Goal: Task Accomplishment & Management: Manage account settings

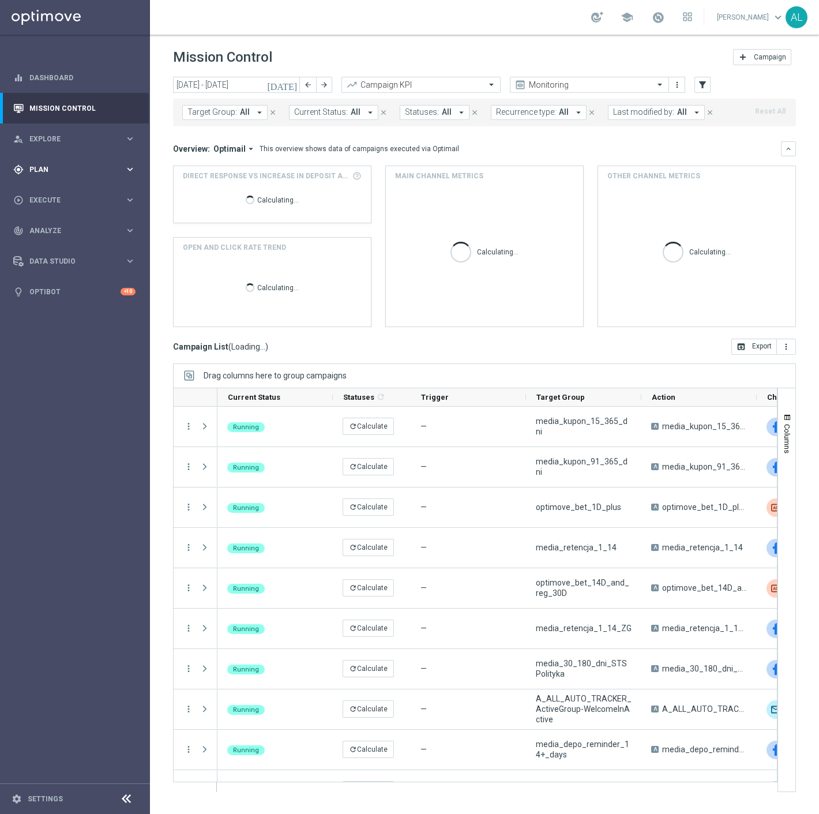
click at [112, 183] on div "gps_fixed Plan keyboard_arrow_right" at bounding box center [74, 169] width 149 height 31
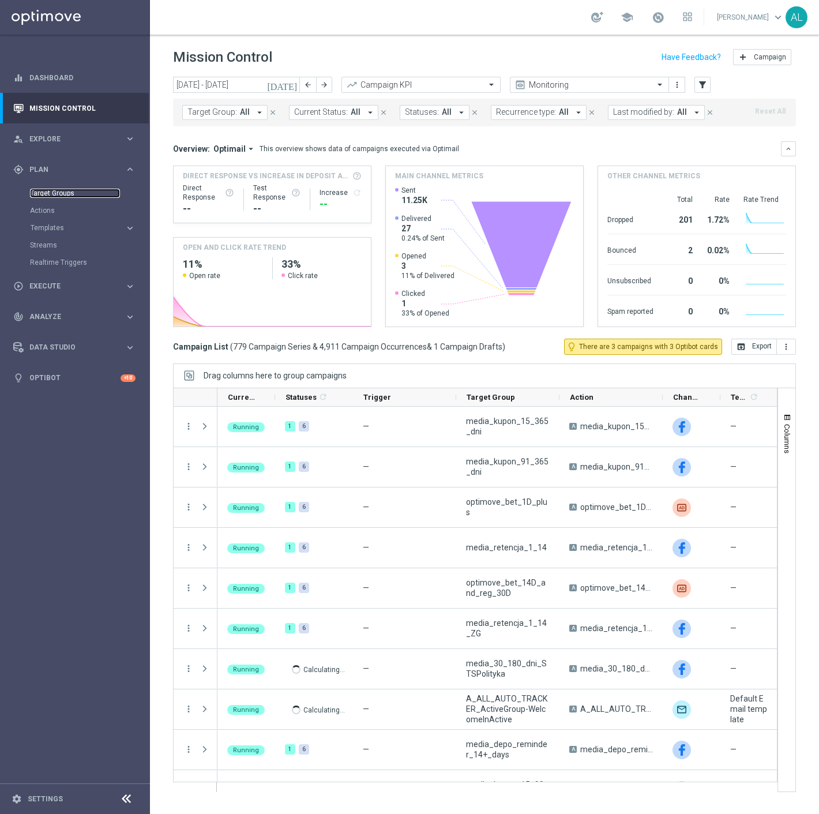
click at [61, 194] on link "Target Groups" at bounding box center [75, 193] width 90 height 9
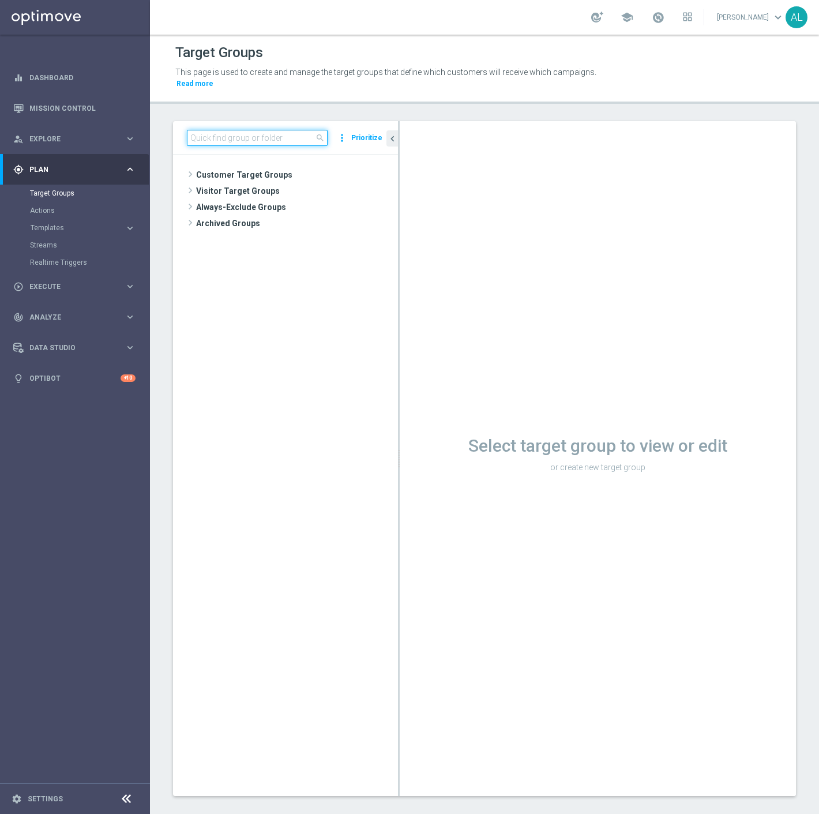
click at [217, 134] on input at bounding box center [257, 138] width 141 height 16
paste input "D_ALL_TARGET_CASHBACK_US OPEN 50% 300_240825"
type input "D_ALL_TARGET_CASHBACK_US OPEN 50% 300_240825"
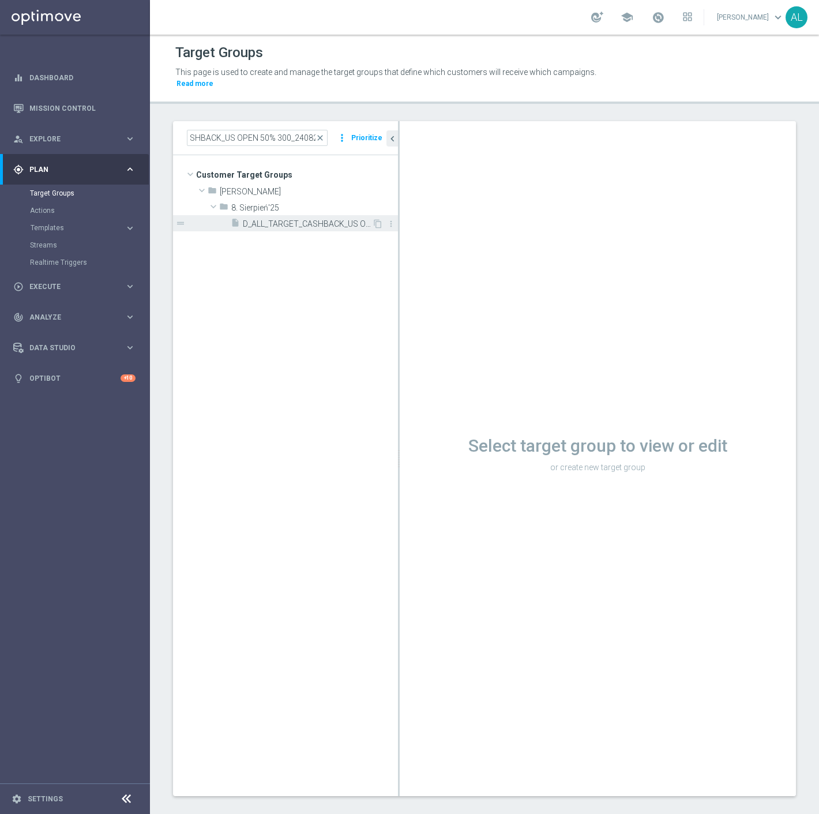
click at [334, 219] on span "D_ALL_TARGET_CASHBACK_US OPEN 50% 300_240825" at bounding box center [307, 224] width 129 height 10
click at [312, 219] on span "D_ALL_TARGET_CASHBACK_US OPEN 50% 300_240825" at bounding box center [307, 224] width 129 height 10
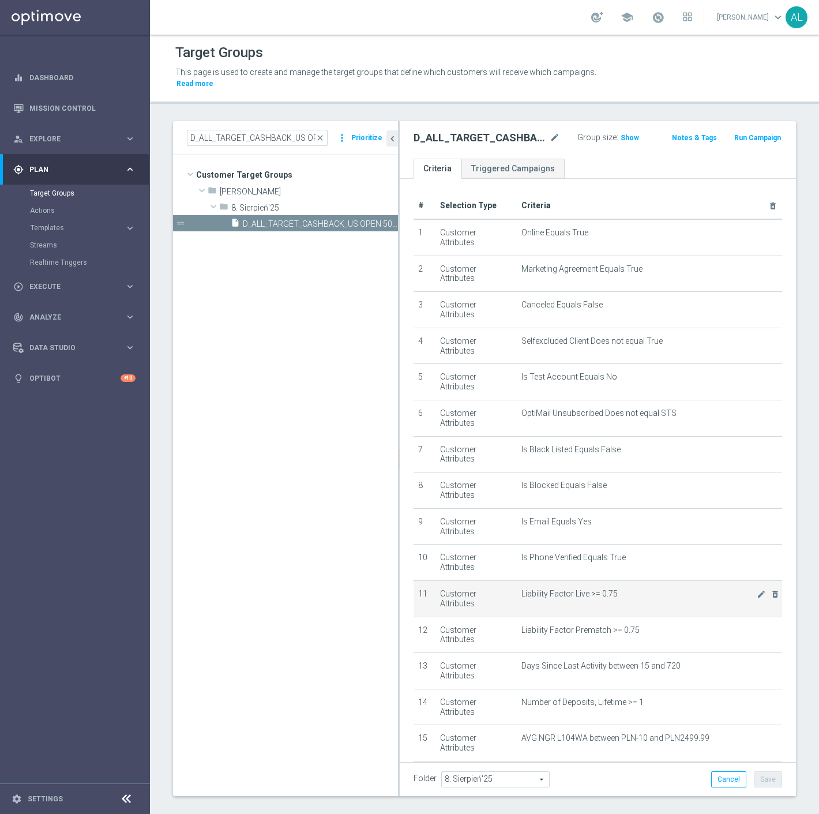
scroll to position [194, 0]
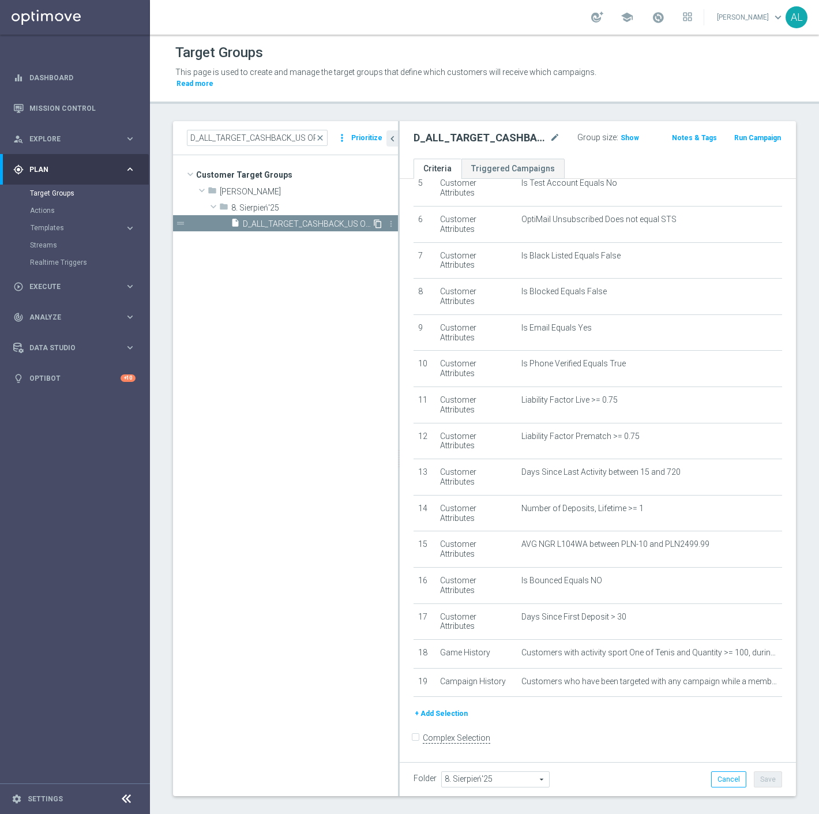
click at [376, 219] on icon "content_copy" at bounding box center [377, 223] width 9 height 9
click at [550, 131] on icon "mode_edit" at bounding box center [555, 138] width 10 height 14
type input "D_ALL_TARGET_WAGER_US OPEN FINAL 50% do 300 PLN_010925"
click at [587, 144] on div "D_ALL_TARGET_WAGER_US OPEN FINAL 50% do 300 PLN_010925 Group size : Show Notes …" at bounding box center [598, 140] width 396 height 38
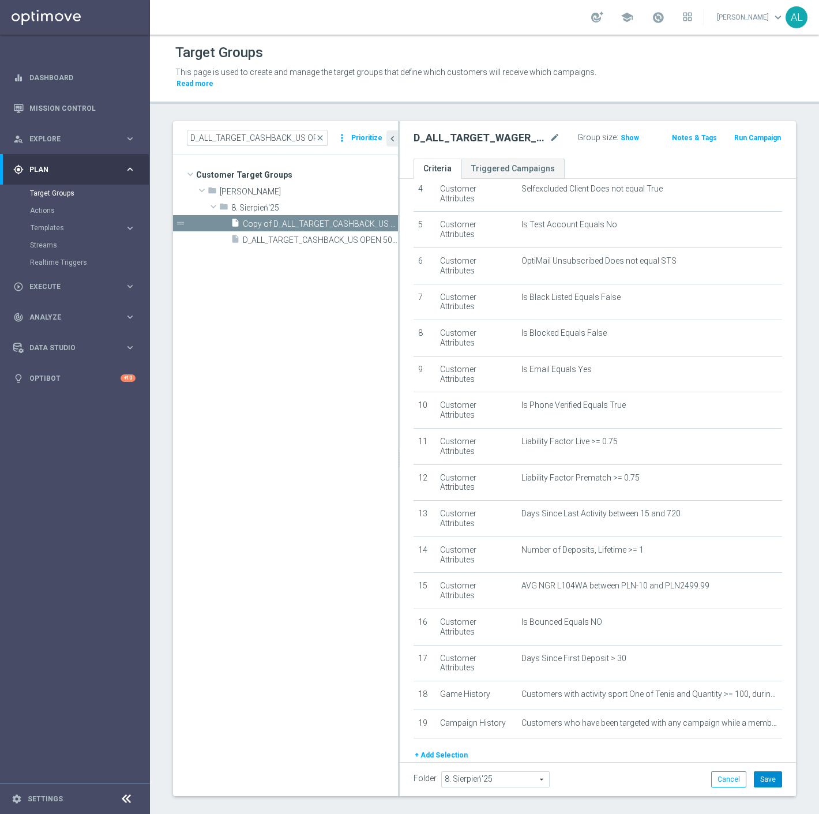
scroll to position [130, 0]
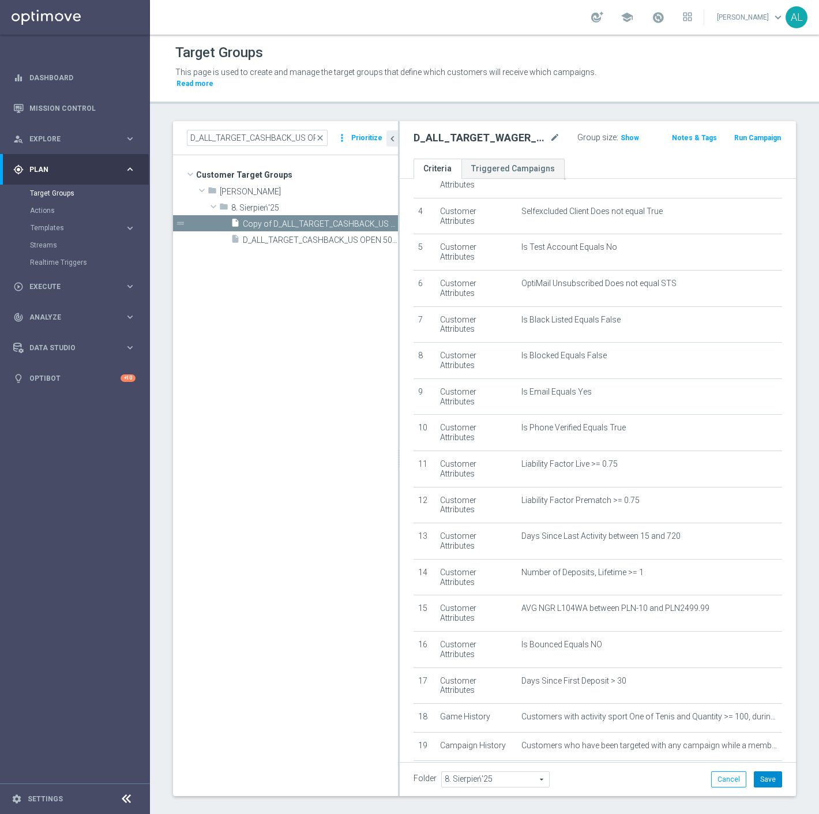
click at [761, 772] on button "Save" at bounding box center [768, 780] width 28 height 16
click at [771, 741] on icon "delete_forever" at bounding box center [775, 745] width 9 height 9
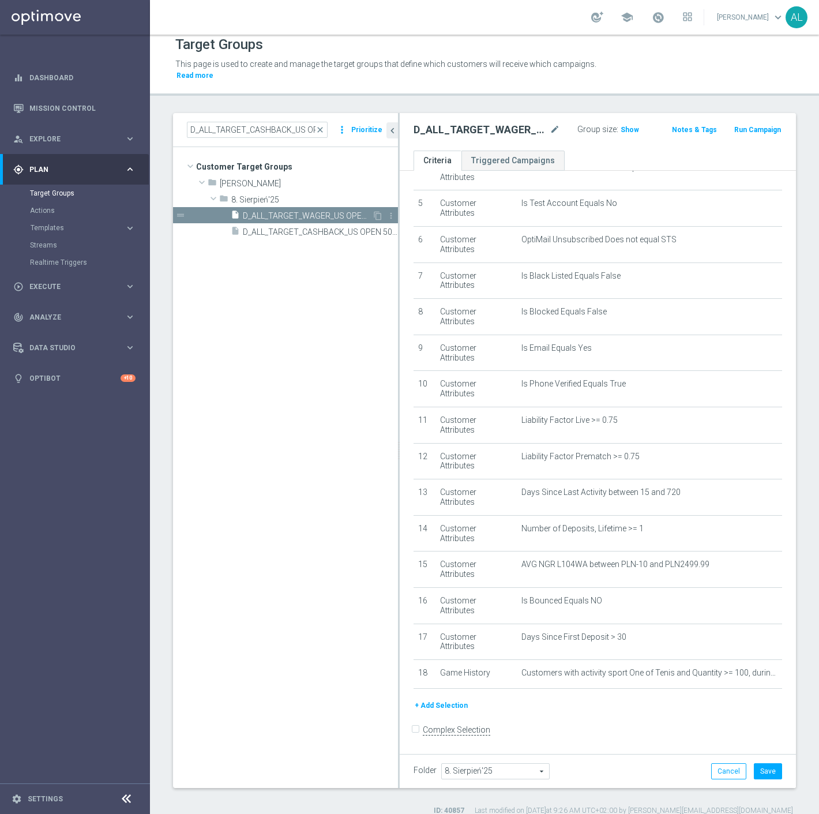
scroll to position [10, 0]
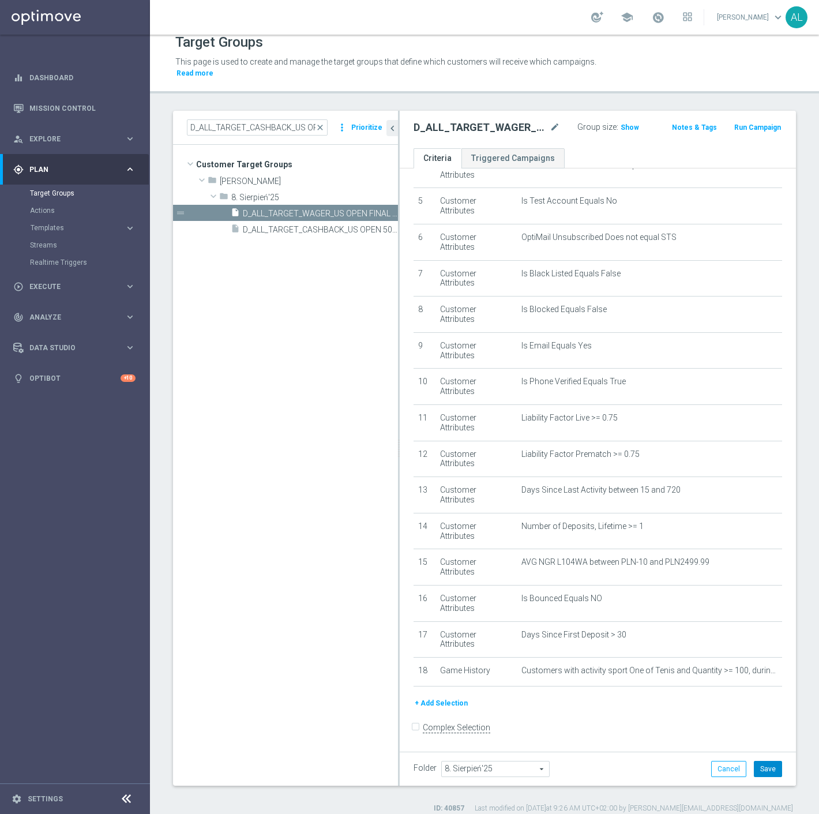
click at [766, 761] on button "Save" at bounding box center [768, 769] width 28 height 16
click at [484, 762] on span "8. Sierpień'25" at bounding box center [495, 769] width 107 height 15
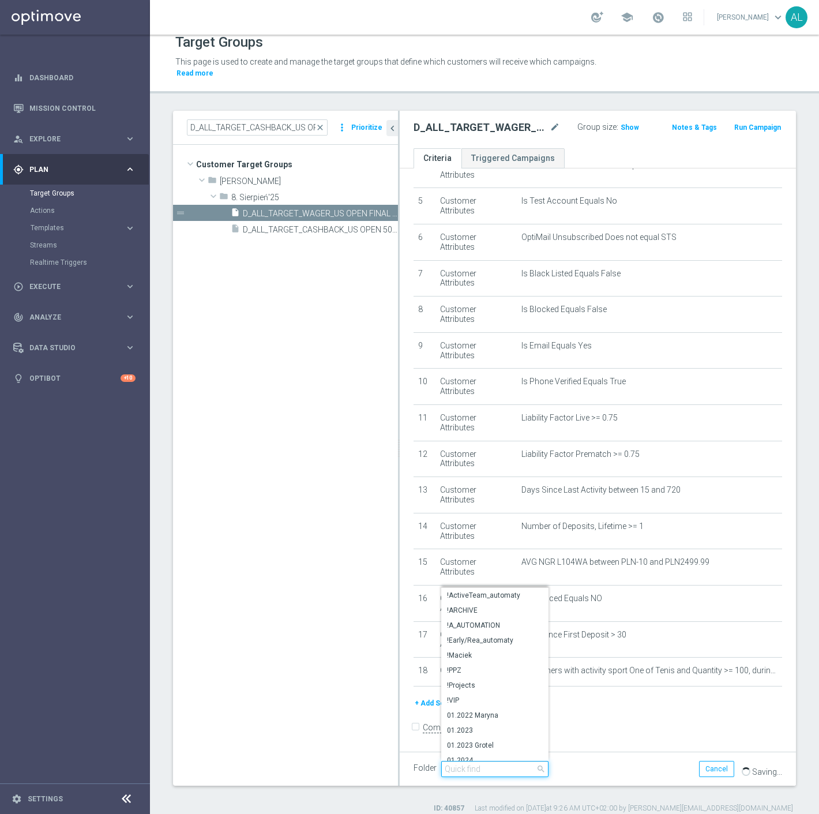
click at [482, 762] on input "search" at bounding box center [494, 769] width 107 height 16
type input "Sierpień"
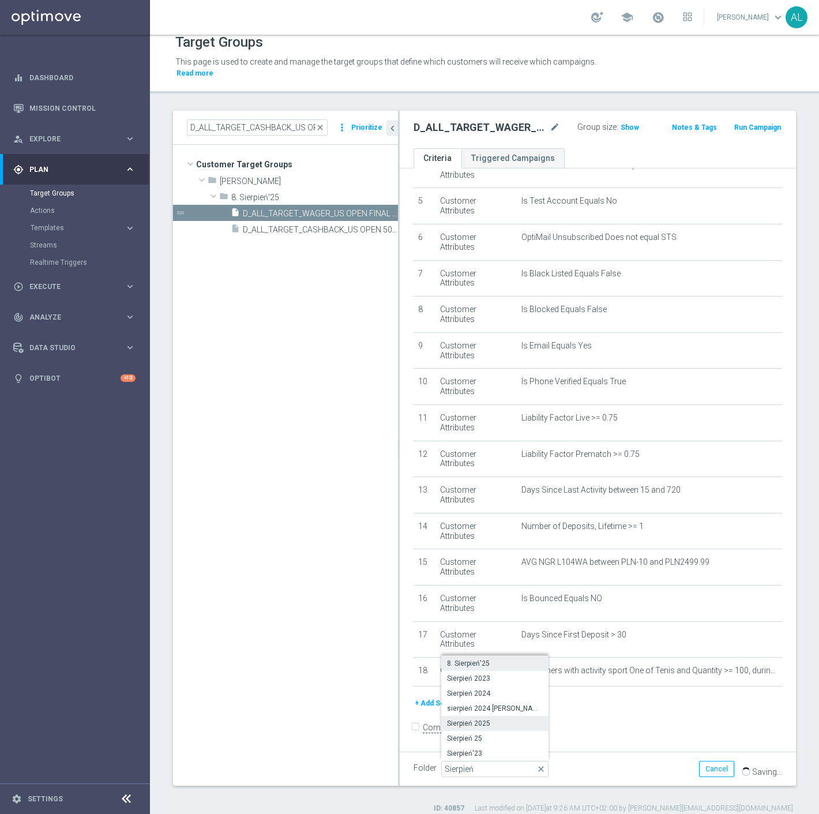
click at [498, 719] on span "Sierpień 2025" at bounding box center [495, 723] width 96 height 9
type input "Sierpień 2025"
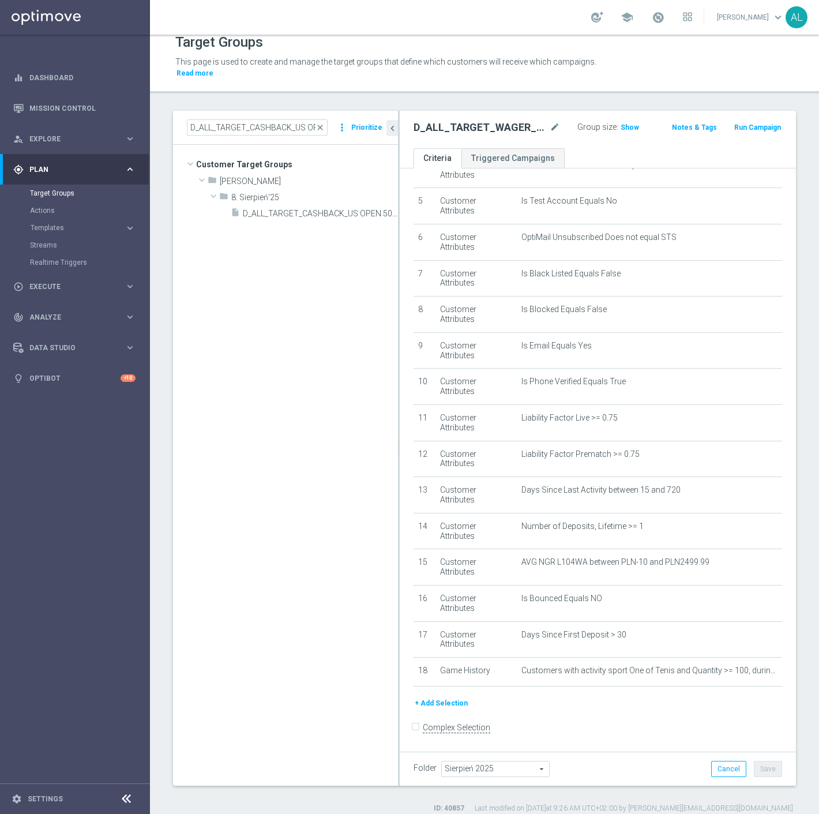
click at [605, 763] on div "Folder Sierpień 2025 Sierpień 2025 arrow_drop_down search Cancel Save Saving..." at bounding box center [598, 769] width 369 height 16
click at [260, 289] on tree-viewport "Customer Target Groups library_add create_new_folder folder" at bounding box center [285, 465] width 225 height 641
click at [461, 121] on h2 "D_ALL_TARGET_WAGER_US OPEN FINAL 50% do 300 PLN_010925" at bounding box center [481, 128] width 134 height 14
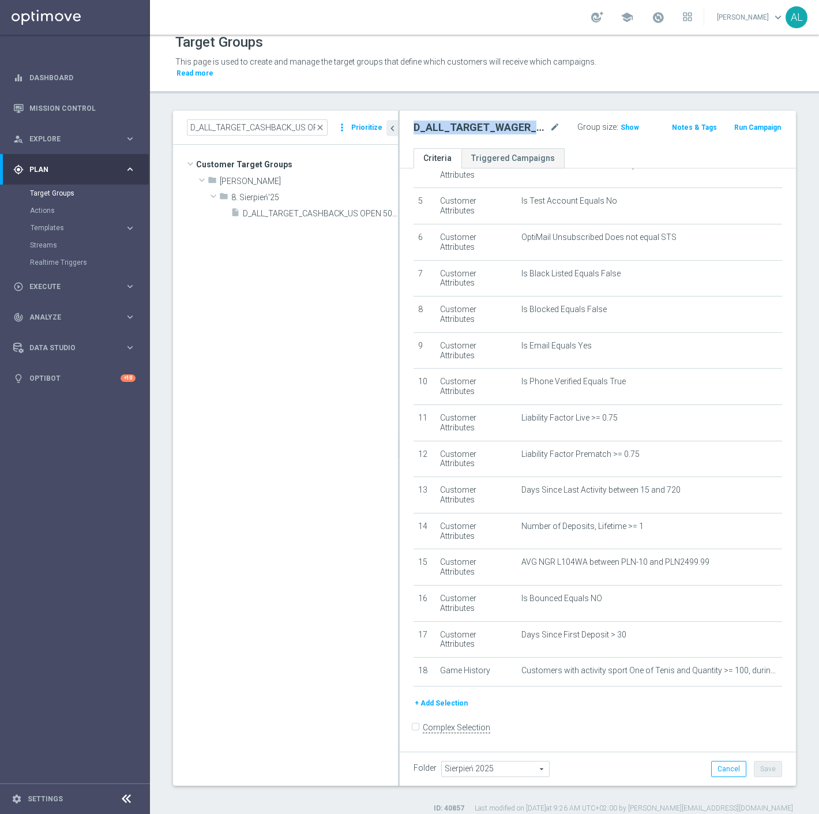
copy div "D_ALL_TARGET_WAGER_US OPEN FINAL 50% do 300 PLN_010925"
click at [246, 119] on input "D_ALL_TARGET_CASHBACK_US OPEN 50% 300_240825" at bounding box center [257, 127] width 141 height 16
paste input "WAGER_US OPEN FINAL 50% do 300 PLN_0109"
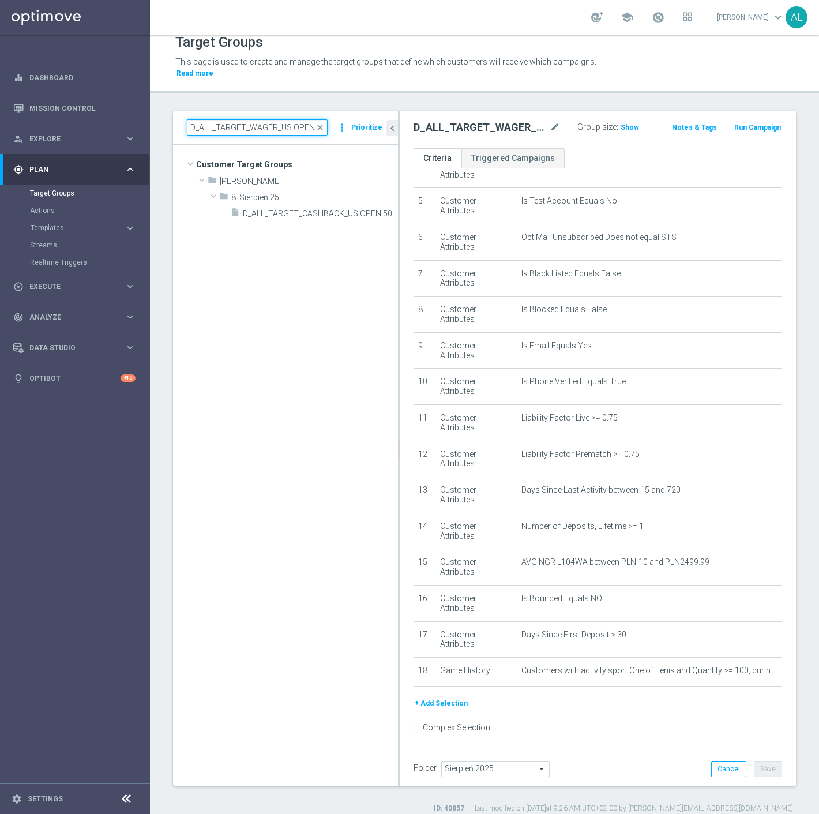
scroll to position [0, 108]
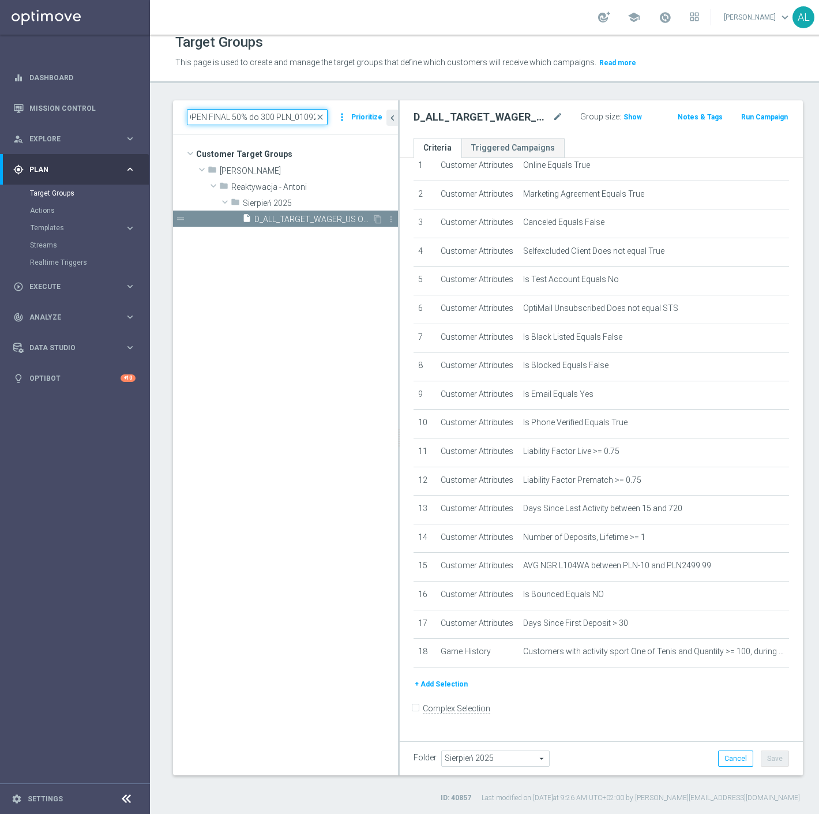
type input "D_ALL_TARGET_WAGER_US OPEN FINAL 50% do 300 PLN_010925"
click at [307, 215] on span "D_ALL_TARGET_WAGER_US OPEN FINAL 50% do 300 PLN_010925" at bounding box center [313, 220] width 118 height 10
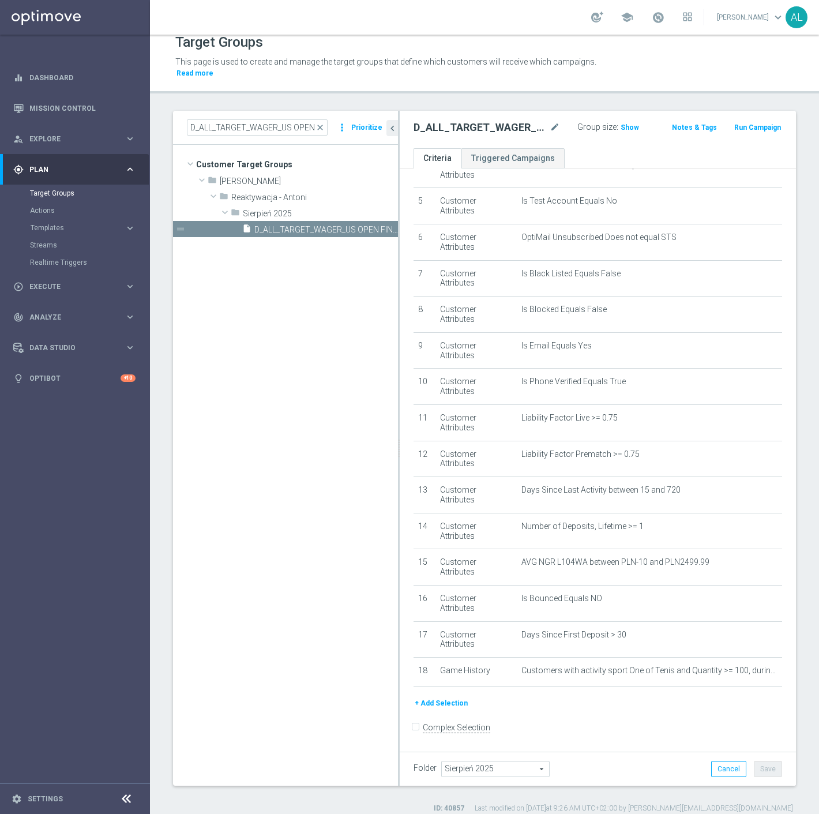
click at [658, 761] on div "Folder Sierpień 2025 Sierpień 2025 arrow_drop_down search Cancel Save Saving..." at bounding box center [598, 769] width 369 height 16
click at [621, 123] on span "Show" at bounding box center [630, 127] width 18 height 8
click at [484, 121] on h2 "D_ALL_TARGET_WAGER_US OPEN FINAL 50% do 300 PLN_010925" at bounding box center [481, 128] width 134 height 14
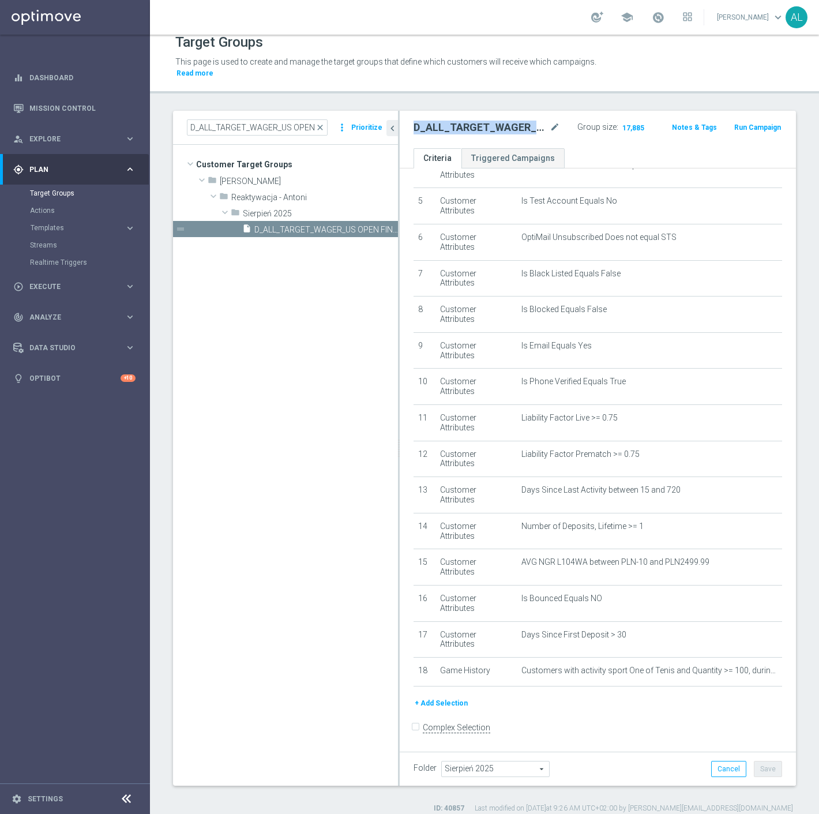
copy div "D_ALL_TARGET_WAGER_US OPEN FINAL 50% do 300 PLN_010925"
click at [116, 283] on span "Execute" at bounding box center [76, 286] width 95 height 7
click at [365, 193] on icon "create_new_folder" at bounding box center [362, 197] width 9 height 9
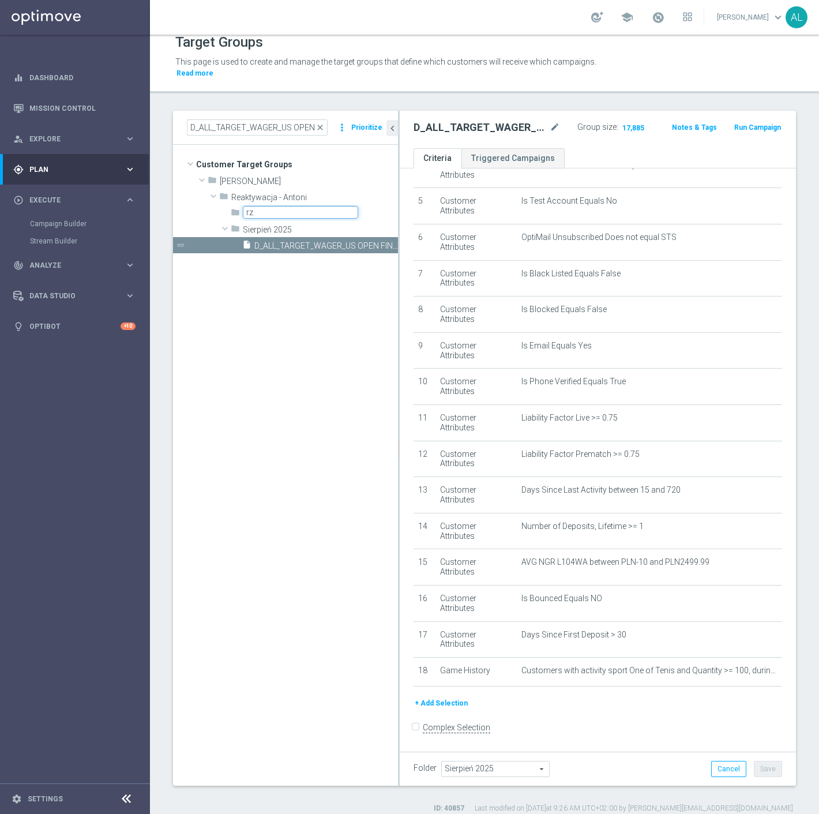
type input "r"
type input "Wrzesień 2025"
click at [466, 763] on span "Sierpień 2025" at bounding box center [495, 769] width 107 height 15
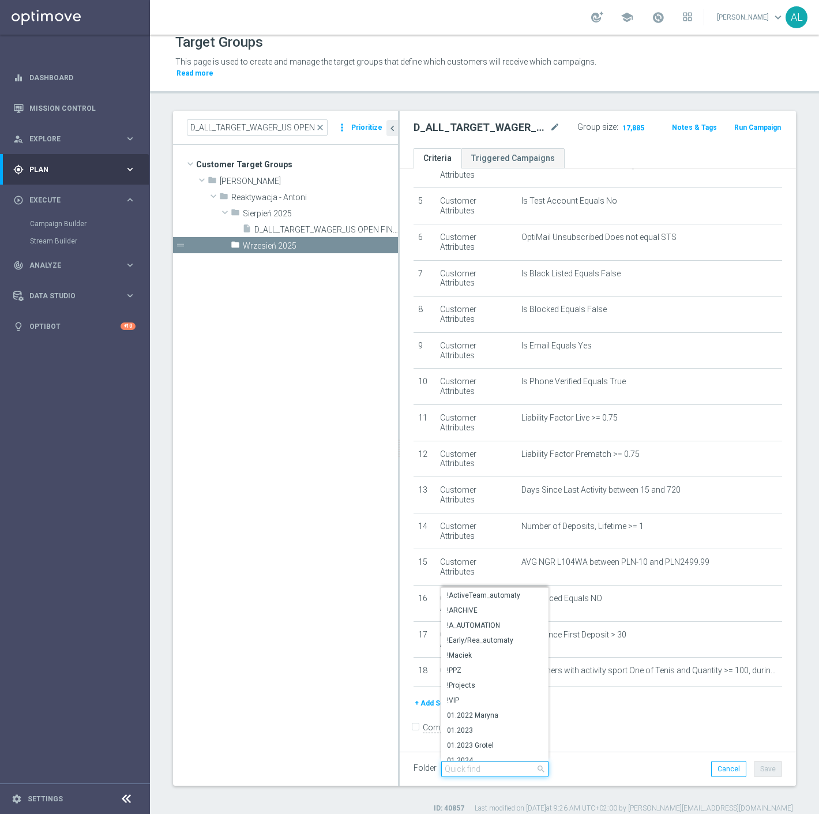
click at [470, 761] on input "search" at bounding box center [494, 769] width 107 height 16
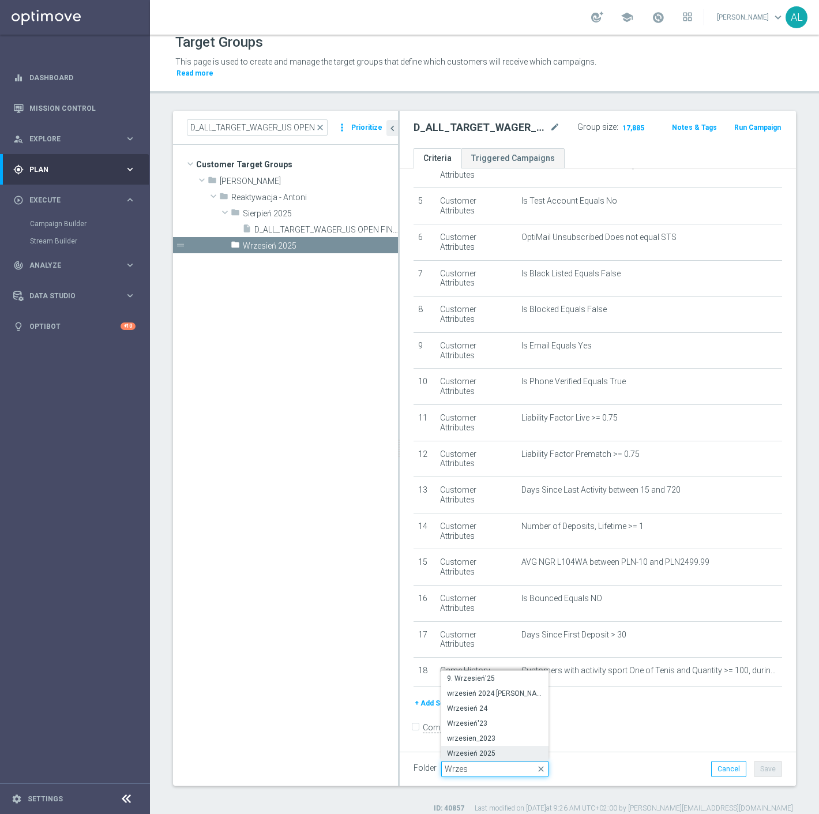
type input "Wrzes"
click at [467, 749] on span "Wrzesień 2025" at bounding box center [495, 753] width 96 height 9
type input "Wrzesień 2025"
click at [762, 761] on button "Save" at bounding box center [768, 769] width 28 height 16
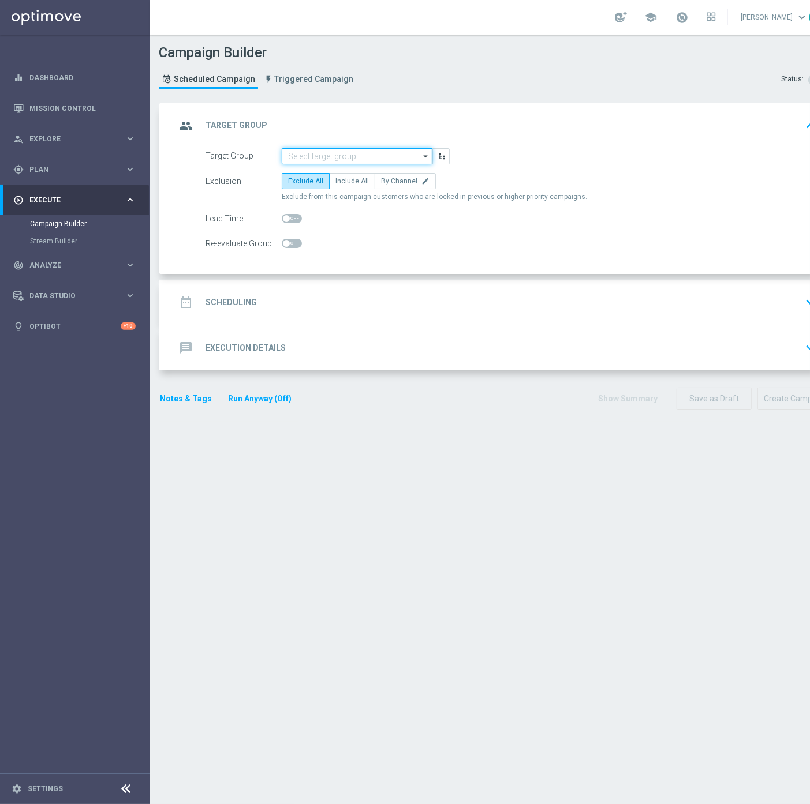
click at [336, 159] on input at bounding box center [357, 156] width 151 height 16
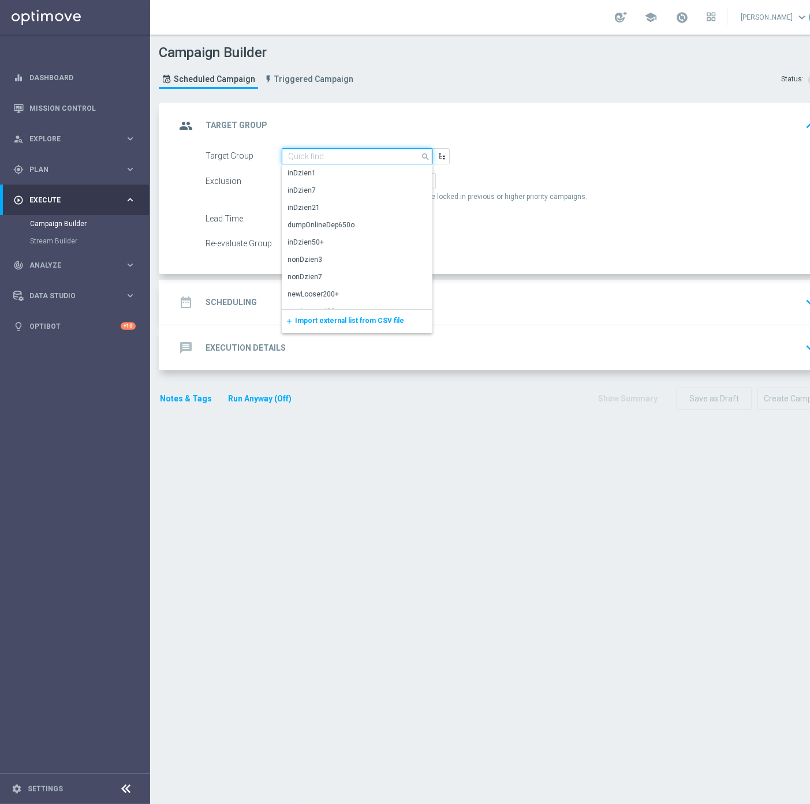
paste input "D_ALL_TARGET_WAGER_US OPEN FINAL 50% do 300 PLN_010925"
click at [354, 171] on div "D_ALL_TARGET_WAGER_US OPEN FINAL 50% do 300 PLN_010925" at bounding box center [357, 178] width 140 height 21
type input "D_ALL_TARGET_WAGER_US OPEN FINAL 50% do 300 PLN_010925"
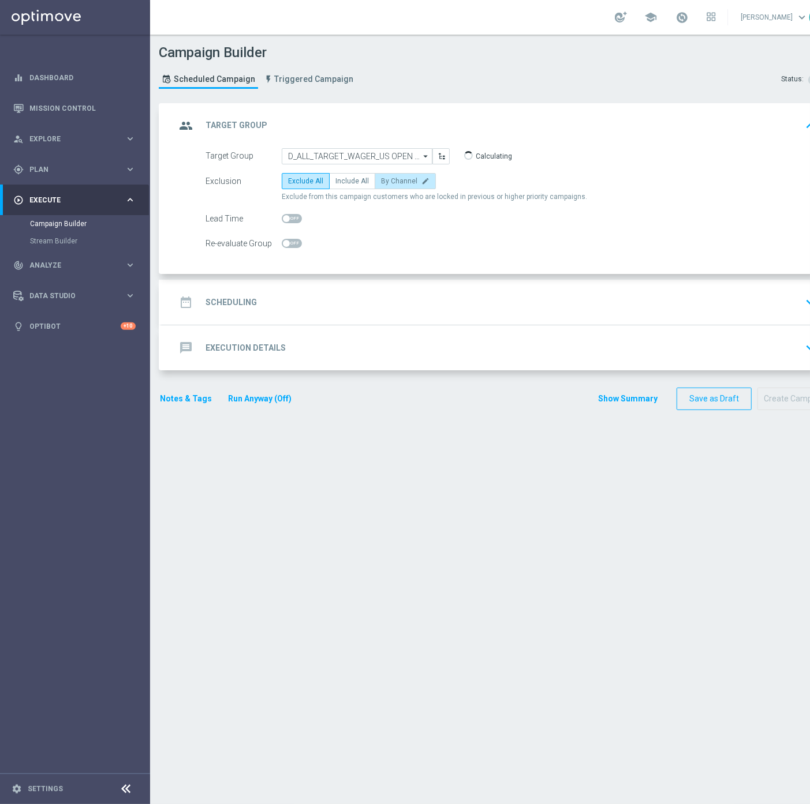
click at [405, 182] on span "By Channel" at bounding box center [399, 181] width 36 height 8
click at [388, 182] on input "By Channel edit" at bounding box center [385, 183] width 8 height 8
radio input "true"
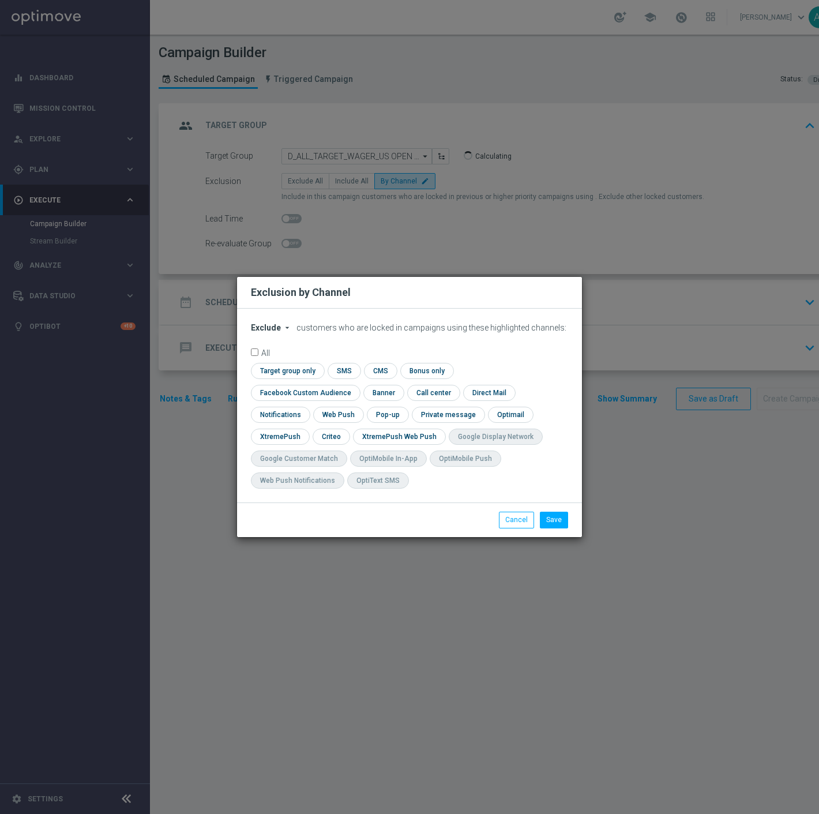
click at [265, 344] on form "Exclude arrow_drop_down × Exclude customers who are locked in campaigns using t…" at bounding box center [409, 408] width 317 height 171
click at [268, 332] on span "Exclude" at bounding box center [266, 327] width 30 height 9
click at [280, 361] on div "Include" at bounding box center [273, 354] width 43 height 14
click at [355, 385] on input "checkbox" at bounding box center [303, 393] width 104 height 16
checkbox input "true"
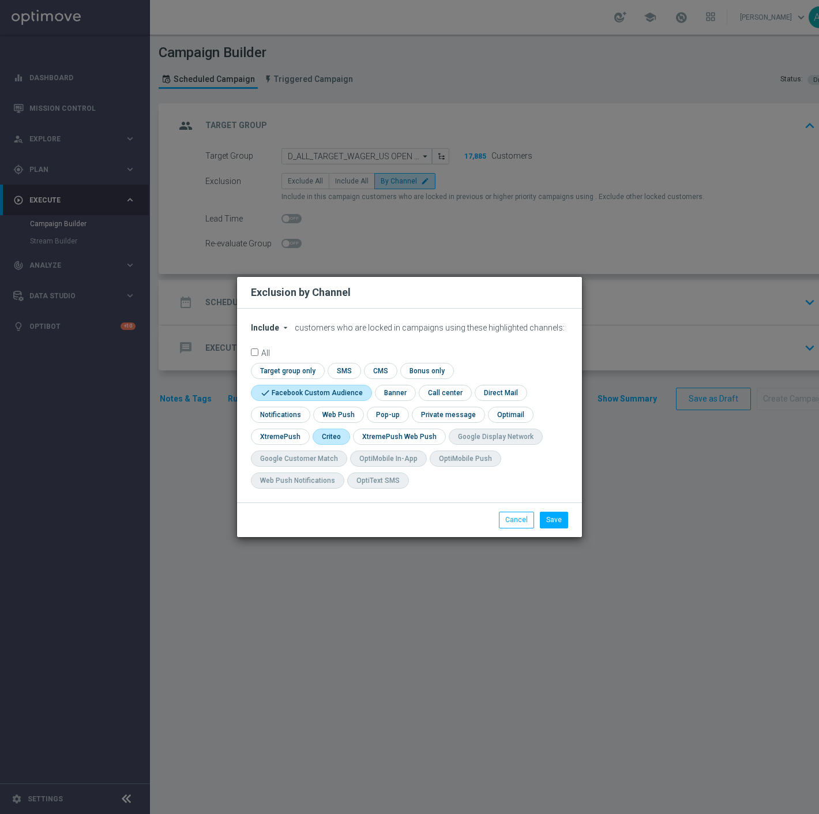
click at [319, 436] on input "checkbox" at bounding box center [331, 437] width 36 height 16
checkbox input "true"
click at [560, 522] on button "Save" at bounding box center [554, 520] width 28 height 16
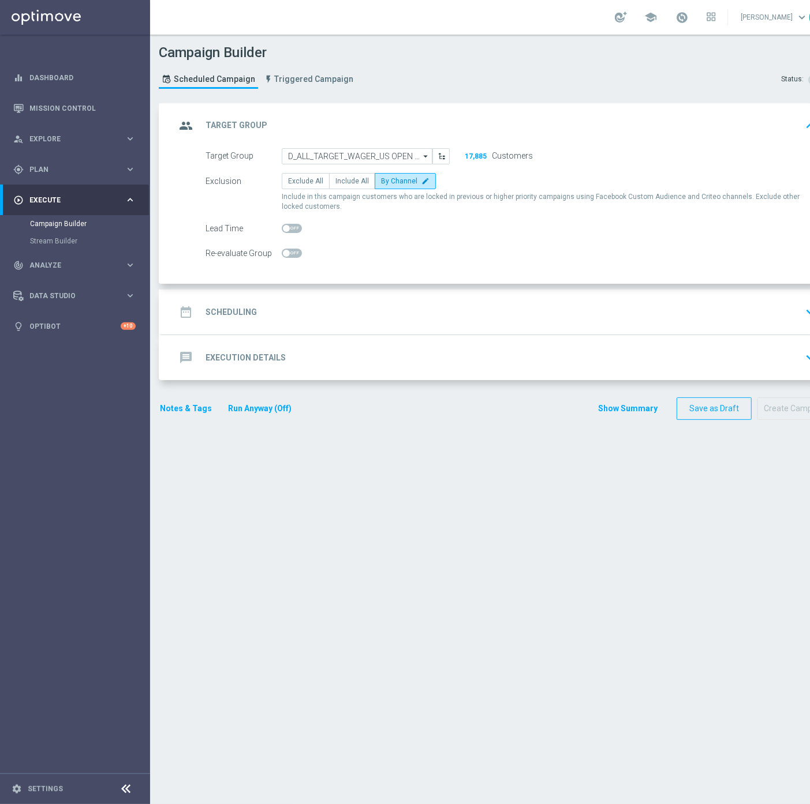
click at [459, 319] on div "date_range Scheduling keyboard_arrow_down" at bounding box center [497, 312] width 645 height 22
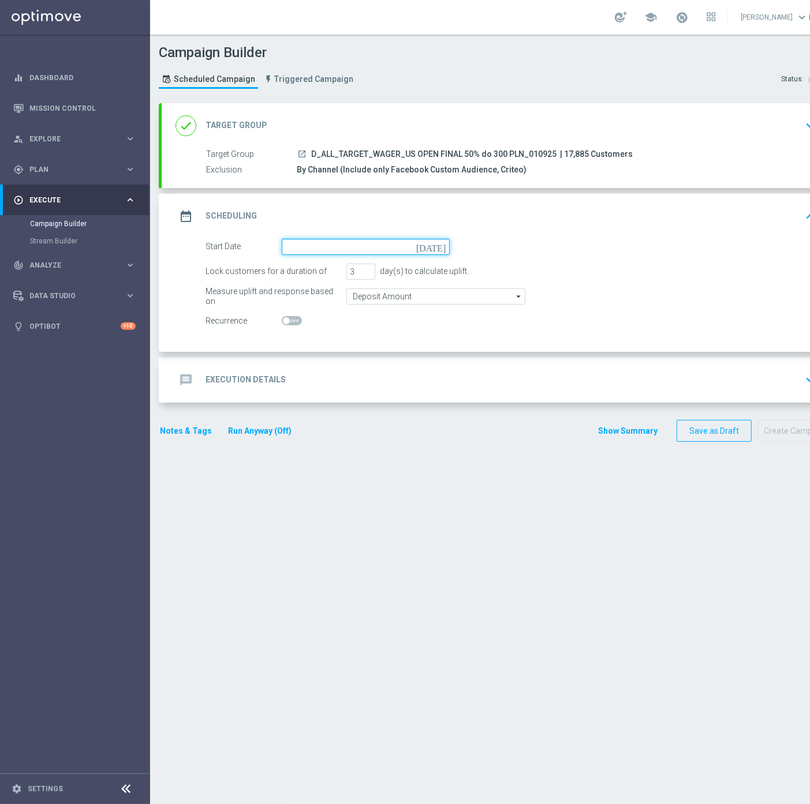
click at [362, 241] on input at bounding box center [366, 247] width 168 height 16
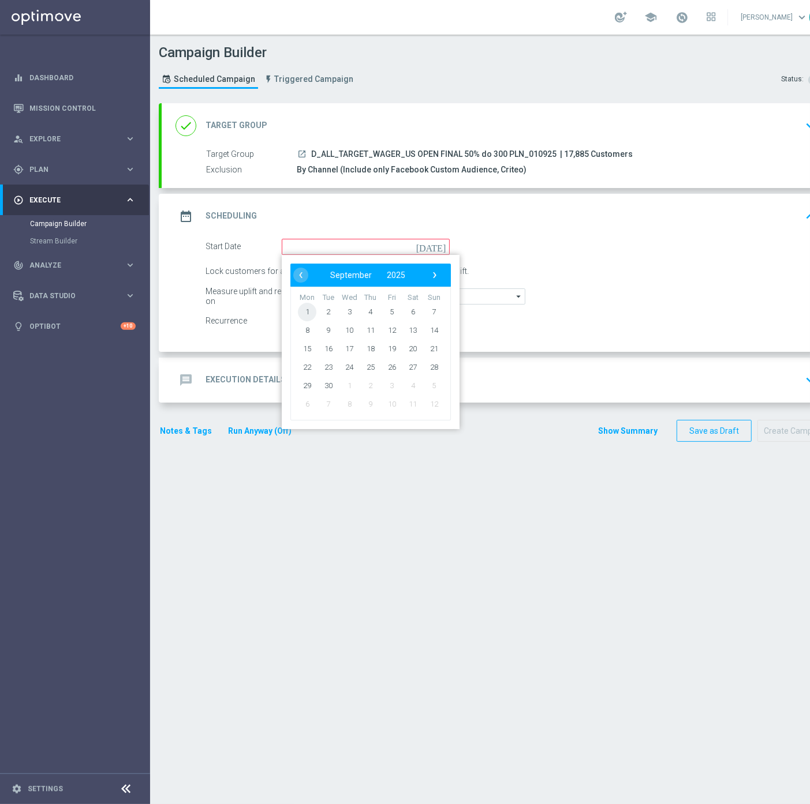
click at [306, 316] on span "1" at bounding box center [307, 311] width 18 height 18
type input "01 Sep 2025"
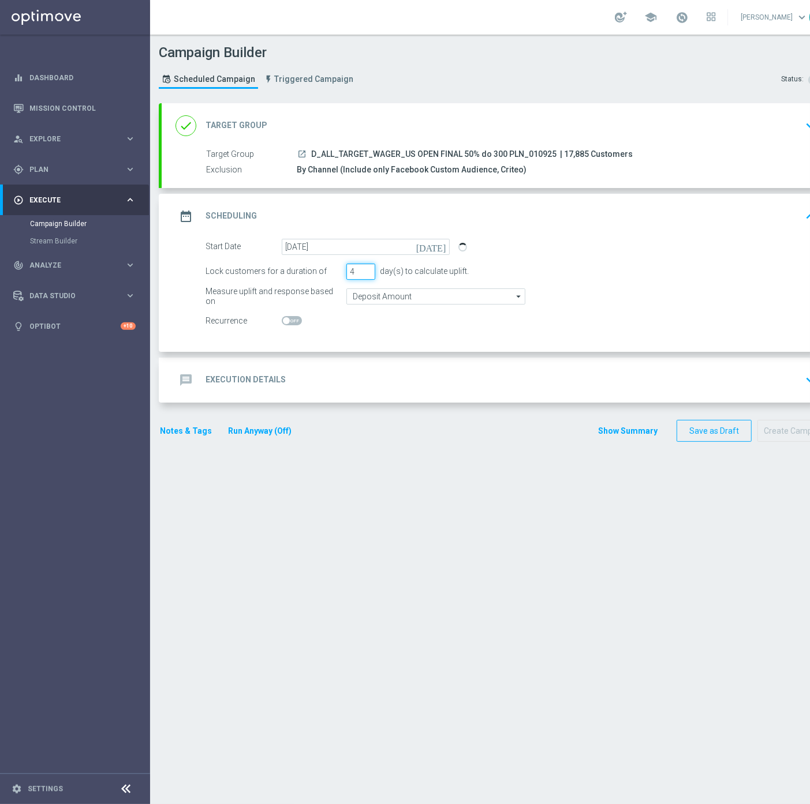
click at [368, 266] on input "4" at bounding box center [360, 272] width 29 height 16
click at [368, 266] on input "5" at bounding box center [360, 272] width 29 height 16
click at [368, 266] on input "6" at bounding box center [360, 272] width 29 height 16
type input "7"
click at [368, 266] on input "7" at bounding box center [360, 272] width 29 height 16
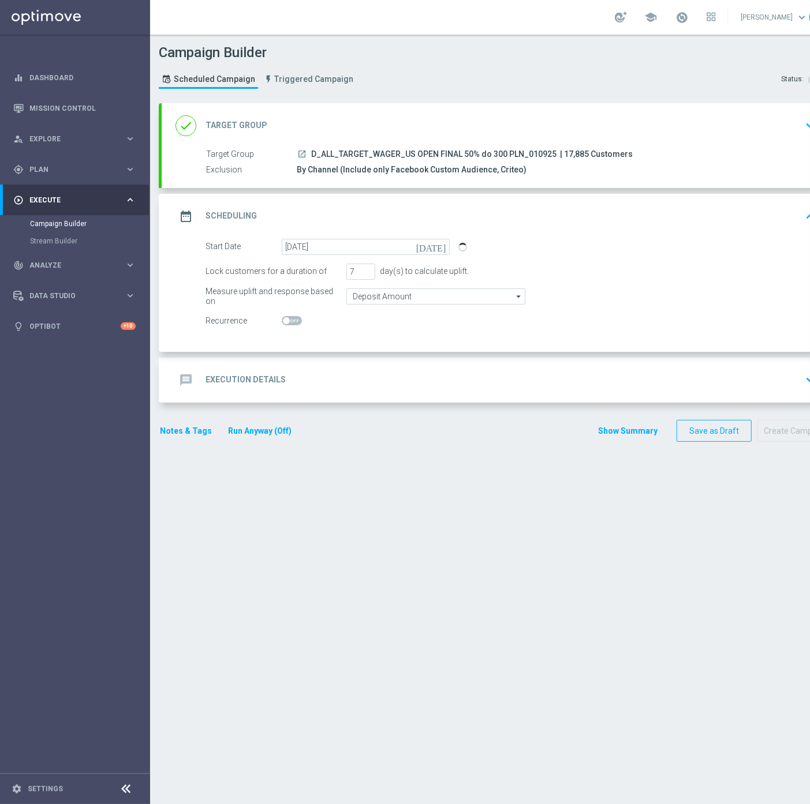
click at [508, 343] on div "Start Date 01 Sep 2025 today Lock customers for a duration of 7 day(s) to calcu…" at bounding box center [498, 295] width 672 height 113
click at [471, 293] on input "Deposit Amount" at bounding box center [435, 297] width 179 height 16
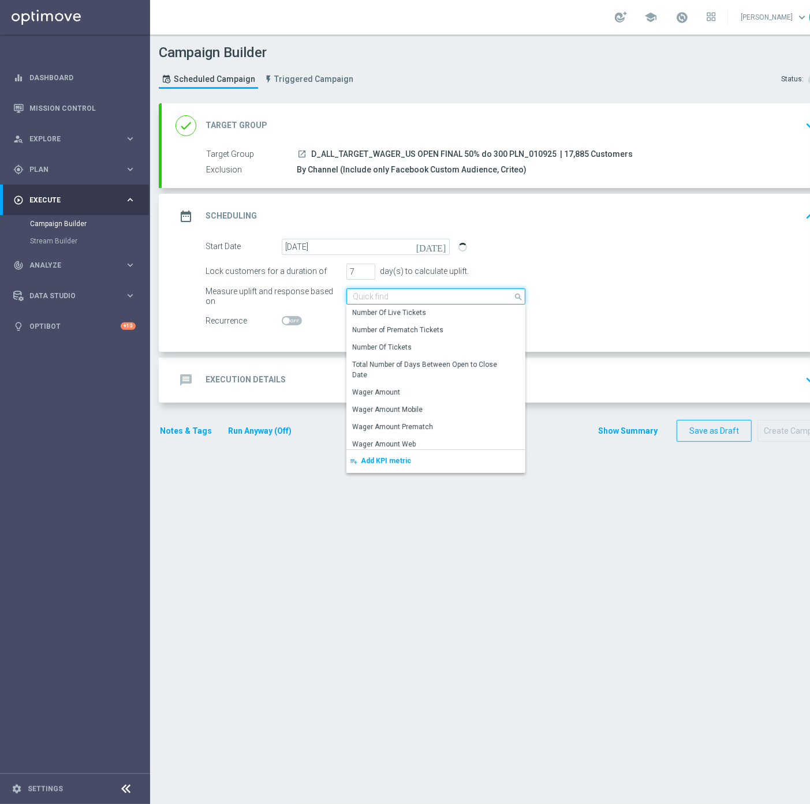
scroll to position [192, 0]
click at [411, 392] on div "Wager Amount" at bounding box center [430, 391] width 169 height 16
type input "Wager Amount"
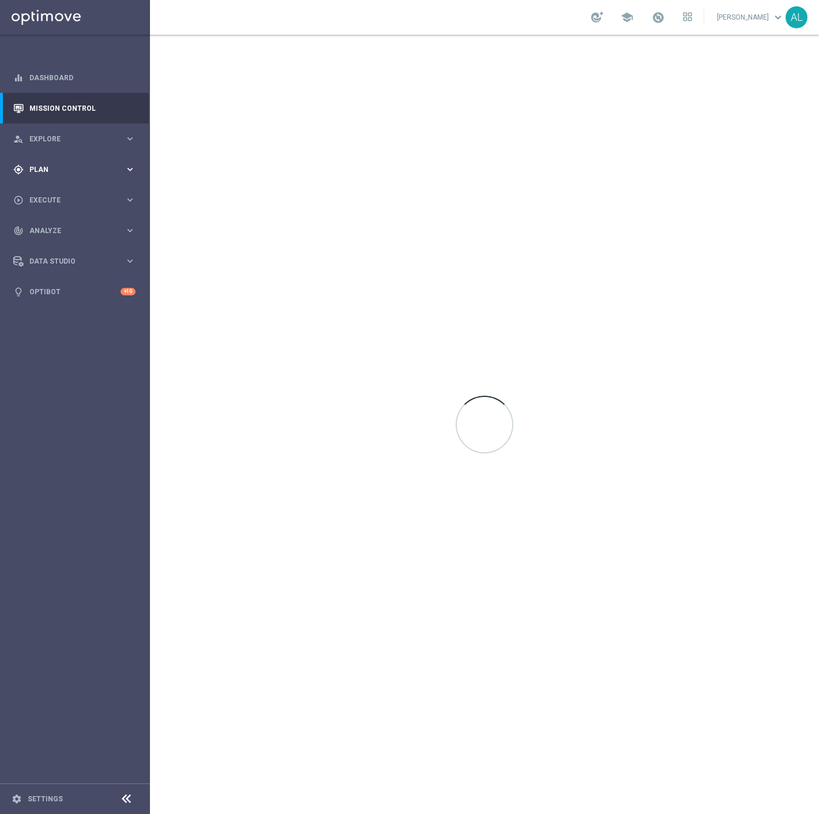
click at [101, 175] on div "gps_fixed Plan keyboard_arrow_right" at bounding box center [74, 169] width 149 height 31
click at [48, 231] on button "Templates keyboard_arrow_right" at bounding box center [83, 227] width 106 height 9
click at [55, 246] on link "Optimail" at bounding box center [78, 245] width 84 height 9
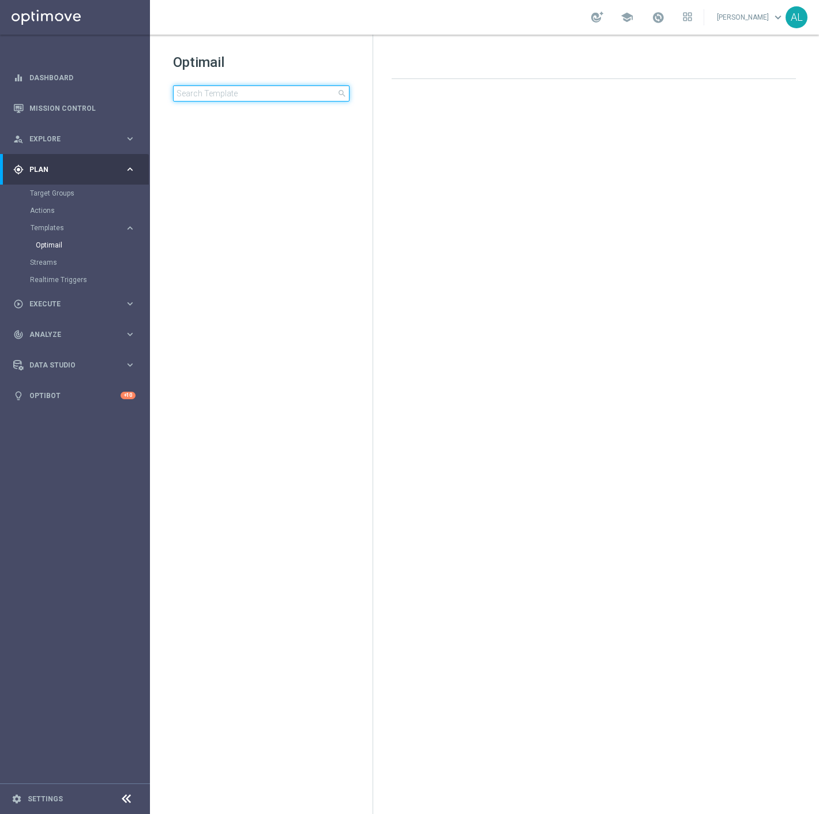
click at [195, 94] on input at bounding box center [261, 93] width 177 height 16
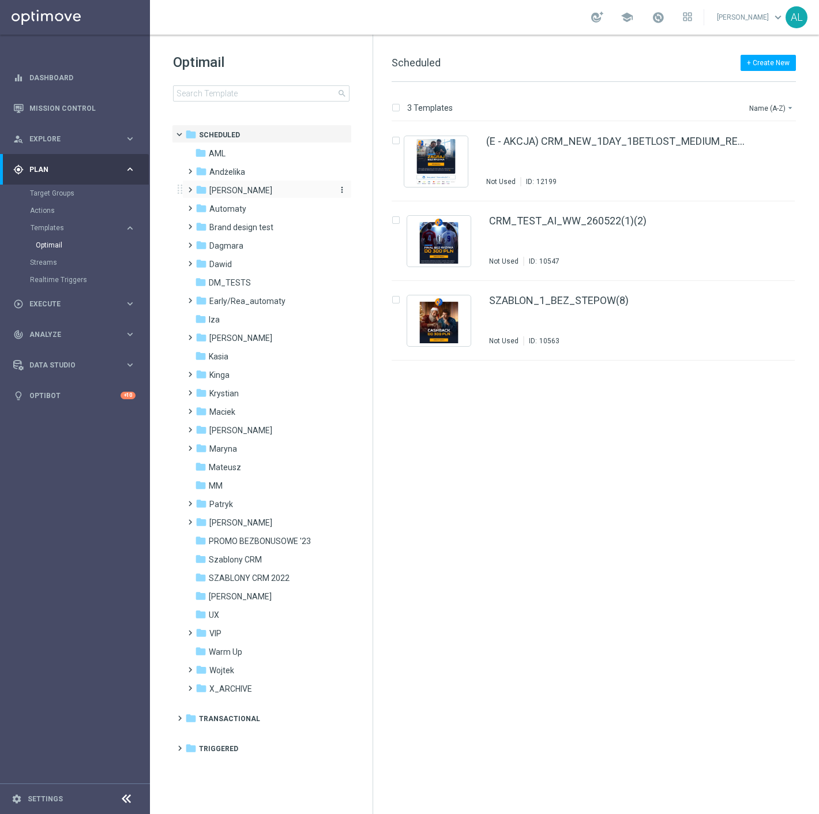
click at [246, 192] on div "folder Antoni L." at bounding box center [262, 190] width 133 height 13
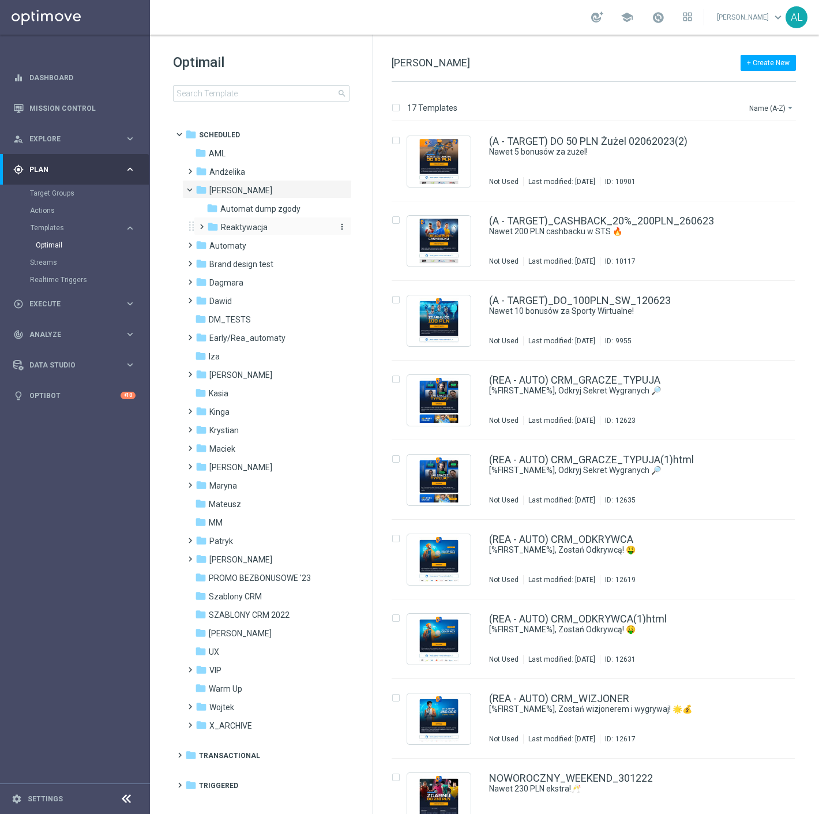
click at [241, 228] on span "Reaktywacja" at bounding box center [244, 227] width 47 height 10
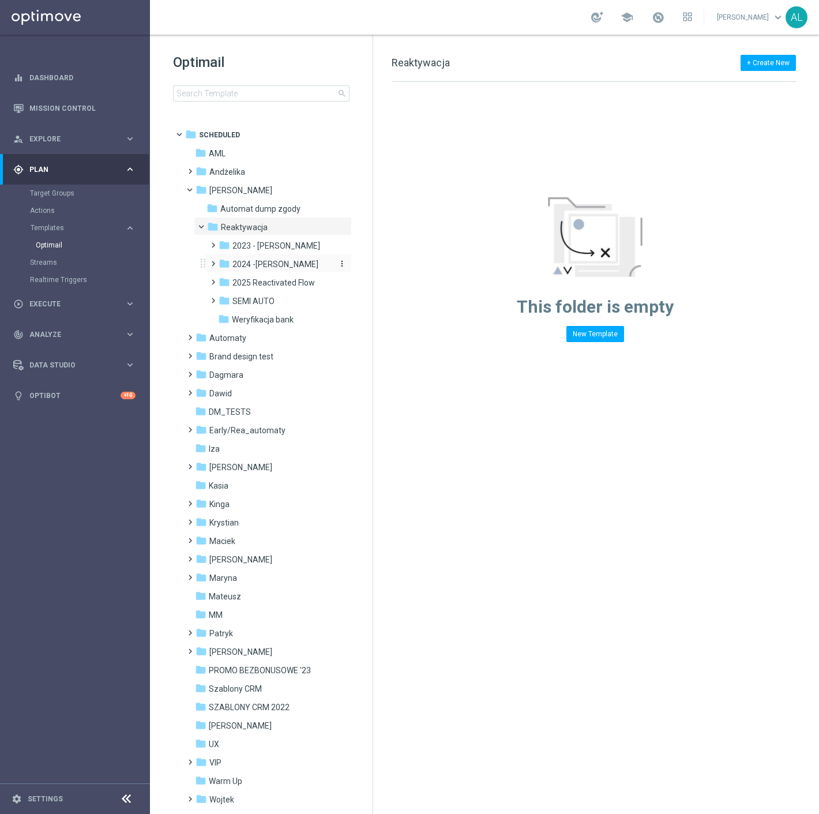
click at [244, 267] on span "2024 -Antoni" at bounding box center [276, 264] width 86 height 10
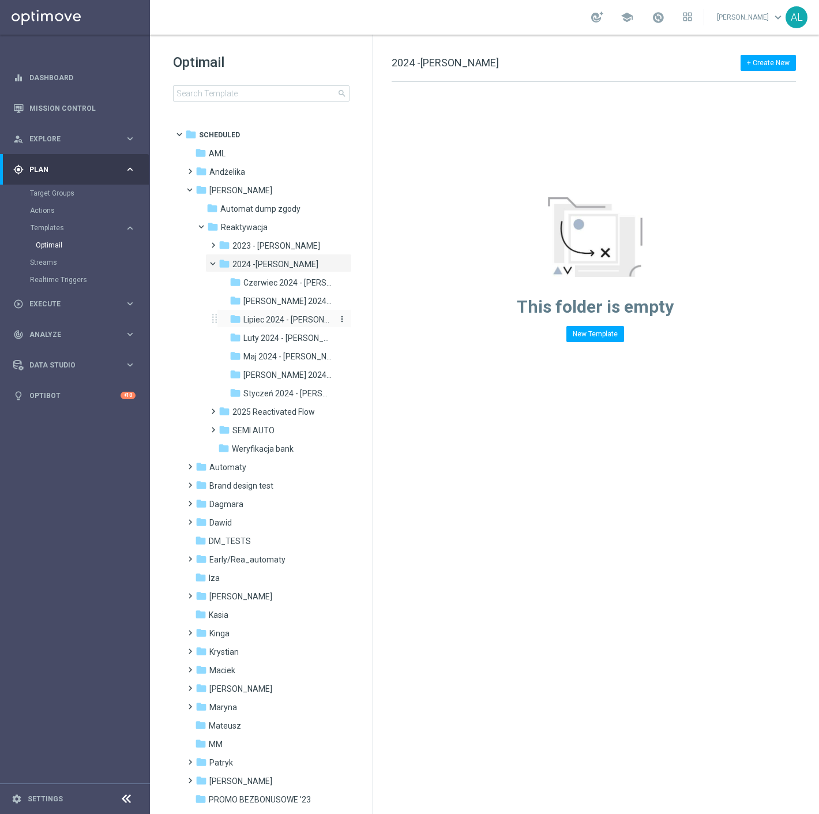
click at [281, 320] on span "Lipiec 2024 - Antoni" at bounding box center [289, 320] width 90 height 10
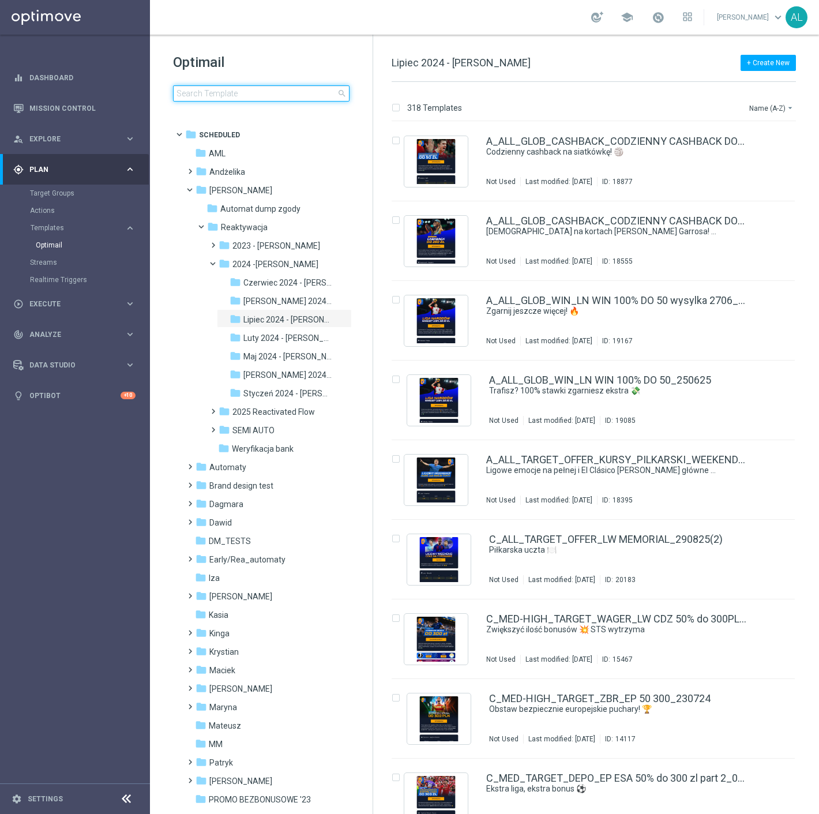
click at [267, 91] on input at bounding box center [261, 93] width 177 height 16
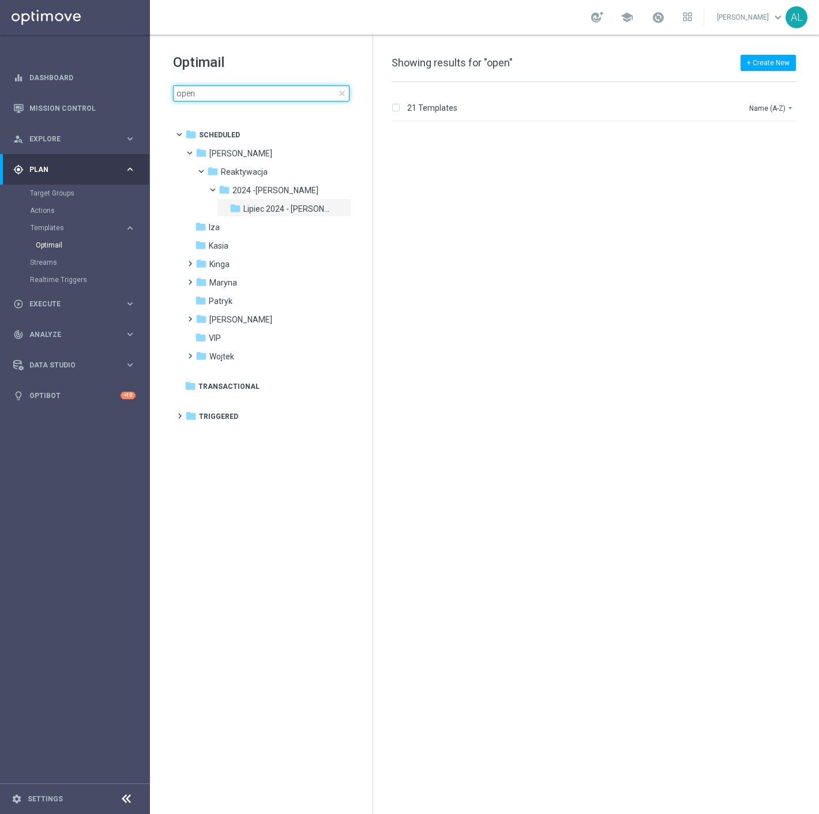
scroll to position [979, 0]
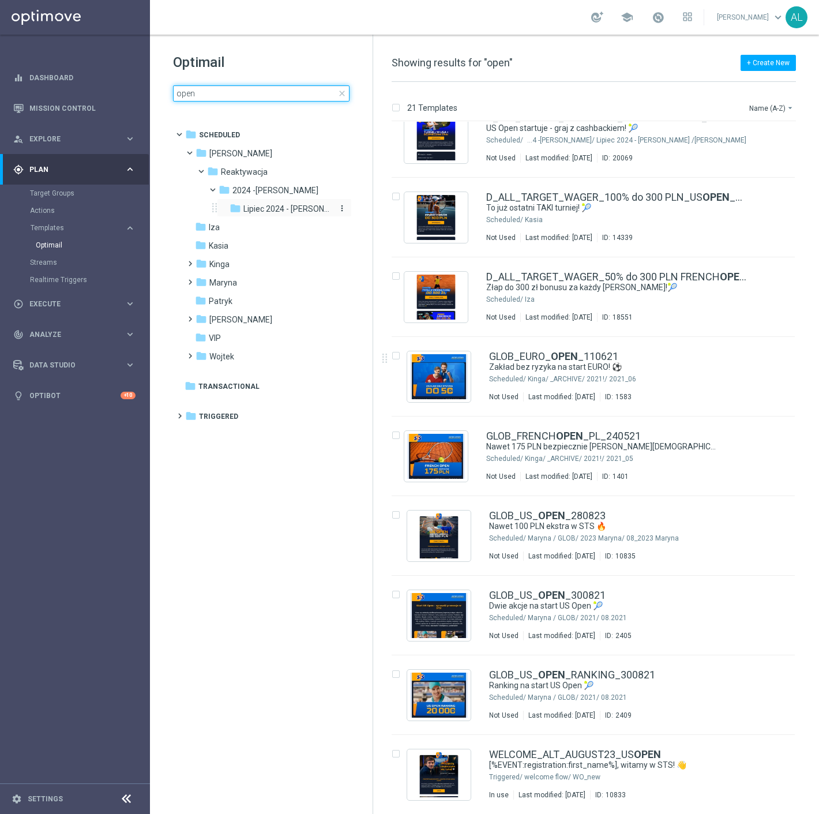
type input "open"
click at [249, 205] on span "Lipiec 2024 - Antoni" at bounding box center [289, 209] width 90 height 10
click at [268, 185] on span "2024 -Antoni" at bounding box center [276, 190] width 86 height 10
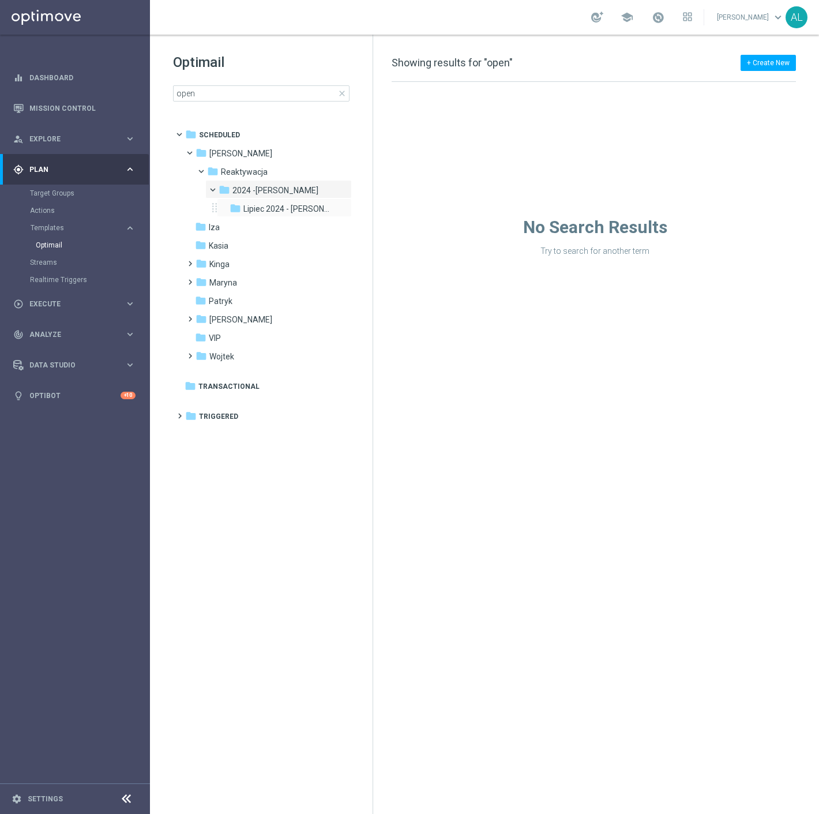
click at [266, 199] on div "folder Lipiec 2024 - Antoni more_vert" at bounding box center [284, 208] width 135 height 18
click at [267, 208] on span "Lipiec 2024 - Antoni" at bounding box center [289, 209] width 90 height 10
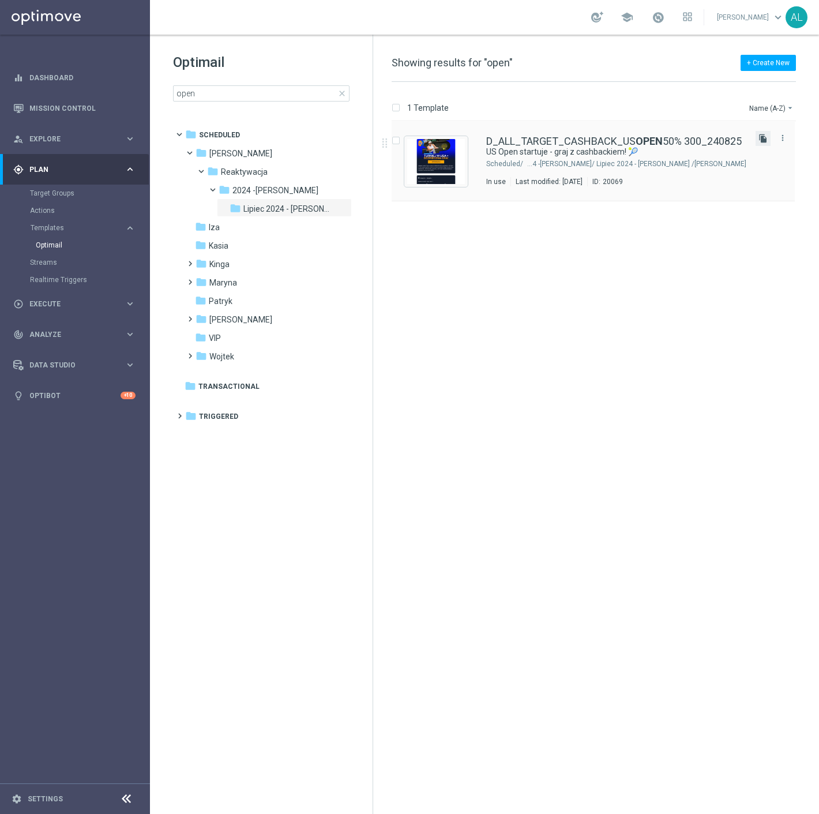
click at [765, 139] on icon "file_copy" at bounding box center [763, 138] width 9 height 9
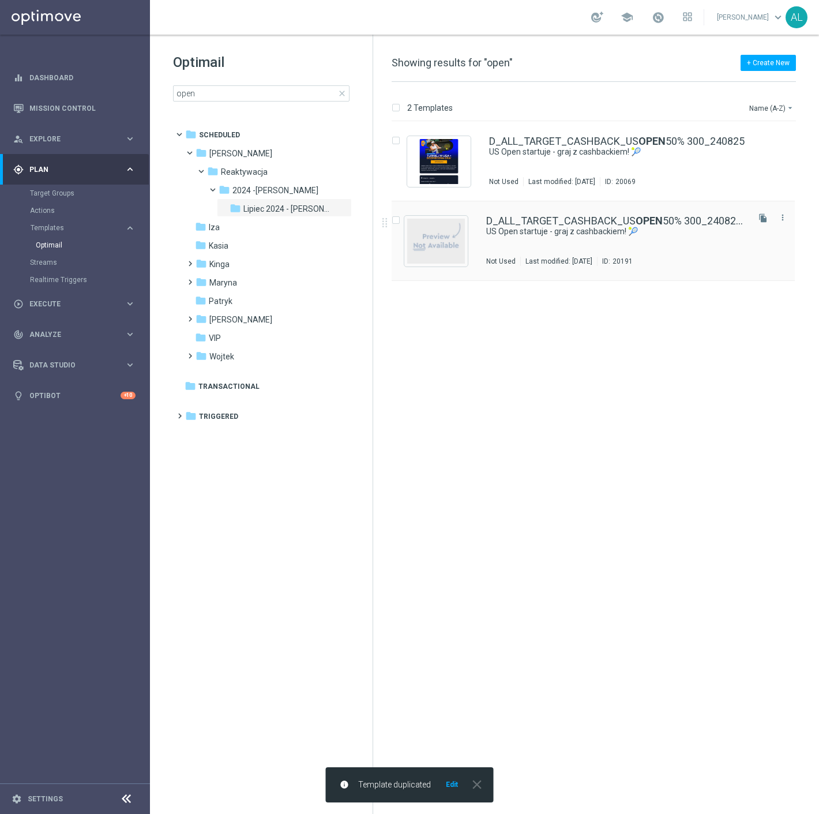
click at [568, 239] on div "D_ALL_TARGET_CASHBACK_US OPEN 50% 300_240825(1) US Open startuje - graj z cashb…" at bounding box center [616, 241] width 260 height 50
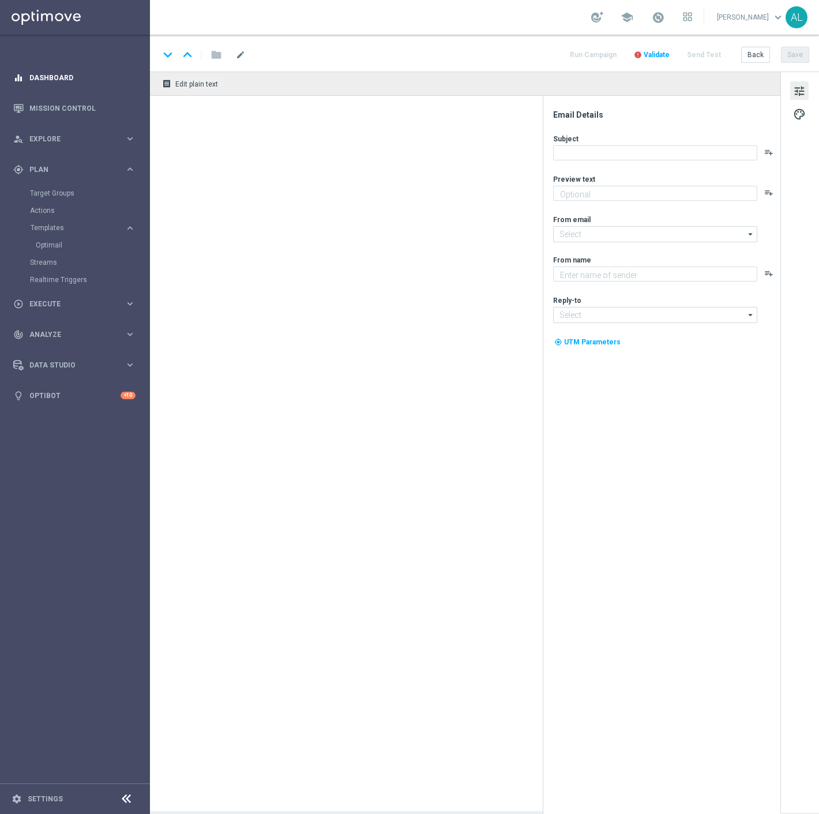
type input "D_ALL_TARGET_CASHBACK_US OPEN 50% 300_240825(1)"
type textarea "Typuj bezpiecznie do nawet 300 zł 💸"
type input "oferta@sts.pl"
type textarea "STS"
type input "kontakt@sts.pl"
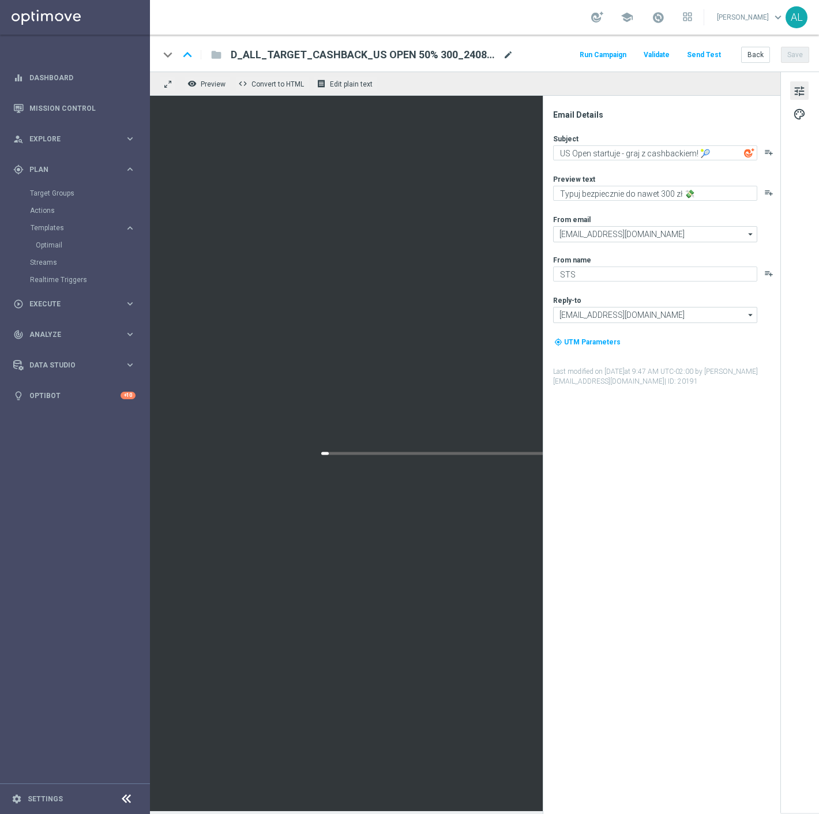
click at [506, 55] on span "mode_edit" at bounding box center [508, 55] width 10 height 10
paste input "WAGER_US OPEN FINAL 50% do 300 PLN_010925"
type input "D_ALL_TARGET_WAGER_US OPEN FINAL 50% do 300 PLN_010925"
click at [527, 69] on div "keyboard_arrow_down keyboard_arrow_up folder D_ALL_TARGET_WAGER_US OPEN FINAL 5…" at bounding box center [484, 53] width 669 height 37
click at [641, 147] on textarea "US Open startuje - graj z cashbackiem! 🎾" at bounding box center [655, 152] width 204 height 15
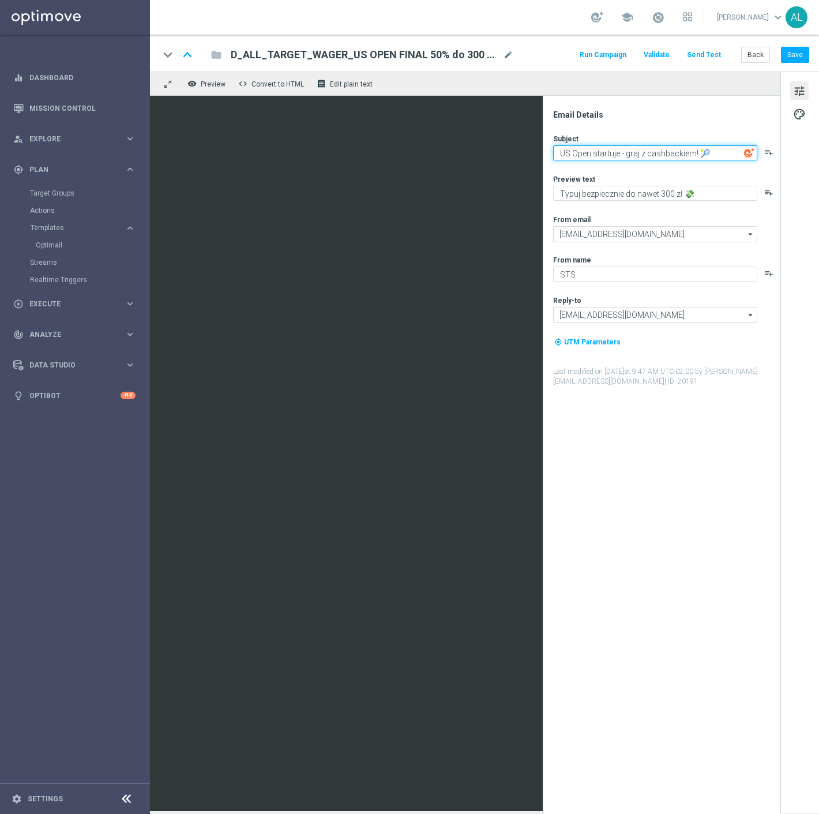
click at [641, 147] on textarea "US Open startuje - graj z cashbackiem! 🎾" at bounding box center [655, 152] width 204 height 15
click at [672, 154] on textarea "US Open startuje - graj z cashbackiem! 🎾" at bounding box center [655, 152] width 204 height 15
paste textarea "Wchodzimy w ćwierćfinały"
type textarea "Wchodzimy w ćwierćfinały! 🎾"
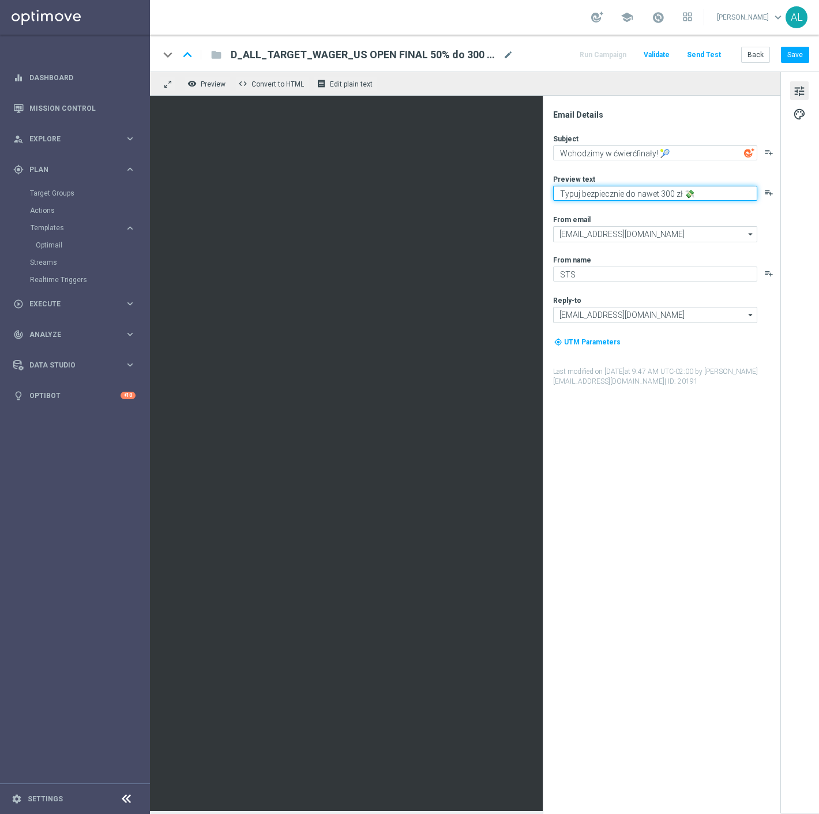
click at [578, 197] on textarea "Typuj bezpiecznie do nawet 300 zł 💸" at bounding box center [655, 193] width 204 height 15
paste textarea "US Open z bonusem do 300 zł"
click at [722, 192] on textarea "Typuj US Open z bonusem do 300 zł" at bounding box center [655, 193] width 204 height 15
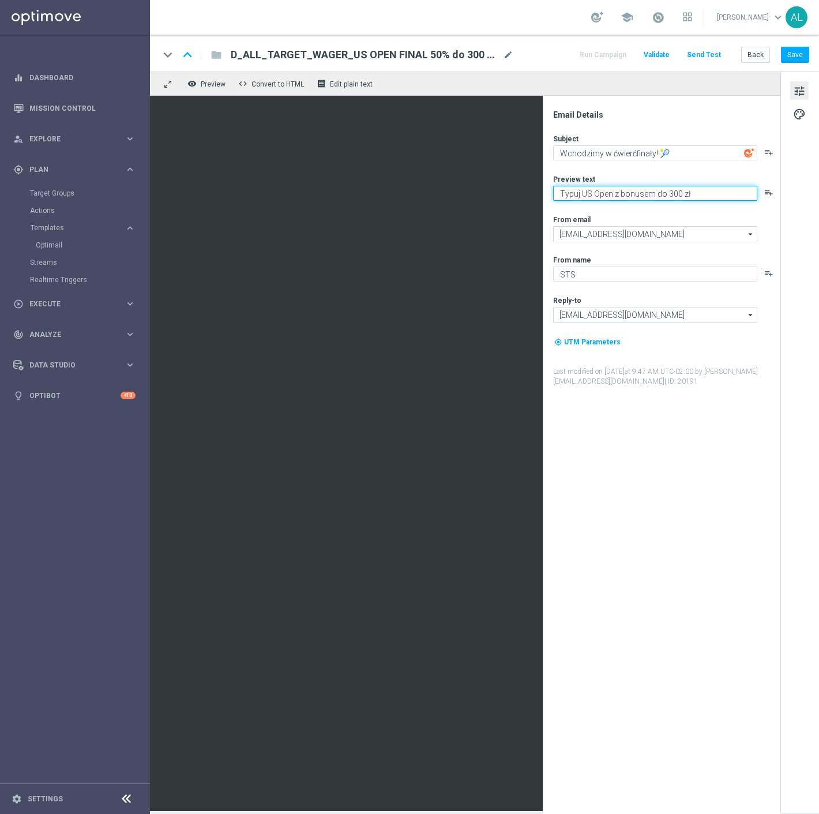
paste textarea "💸"
type textarea "Typuj US Open z bonusem do 300 zł 💸"
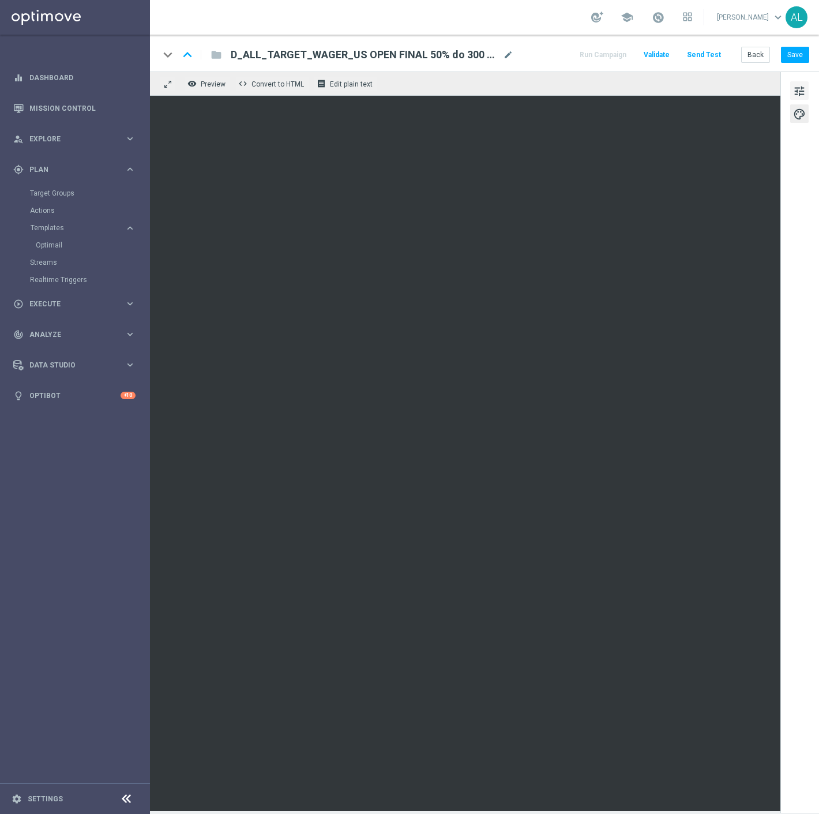
click at [801, 88] on span "tune" at bounding box center [799, 91] width 13 height 15
click at [805, 51] on button "Save" at bounding box center [795, 55] width 28 height 16
click at [806, 90] on span "tune" at bounding box center [799, 91] width 13 height 15
click at [798, 61] on button "Save" at bounding box center [795, 55] width 28 height 16
click at [799, 61] on button "Save" at bounding box center [795, 55] width 28 height 16
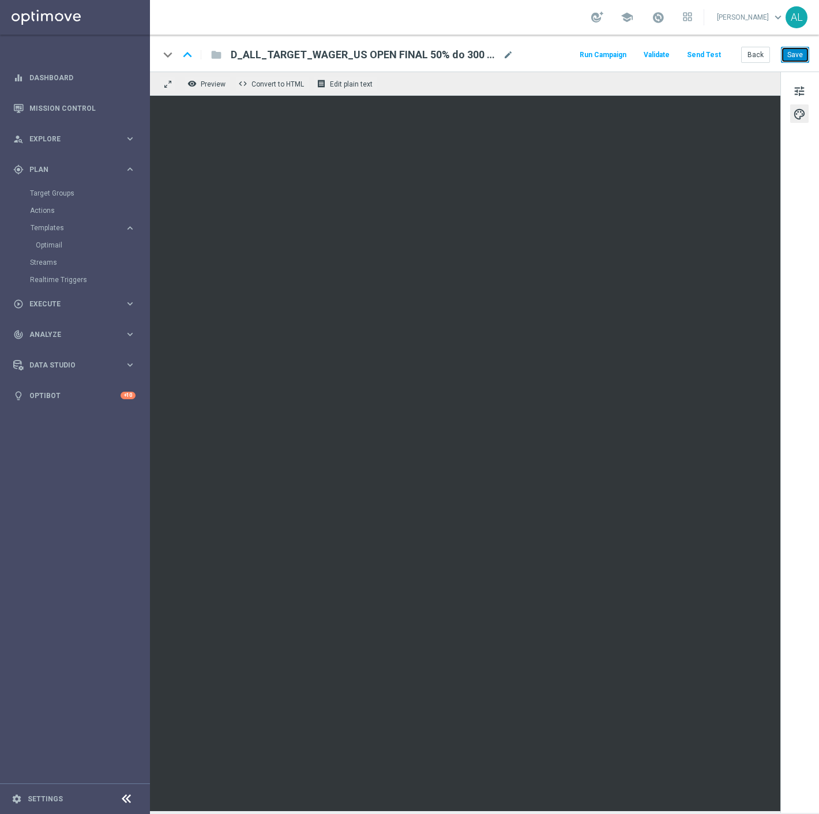
click at [798, 48] on button "Save" at bounding box center [795, 55] width 28 height 16
click at [73, 295] on div "play_circle_outline Execute keyboard_arrow_right" at bounding box center [74, 304] width 149 height 31
click at [793, 50] on button "Save" at bounding box center [795, 55] width 28 height 16
click at [803, 59] on button "Save" at bounding box center [795, 55] width 28 height 16
click at [792, 50] on button "Save" at bounding box center [795, 55] width 28 height 16
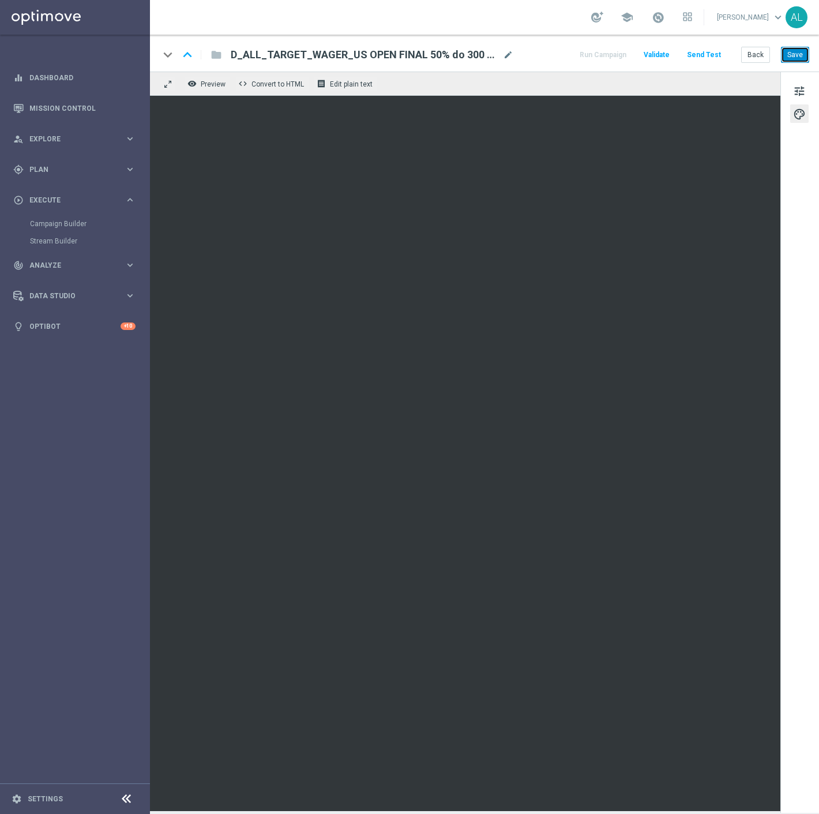
click at [795, 58] on button "Save" at bounding box center [795, 55] width 28 height 16
click at [789, 54] on button "Save" at bounding box center [795, 55] width 28 height 16
click at [792, 87] on button "tune" at bounding box center [800, 90] width 18 height 18
click at [785, 53] on button "Save" at bounding box center [795, 55] width 28 height 16
click at [791, 54] on button "Save" at bounding box center [795, 55] width 28 height 16
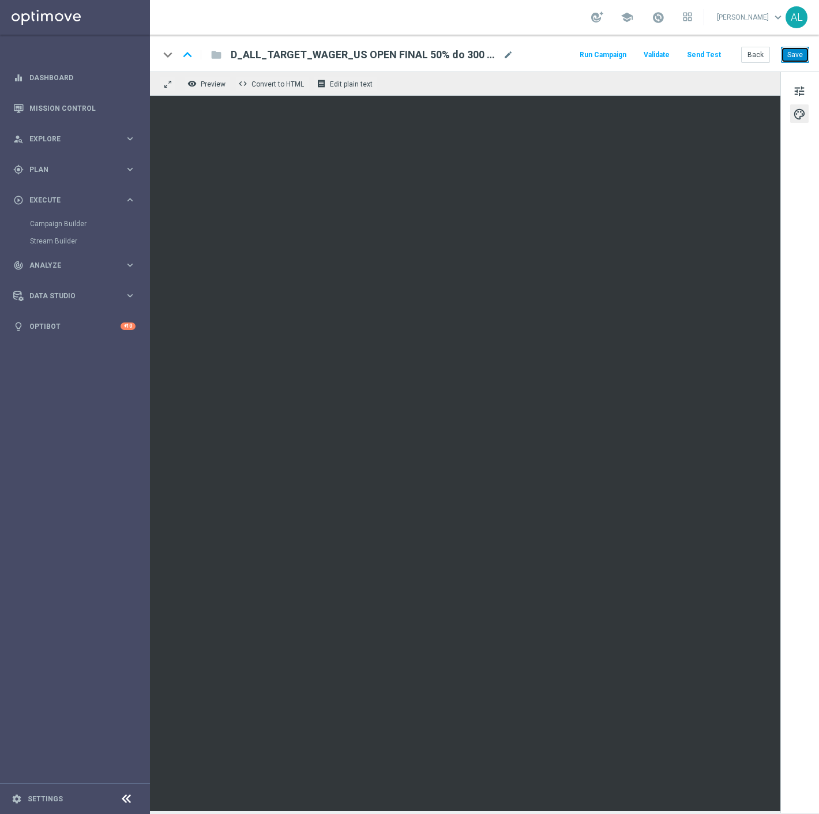
click at [787, 62] on button "Save" at bounding box center [795, 55] width 28 height 16
click at [807, 58] on button "Save" at bounding box center [795, 55] width 28 height 16
click at [788, 50] on button "Save" at bounding box center [795, 55] width 28 height 16
click at [503, 56] on span "mode_edit" at bounding box center [508, 55] width 10 height 10
click at [796, 88] on span "tune" at bounding box center [799, 91] width 13 height 15
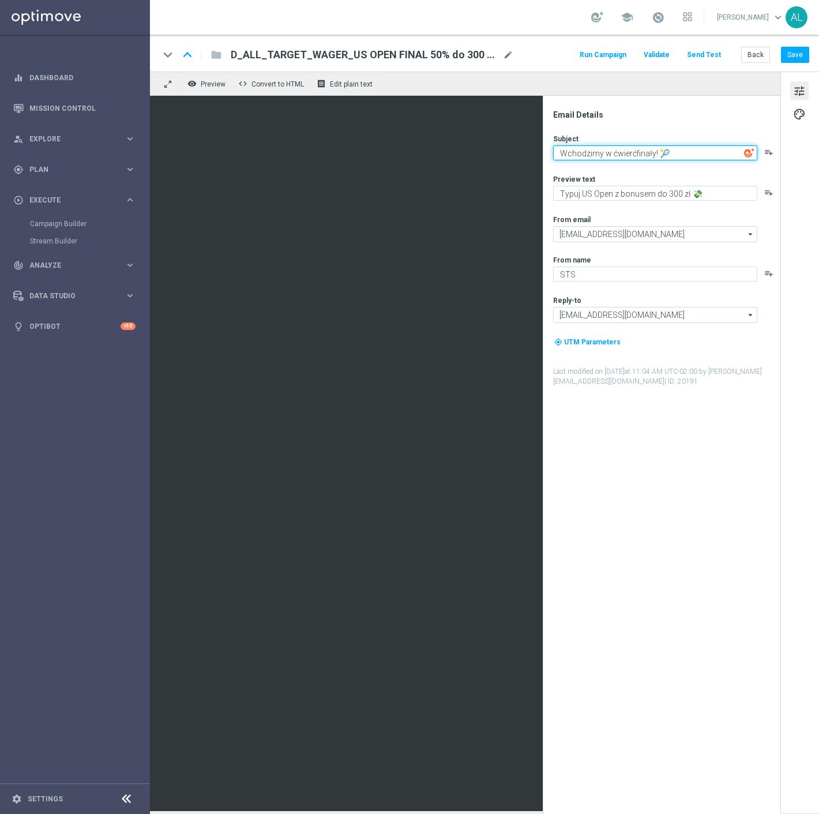
click at [587, 154] on textarea "Wchodzimy w ćwierćfinały! 🎾" at bounding box center [655, 152] width 204 height 15
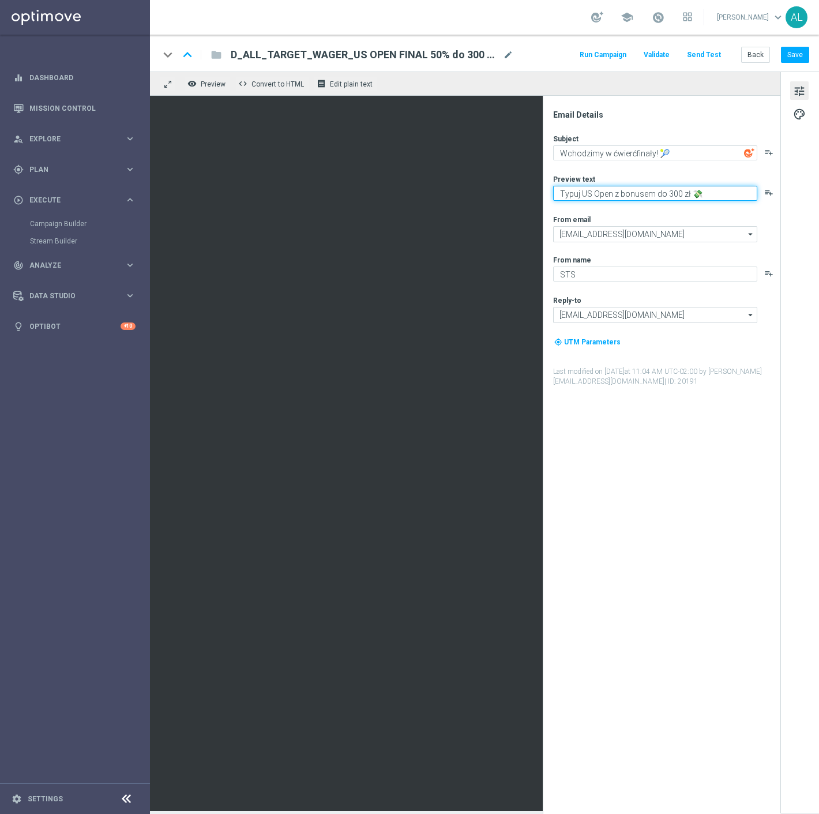
click at [612, 190] on textarea "Typuj US Open z bonusem do 300 zł 💸" at bounding box center [655, 193] width 204 height 15
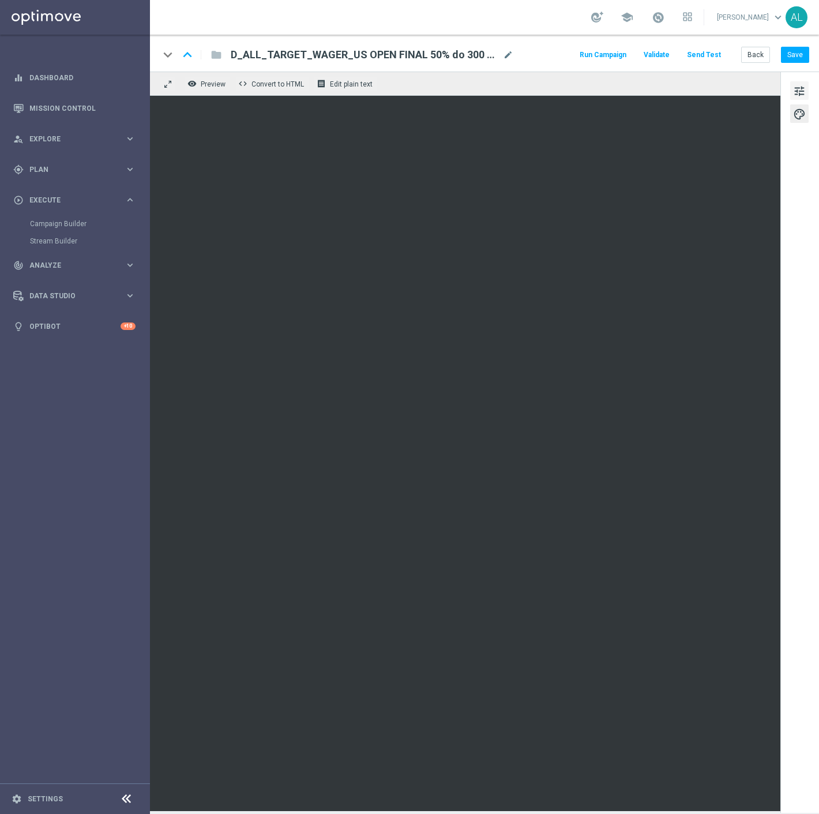
click at [803, 85] on span "tune" at bounding box center [799, 91] width 13 height 15
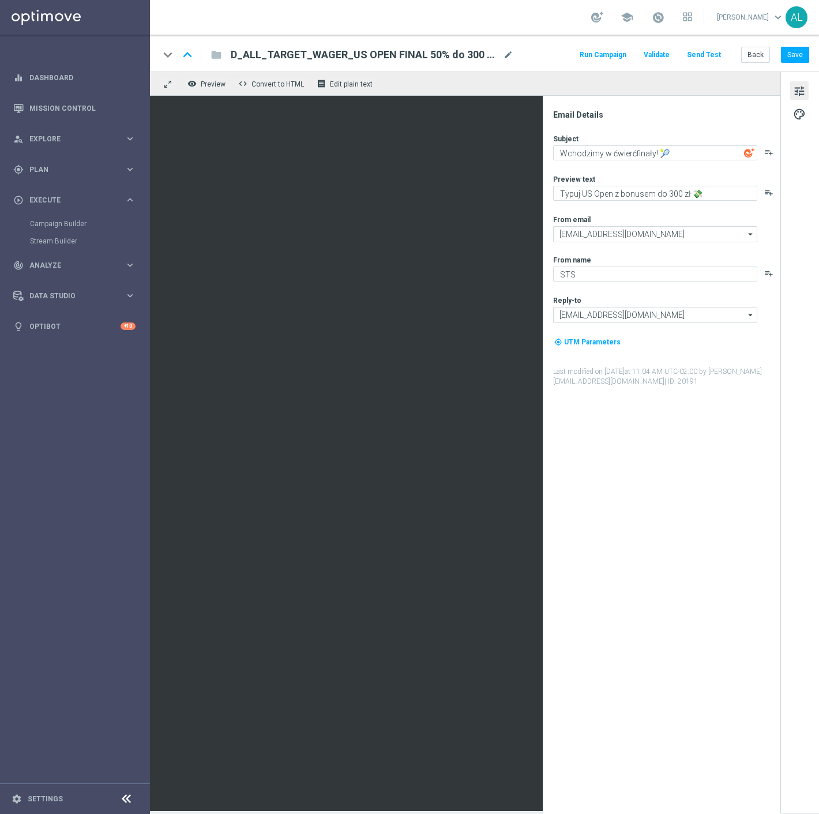
click at [712, 185] on div "Preview text Typuj US Open z bonusem do 300 zł 💸 playlist_add" at bounding box center [666, 187] width 226 height 27
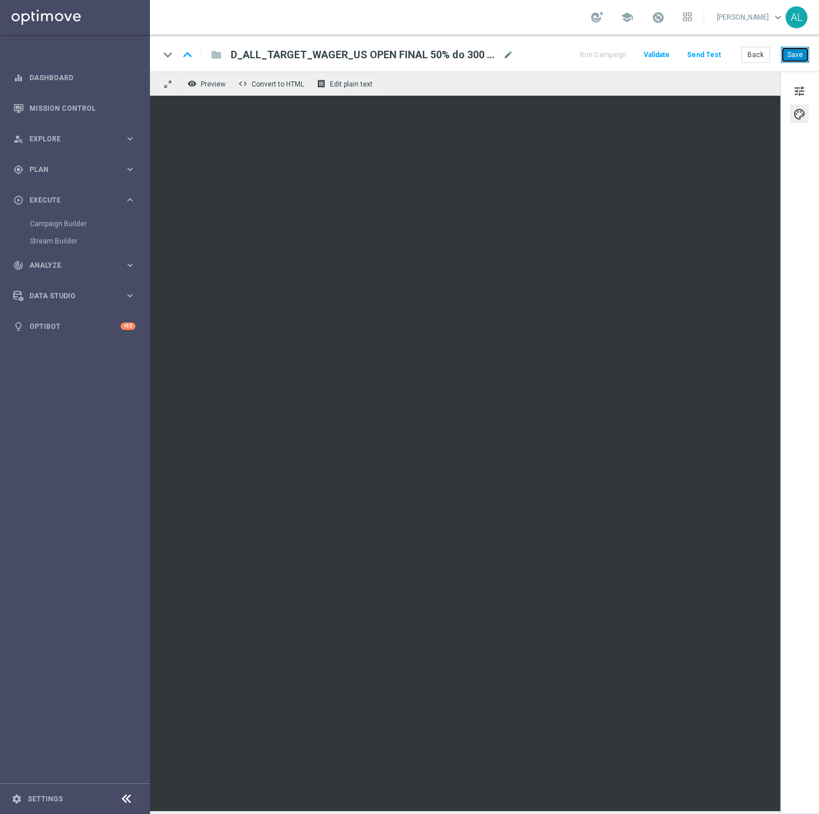
click at [792, 55] on button "Save" at bounding box center [795, 55] width 28 height 16
click at [797, 53] on button "Save" at bounding box center [795, 55] width 28 height 16
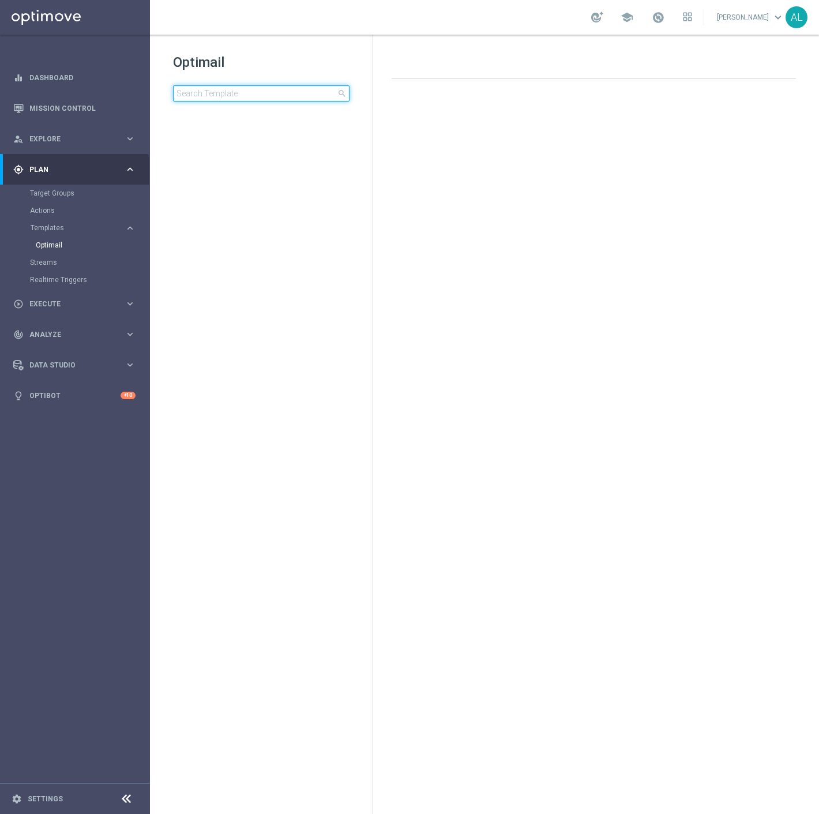
click at [205, 93] on input at bounding box center [261, 93] width 177 height 16
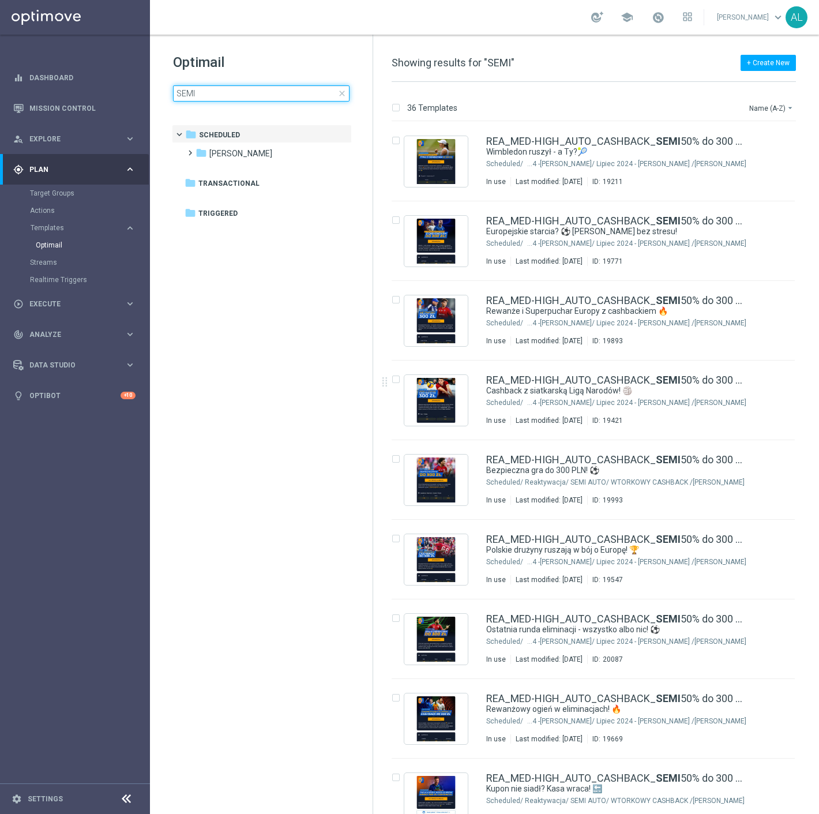
scroll to position [64, 0]
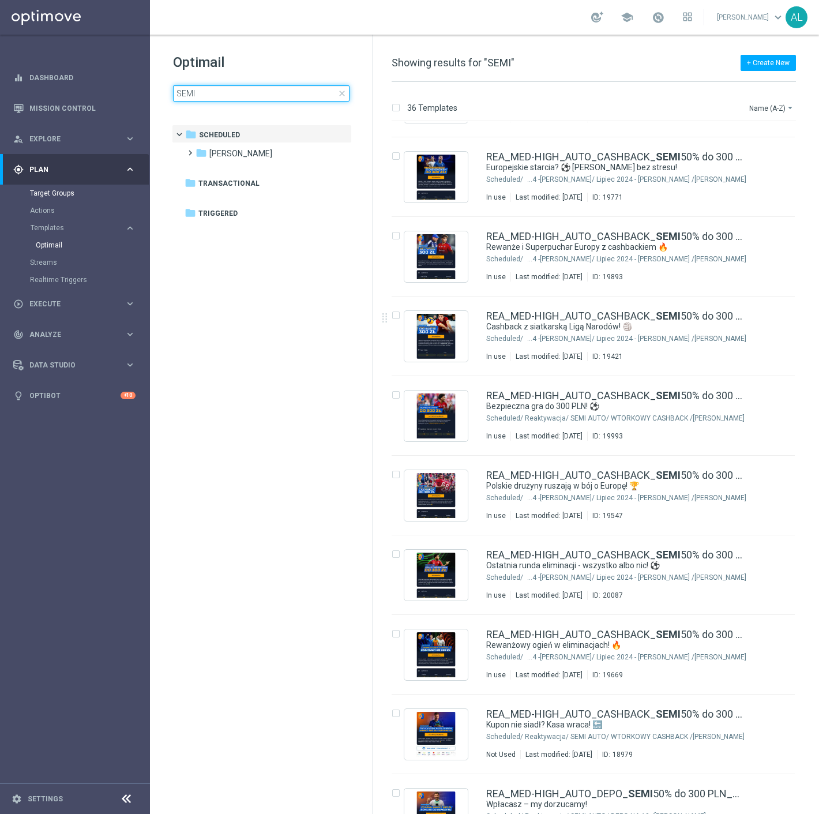
type input "SEMI"
click at [227, 91] on input "SEMI" at bounding box center [261, 93] width 177 height 16
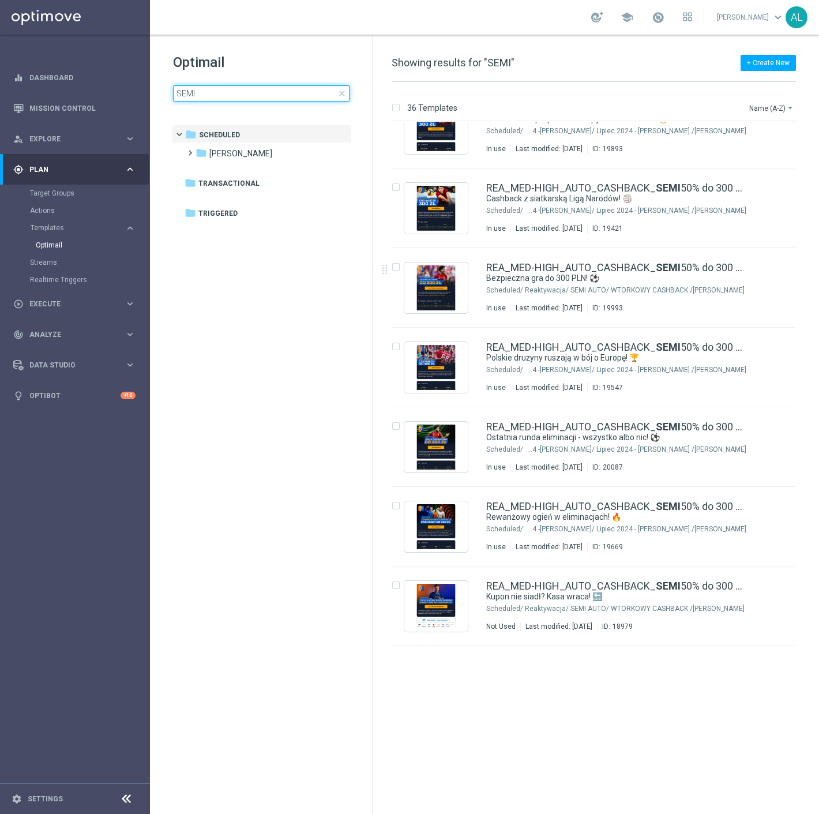
scroll to position [0, 0]
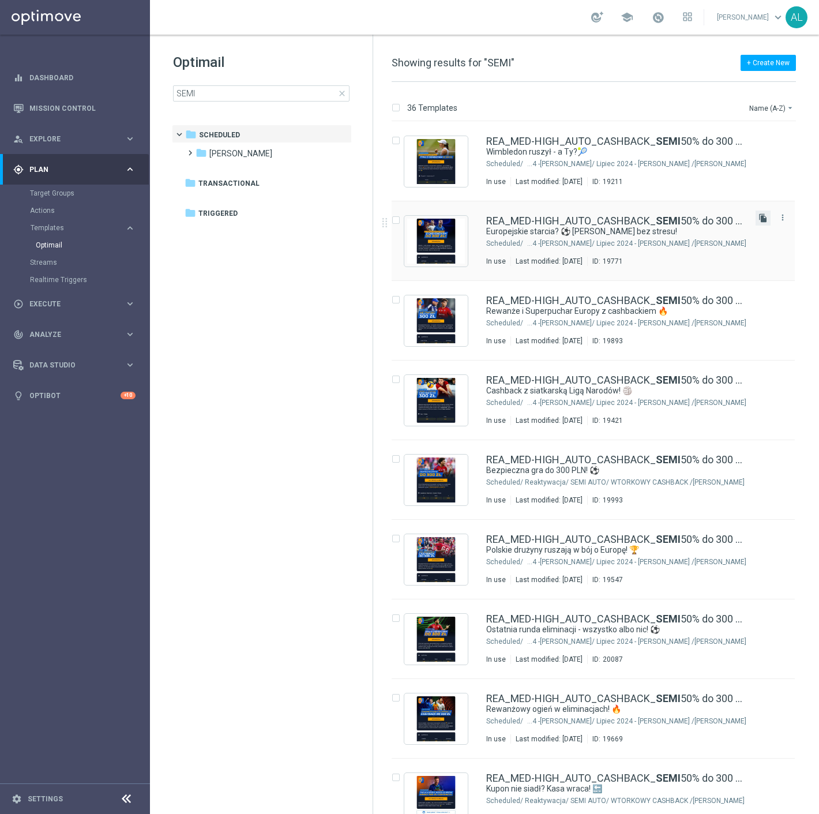
click at [759, 215] on icon "file_copy" at bounding box center [763, 218] width 9 height 9
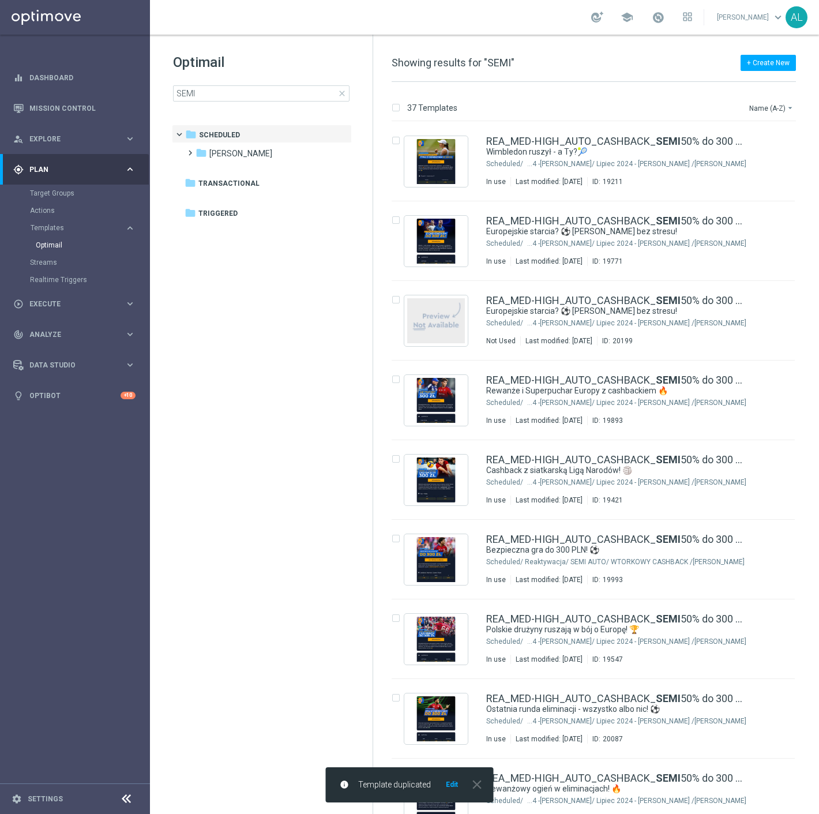
click at [453, 791] on div "info Template duplicated Edit close" at bounding box center [410, 785] width 168 height 35
click at [452, 785] on button "Edit" at bounding box center [452, 784] width 14 height 9
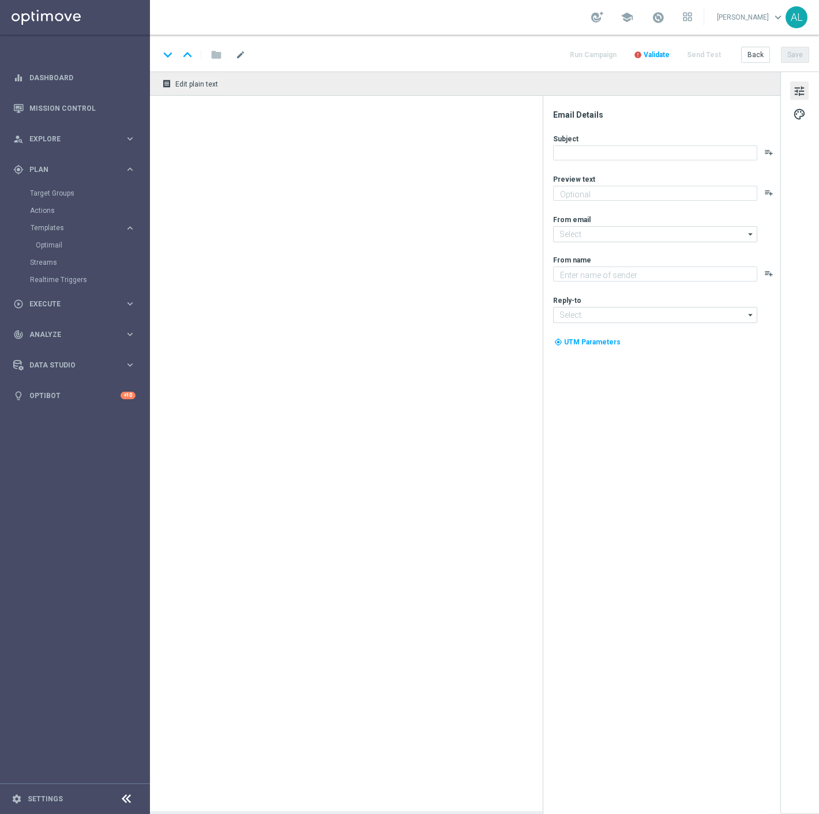
type input "REA_MED-HIGH_AUTO_CASHBACK_SEMI 50% do 300 PLN_050825(1)"
type textarea "Aktywuj cashback 50% do 300 zł! 💸"
type textarea "STS"
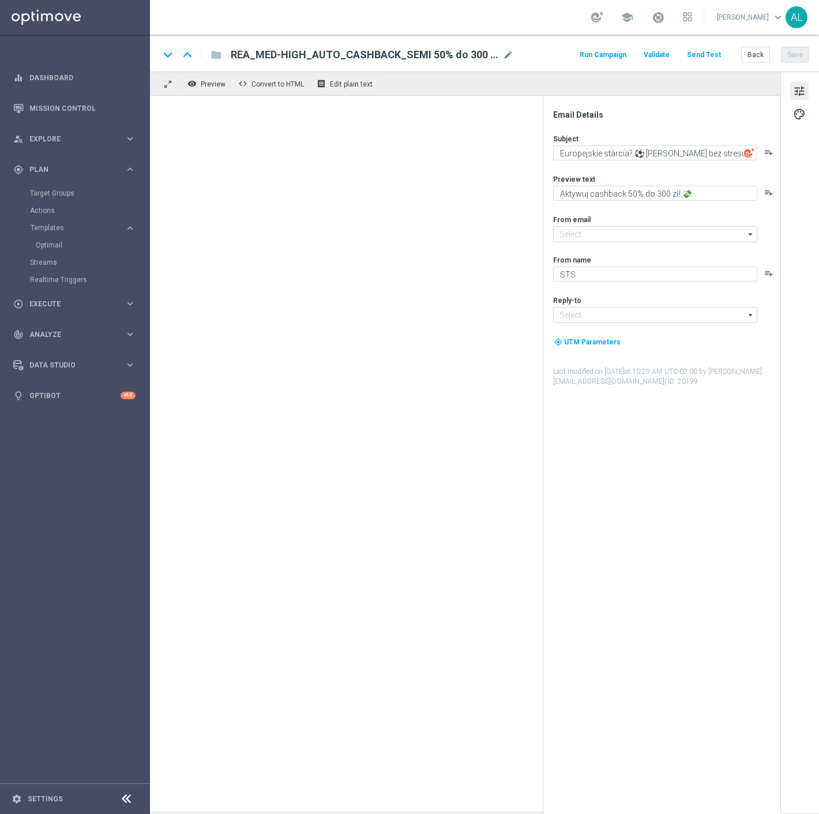
type input "[EMAIL_ADDRESS][DOMAIN_NAME]"
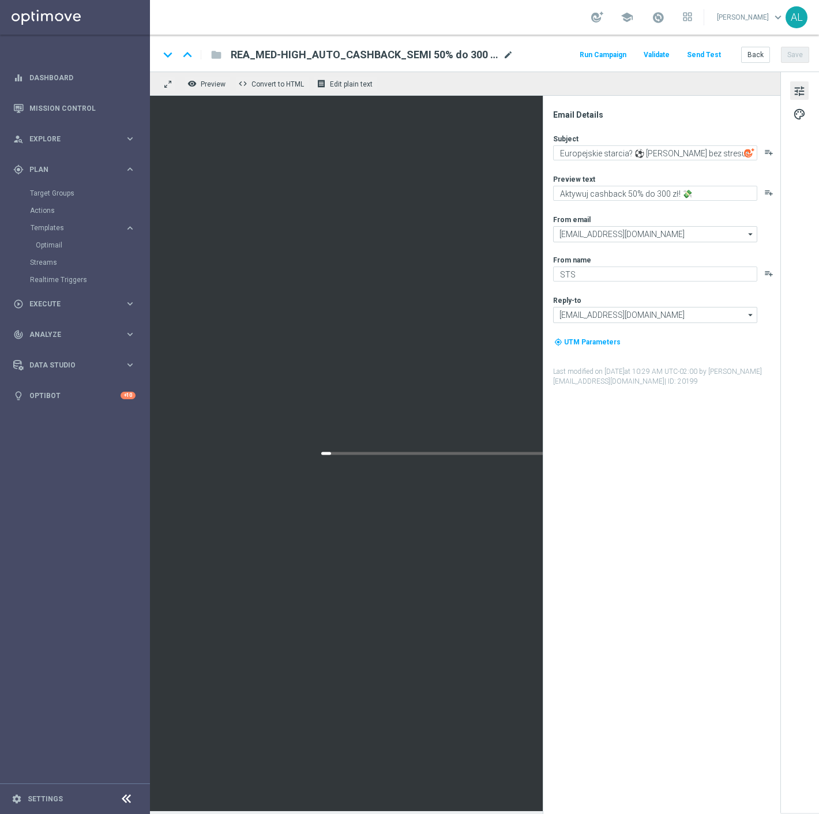
click at [507, 55] on span "mode_edit" at bounding box center [508, 55] width 10 height 10
drag, startPoint x: 486, startPoint y: 53, endPoint x: 448, endPoint y: 60, distance: 38.8
click at [448, 60] on input "REA_MED-HIGH_AUTO_CASHBACK_SEMI 50% do 300 PLN_050825(1)" at bounding box center [374, 54] width 286 height 15
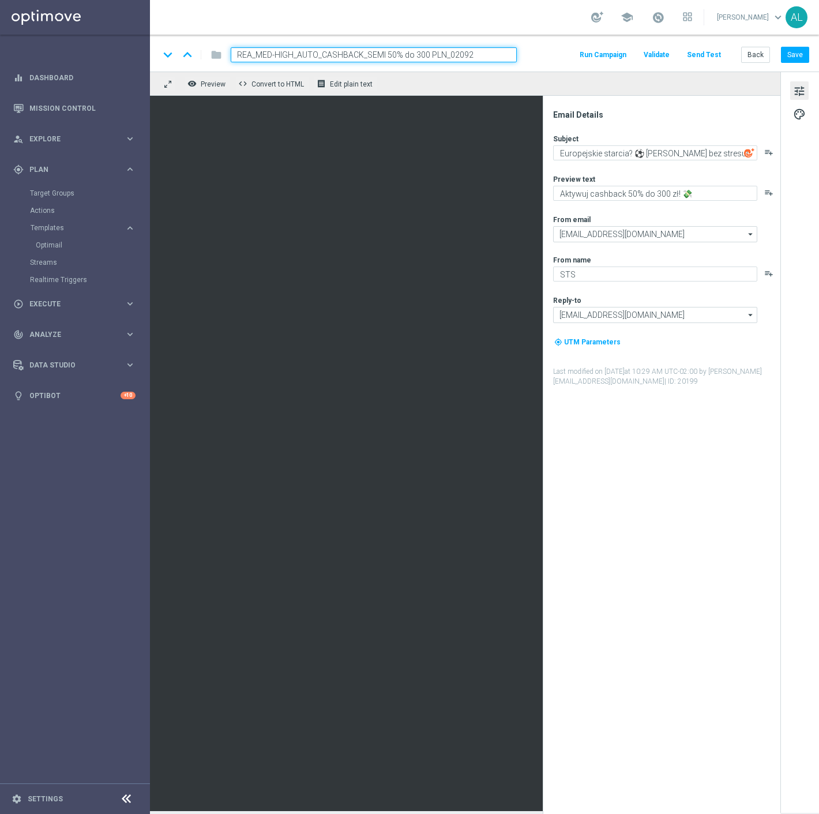
type input "REA_MED-HIGH_AUTO_CASHBACK_SEMI 50% do 300 PLN_020925"
click at [793, 51] on button "Save" at bounding box center [795, 55] width 28 height 16
click at [512, 58] on span "mode_edit" at bounding box center [508, 55] width 10 height 10
click at [526, 60] on div "keyboard_arrow_down keyboard_arrow_up folder REA_MED-HIGH_AUTO_CASHBACK_SEMI 50…" at bounding box center [484, 54] width 650 height 15
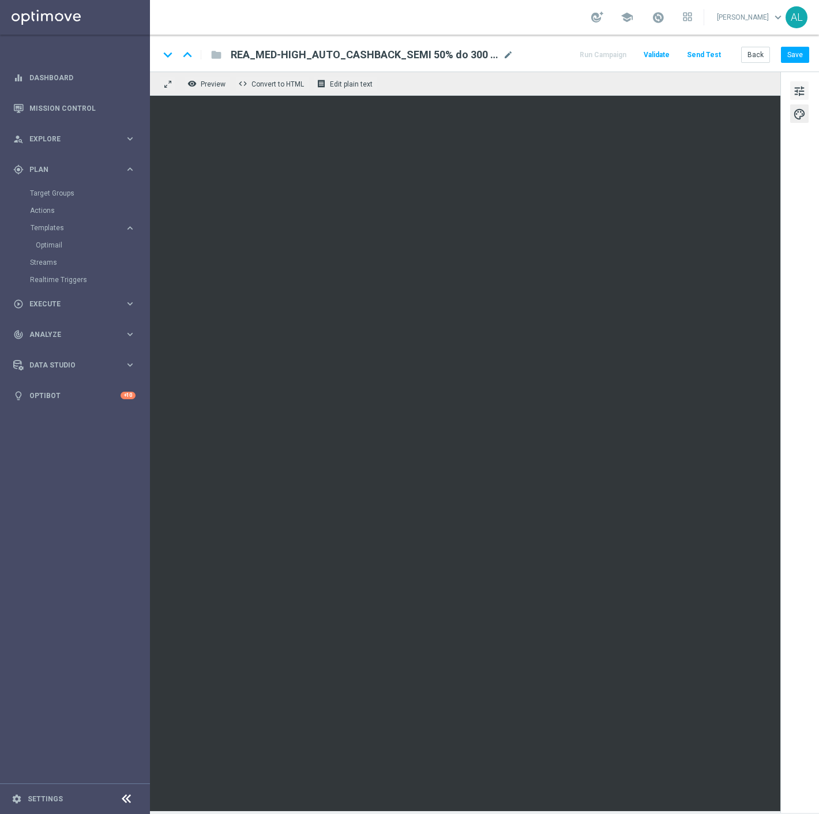
click at [798, 93] on span "tune" at bounding box center [799, 91] width 13 height 15
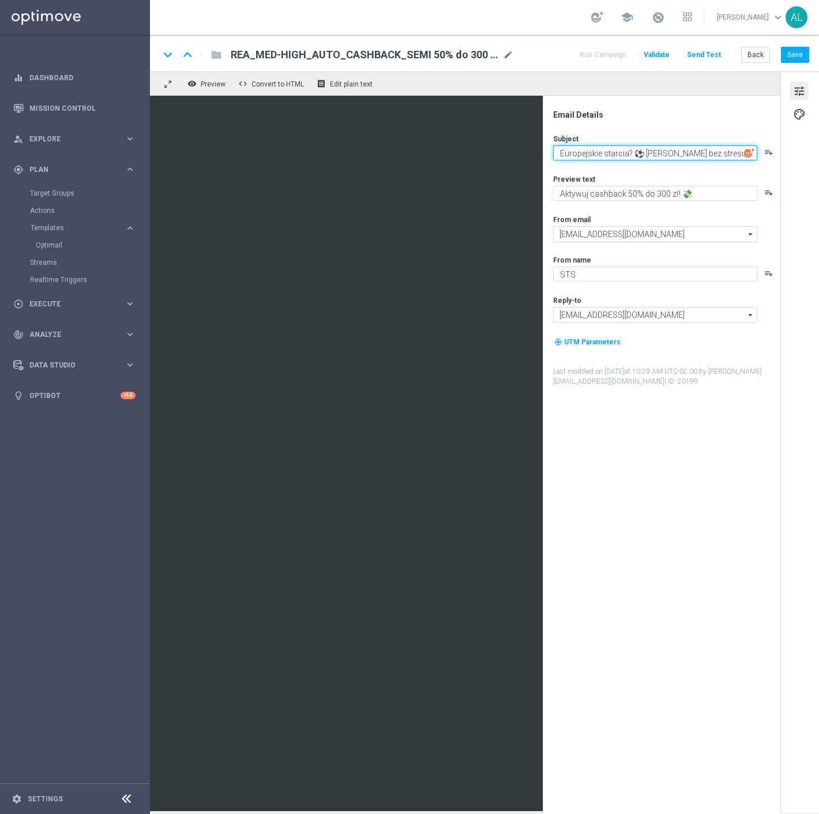
click at [666, 151] on textarea "Europejskie starcia? ⚽ [PERSON_NAME] bez stresu!" at bounding box center [655, 152] width 204 height 15
click at [666, 151] on textarea "Europejskie starcia? ⚽ Graj bez stresu!" at bounding box center [655, 152] width 204 height 15
paste textarea "Holandia – Polska = cashback do 300 zł! 🔥"
click at [597, 153] on textarea "Holandia – Polska = cashback do 300 zł! 🔥" at bounding box center [655, 152] width 204 height 15
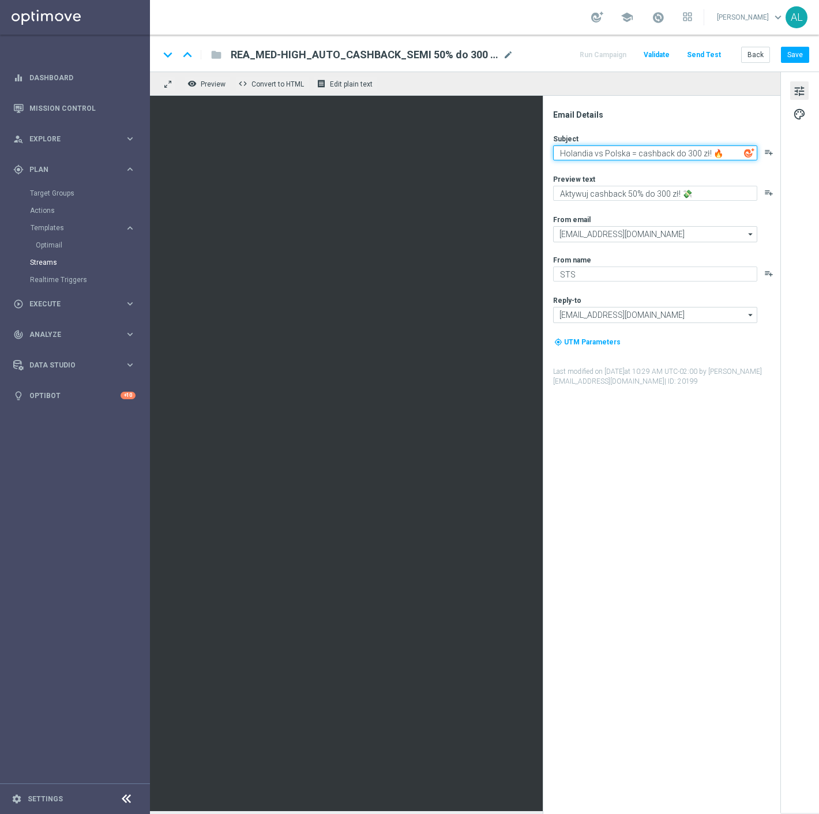
type textarea "Holandia vs Polska = cashback do 300 zł! 🔥"
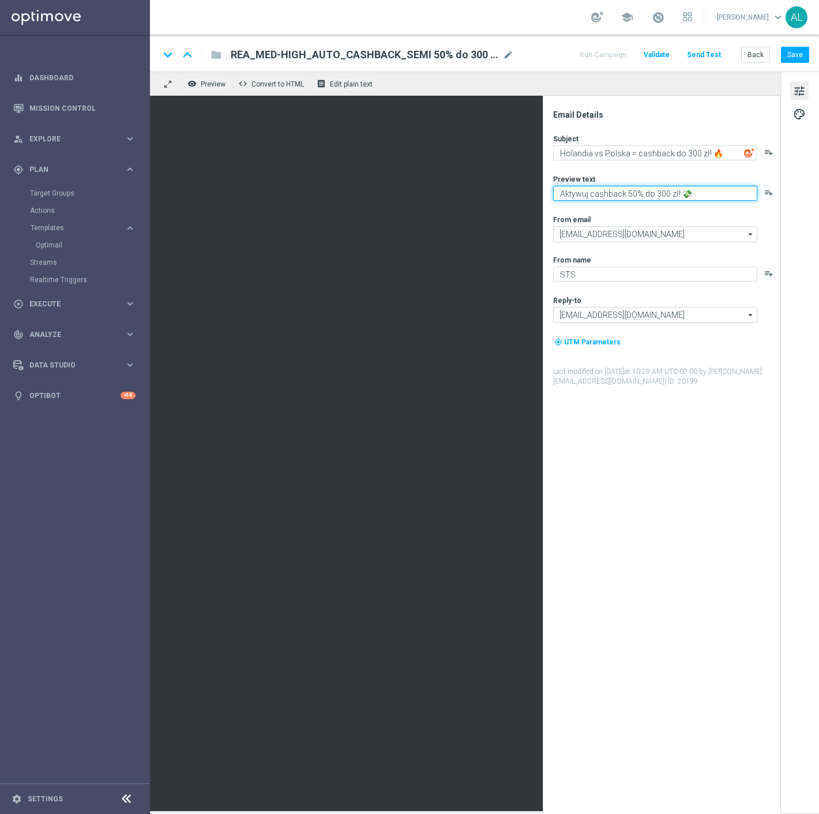
click at [615, 195] on textarea "Aktywuj cashback 50% do 300 zł! 💸" at bounding box center [655, 193] width 204 height 15
paste textarea "Typuj eliminacje MŚ bez ryzyka"
drag, startPoint x: 690, startPoint y: 194, endPoint x: 676, endPoint y: 194, distance: 13.3
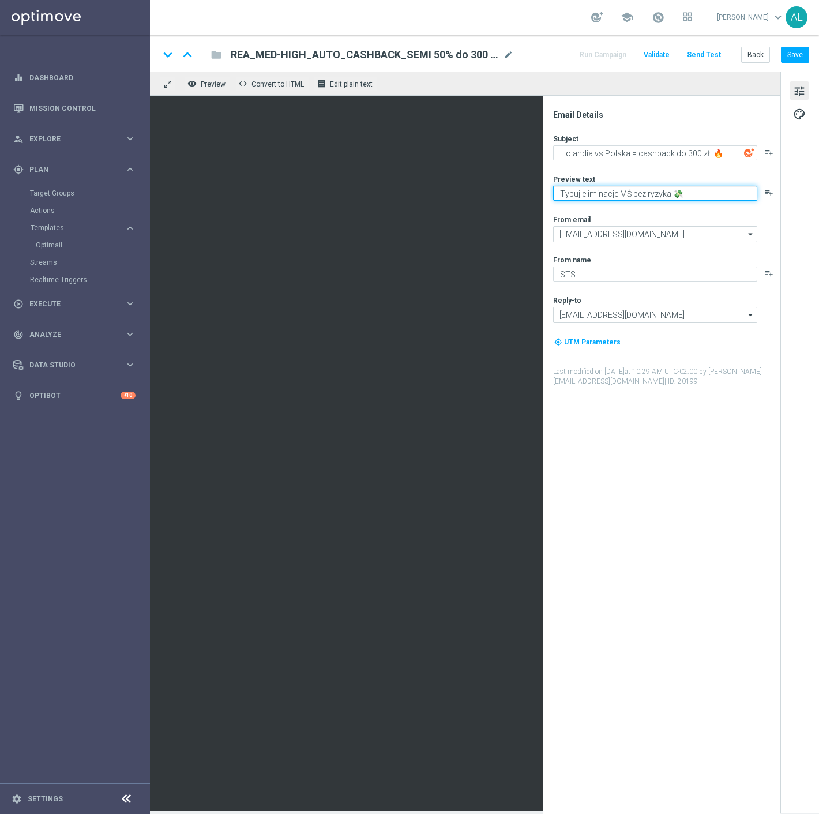
click at [676, 194] on textarea "Typuj eliminacje MŚ bez ryzyka 💸" at bounding box center [655, 193] width 204 height 15
paste textarea "️"
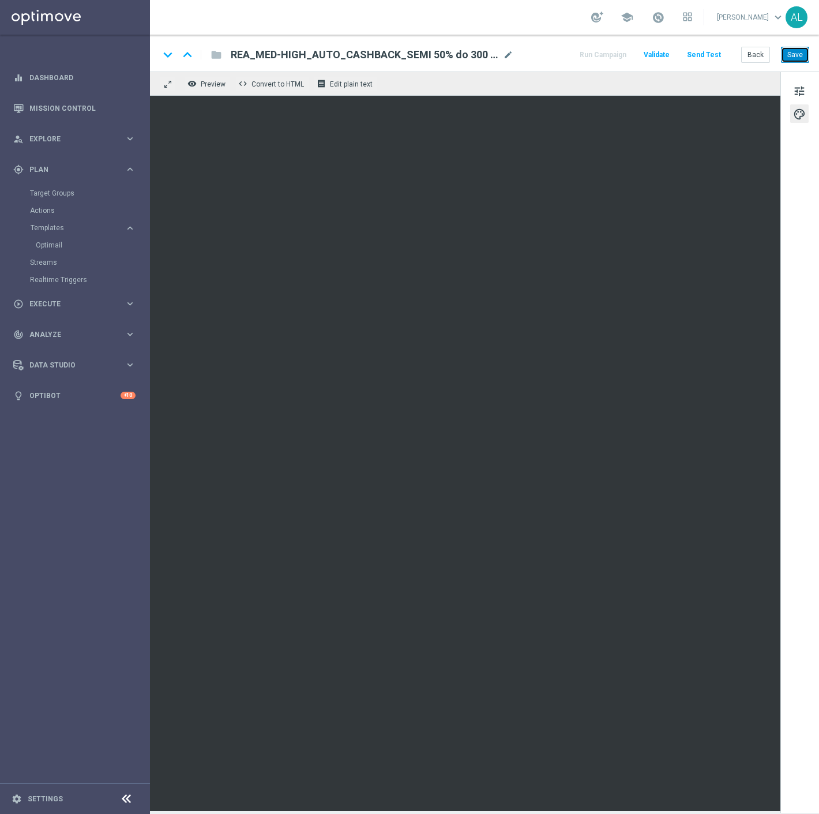
click at [798, 56] on button "Save" at bounding box center [795, 55] width 28 height 16
click at [214, 80] on span "Preview" at bounding box center [213, 84] width 25 height 8
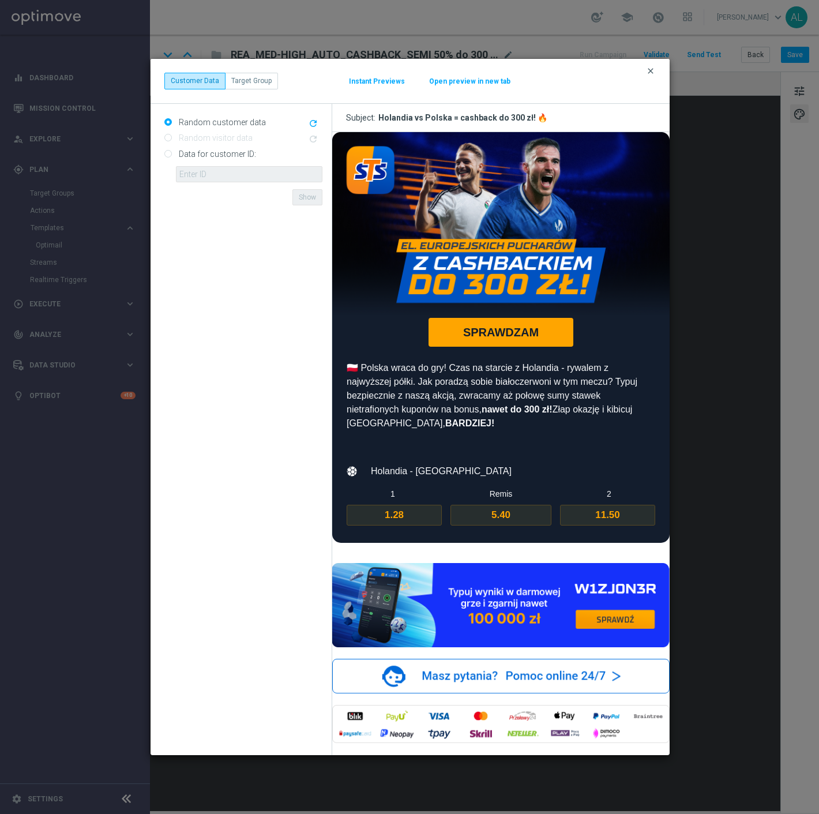
click at [651, 72] on icon "clear" at bounding box center [650, 70] width 9 height 9
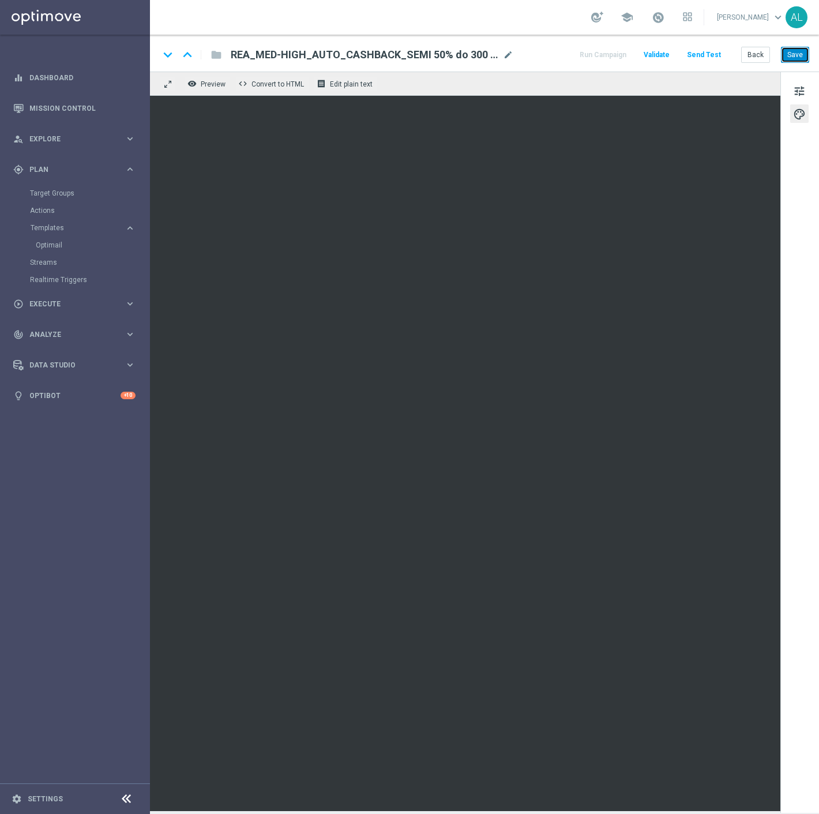
click at [788, 55] on button "Save" at bounding box center [795, 55] width 28 height 16
click at [802, 84] on span "tune" at bounding box center [799, 91] width 13 height 15
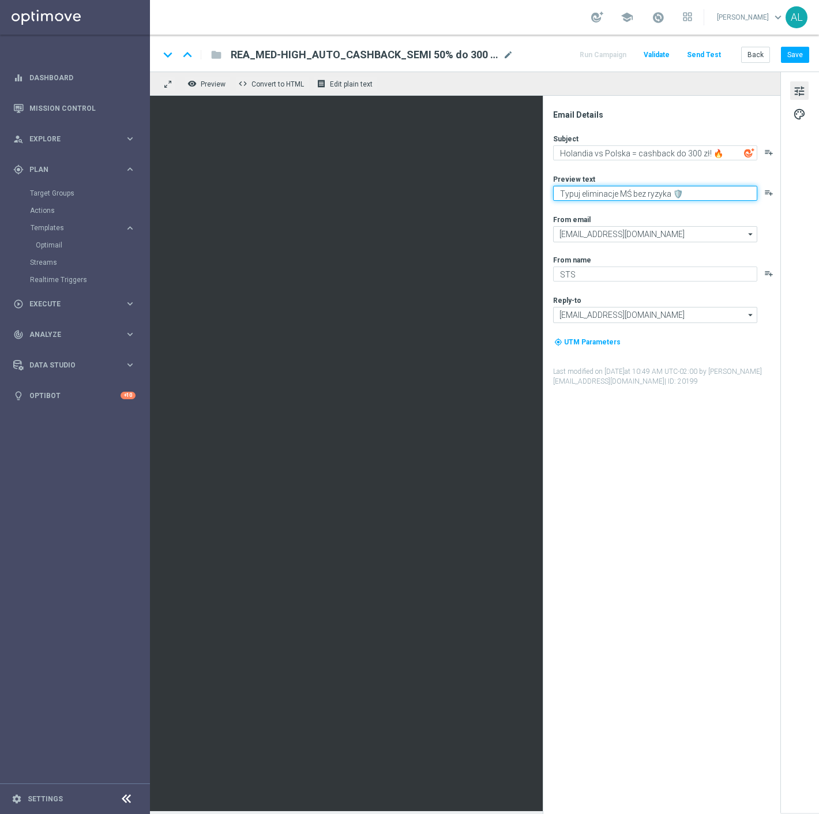
click at [662, 194] on textarea "Typuj eliminacje MŚ bez ryzyka 🛡️" at bounding box center [655, 193] width 204 height 15
click at [654, 194] on textarea "Typuj eliminacje MŚ bez ryzyka🛡️" at bounding box center [655, 193] width 204 height 15
click at [580, 199] on textarea "Typuj eliminacje MŚ🛡️" at bounding box center [655, 193] width 204 height 15
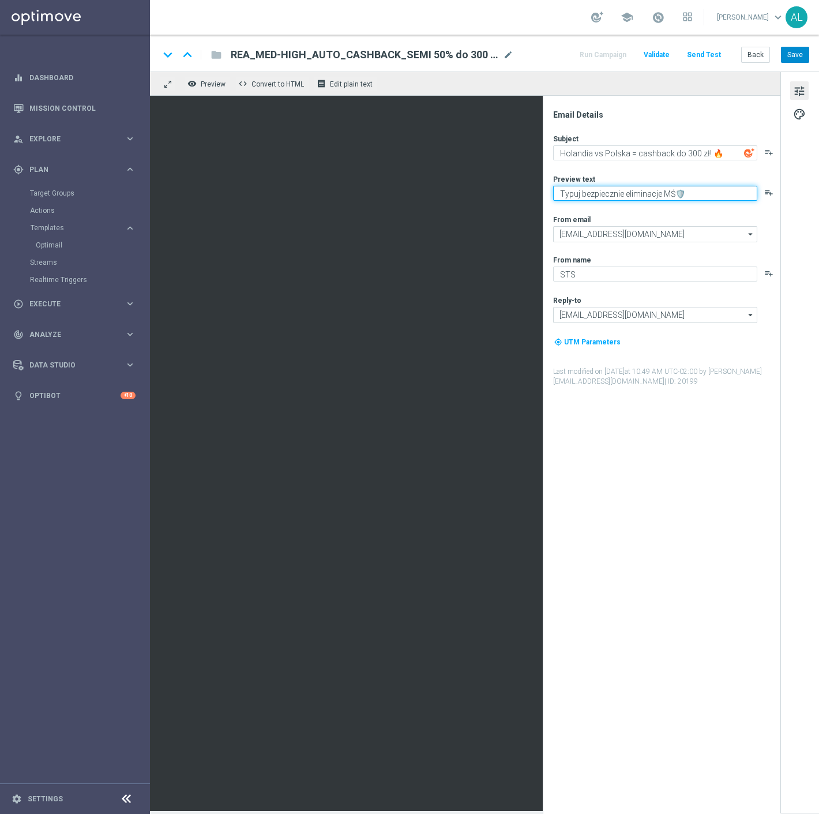
type textarea "Typuj bezpiecznie eliminacje MŚ🛡️"
click at [804, 58] on button "Save" at bounding box center [795, 55] width 28 height 16
click at [798, 53] on button "Save" at bounding box center [795, 55] width 28 height 16
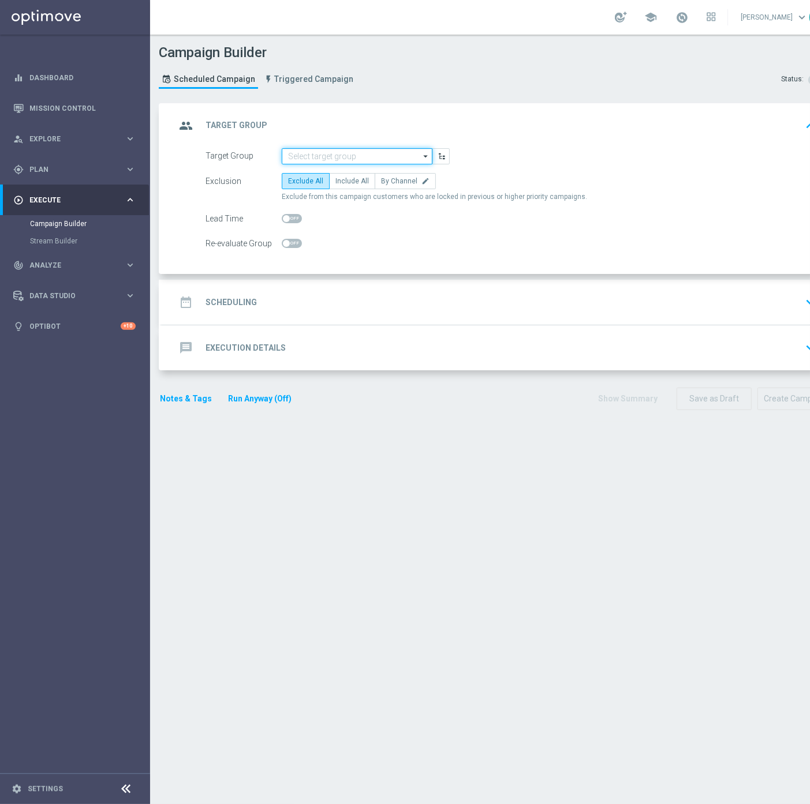
click at [375, 152] on input at bounding box center [357, 156] width 151 height 16
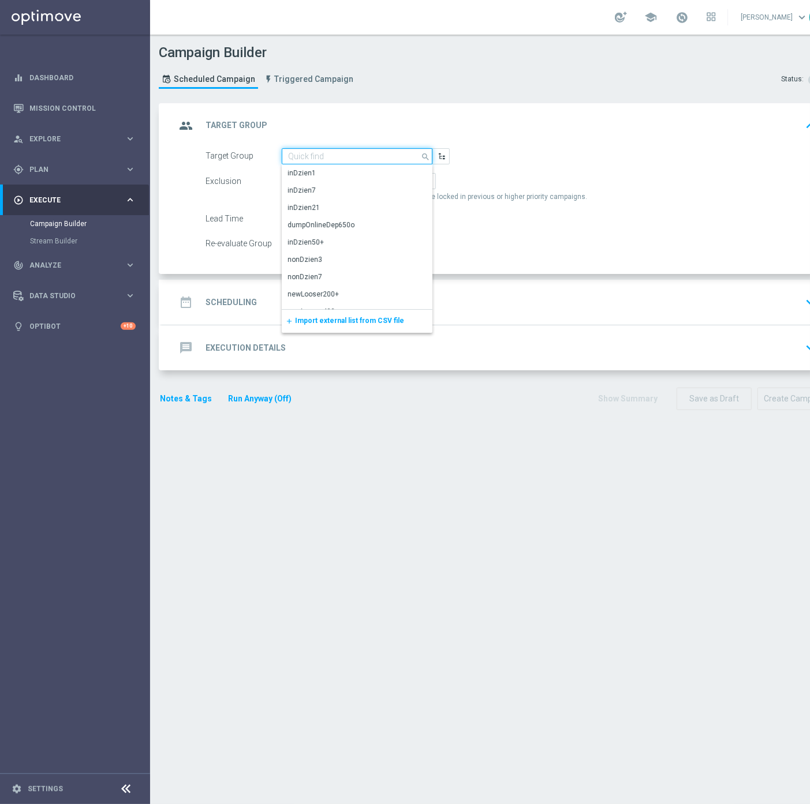
paste input "D_ALL_TARGET_WAGER_US OPEN FINAL 50% do 300 PLN_010925"
click at [348, 190] on div "D_ALL_TARGET_WAGER_US OPEN FINAL 50% do 300 PLN_010925" at bounding box center [357, 178] width 151 height 27
type input "D_ALL_TARGET_WAGER_US OPEN FINAL 50% do 300 PLN_010925"
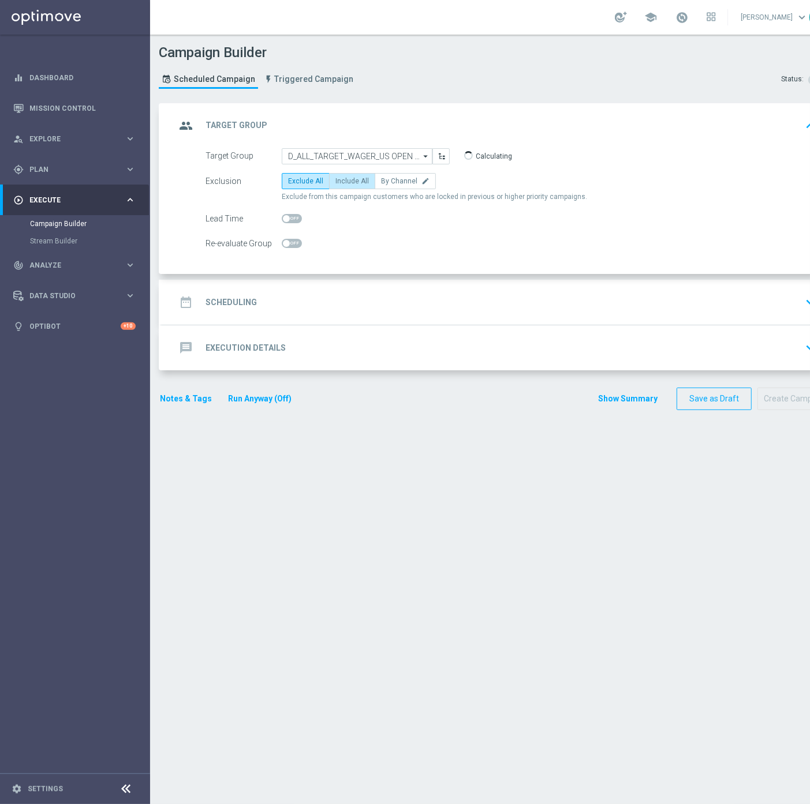
click at [350, 182] on span "Include All" at bounding box center [351, 181] width 33 height 8
click at [343, 182] on input "Include All" at bounding box center [339, 183] width 8 height 8
radio input "true"
click at [393, 182] on span "By Channel" at bounding box center [399, 181] width 36 height 8
click at [388, 182] on input "By Channel edit" at bounding box center [385, 183] width 8 height 8
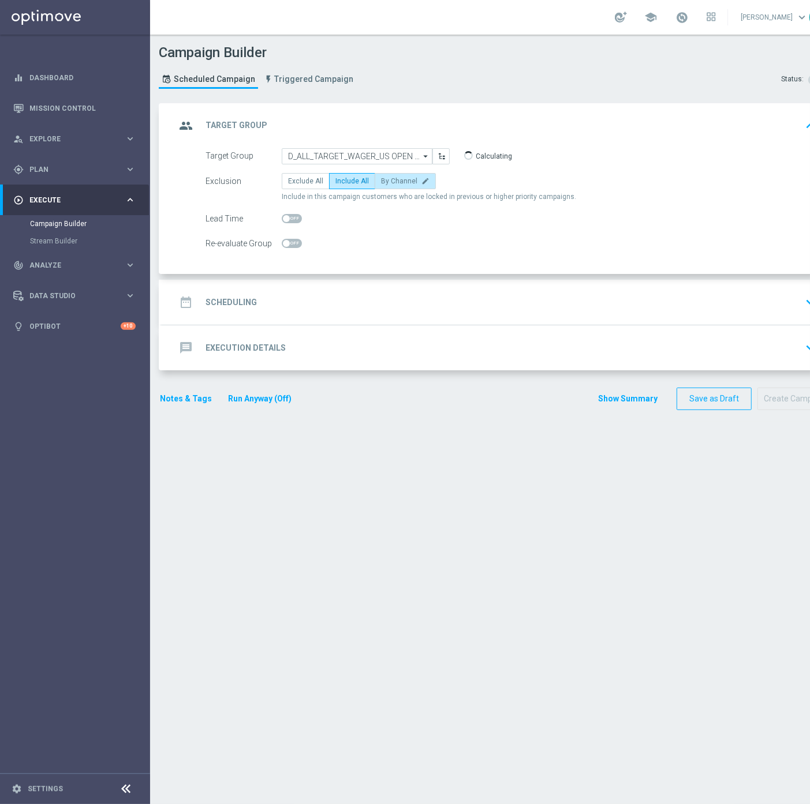
radio input "true"
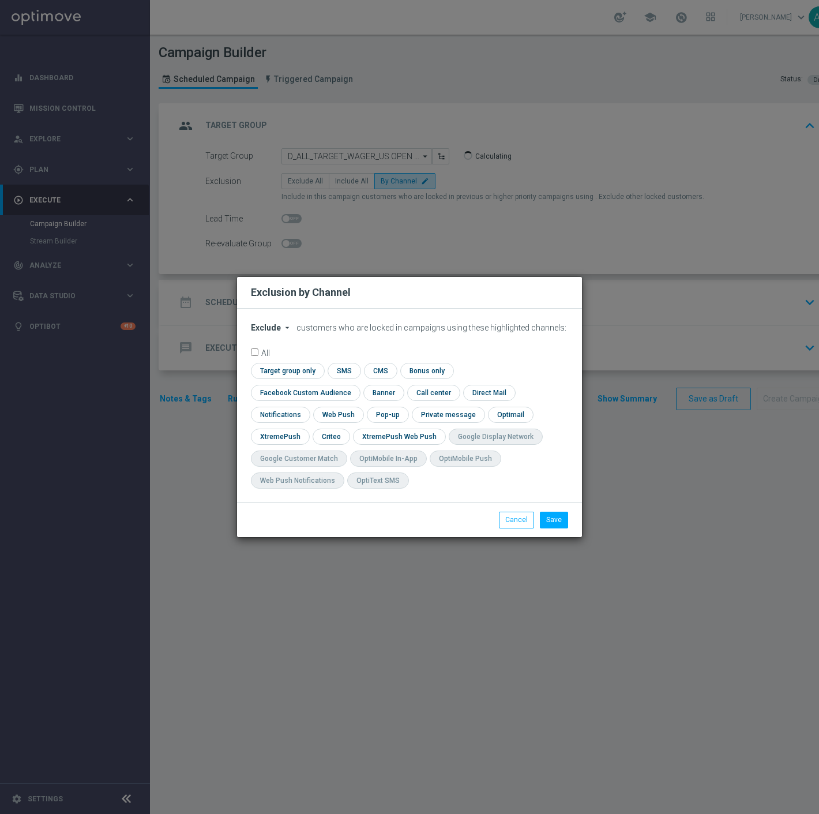
click at [237, 351] on div "Exclude arrow_drop_down × Exclude customers who are locked in campaigns using t…" at bounding box center [409, 406] width 345 height 194
drag, startPoint x: 252, startPoint y: 340, endPoint x: 267, endPoint y: 342, distance: 14.5
click at [253, 332] on span "Exclude" at bounding box center [266, 327] width 30 height 9
click at [0, 0] on span "Include" at bounding box center [0, 0] width 0 height 0
drag, startPoint x: 505, startPoint y: 382, endPoint x: 451, endPoint y: 382, distance: 54.2
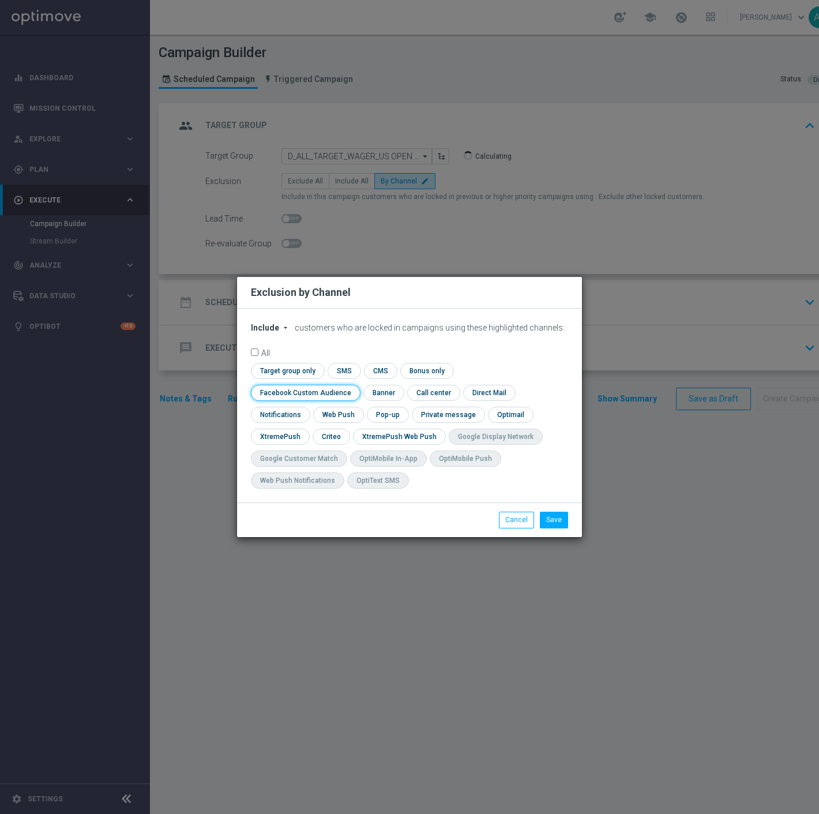
click at [355, 385] on input "checkbox" at bounding box center [303, 393] width 104 height 16
checkbox input "true"
click at [323, 437] on input "checkbox" at bounding box center [331, 437] width 36 height 16
checkbox input "true"
click at [560, 526] on button "Save" at bounding box center [554, 520] width 28 height 16
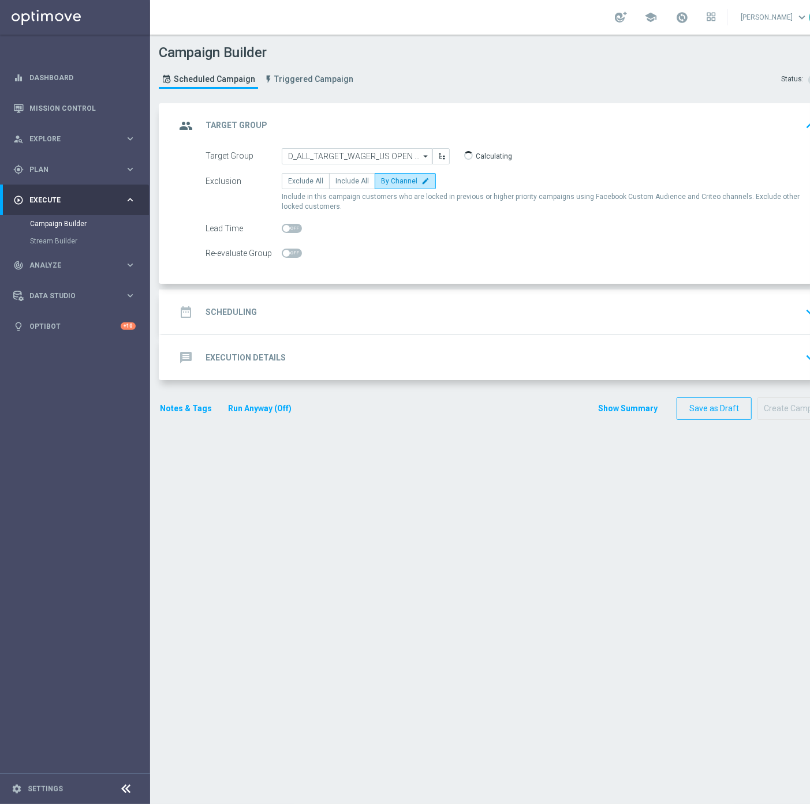
click at [293, 313] on div "date_range Scheduling keyboard_arrow_down" at bounding box center [497, 312] width 645 height 22
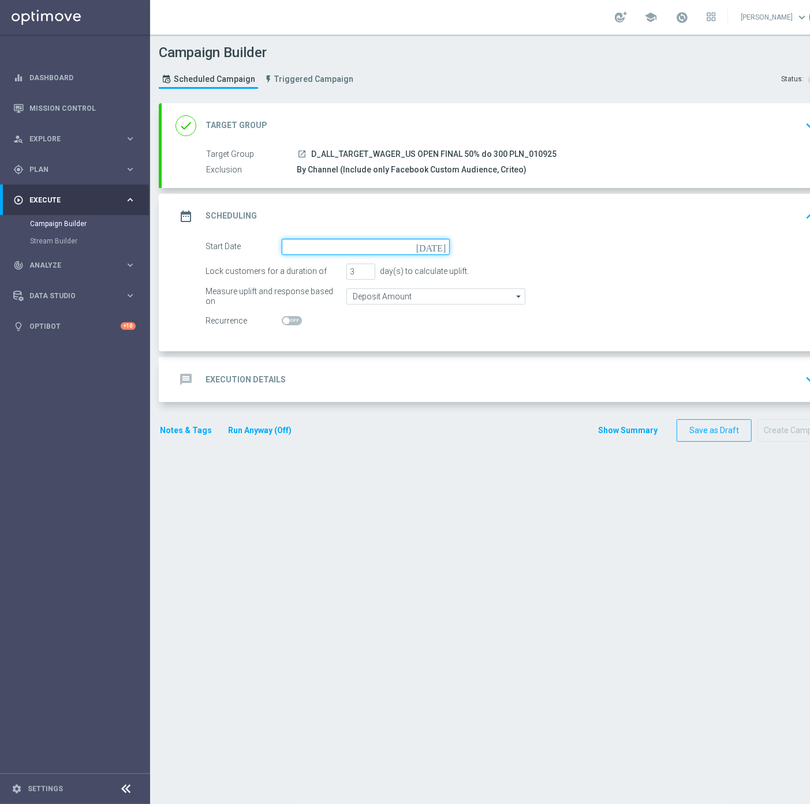
click at [335, 239] on input at bounding box center [366, 247] width 168 height 16
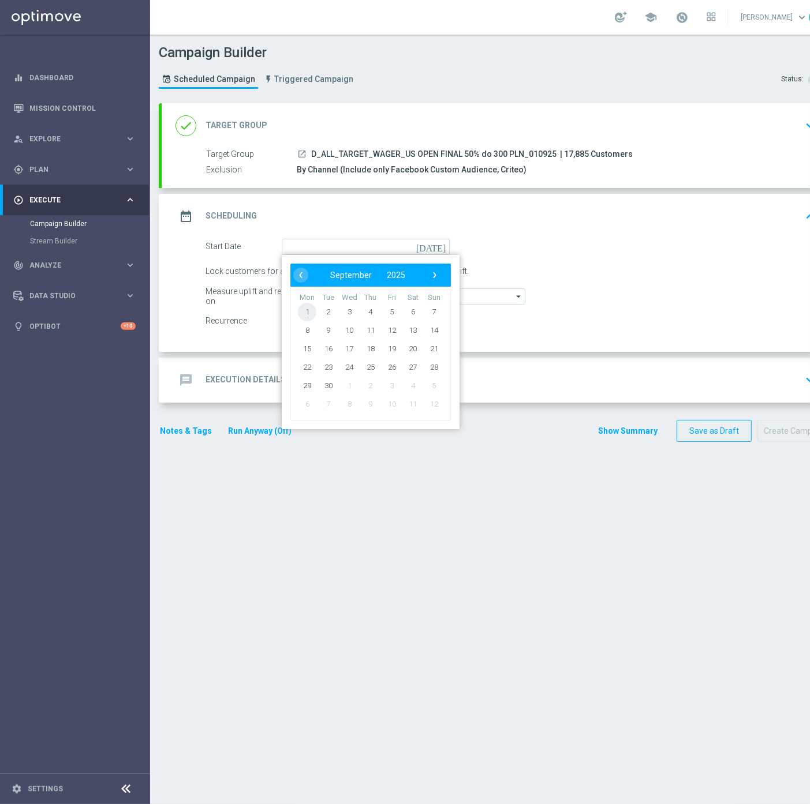
click at [313, 315] on span "1" at bounding box center [307, 311] width 18 height 18
type input "[DATE]"
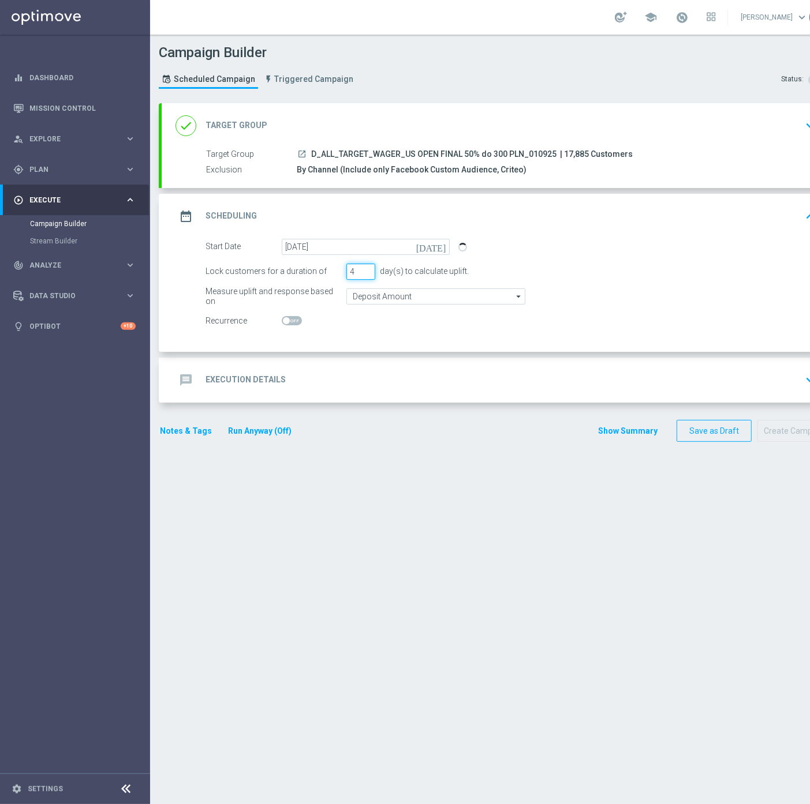
click at [368, 267] on input "4" at bounding box center [360, 272] width 29 height 16
click at [368, 267] on input "5" at bounding box center [360, 272] width 29 height 16
click at [368, 267] on input "6" at bounding box center [360, 272] width 29 height 16
type input "7"
click at [368, 267] on input "7" at bounding box center [360, 272] width 29 height 16
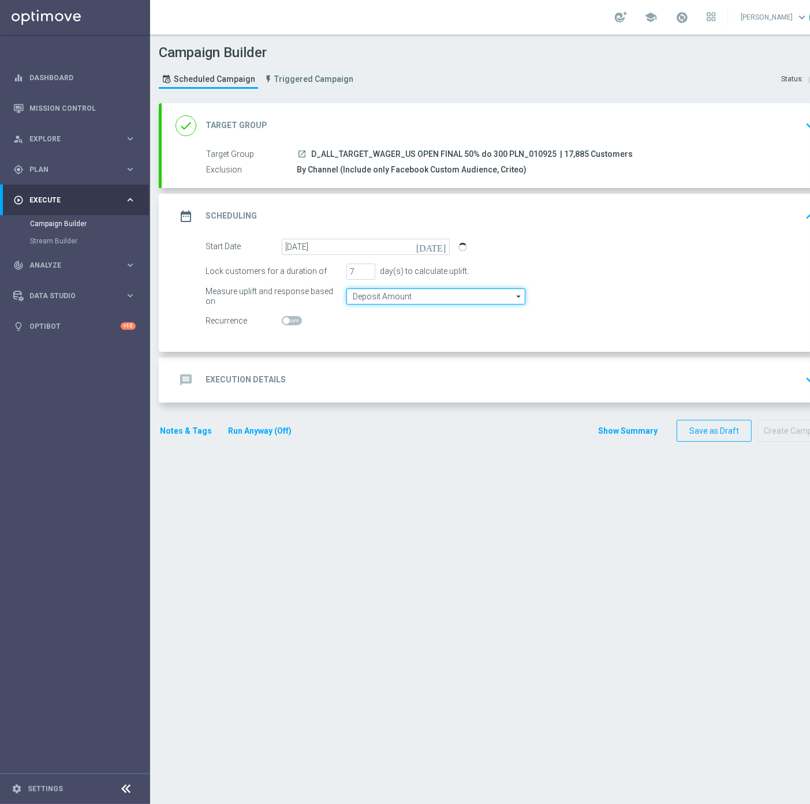
click at [374, 300] on input "Deposit Amount" at bounding box center [435, 297] width 179 height 16
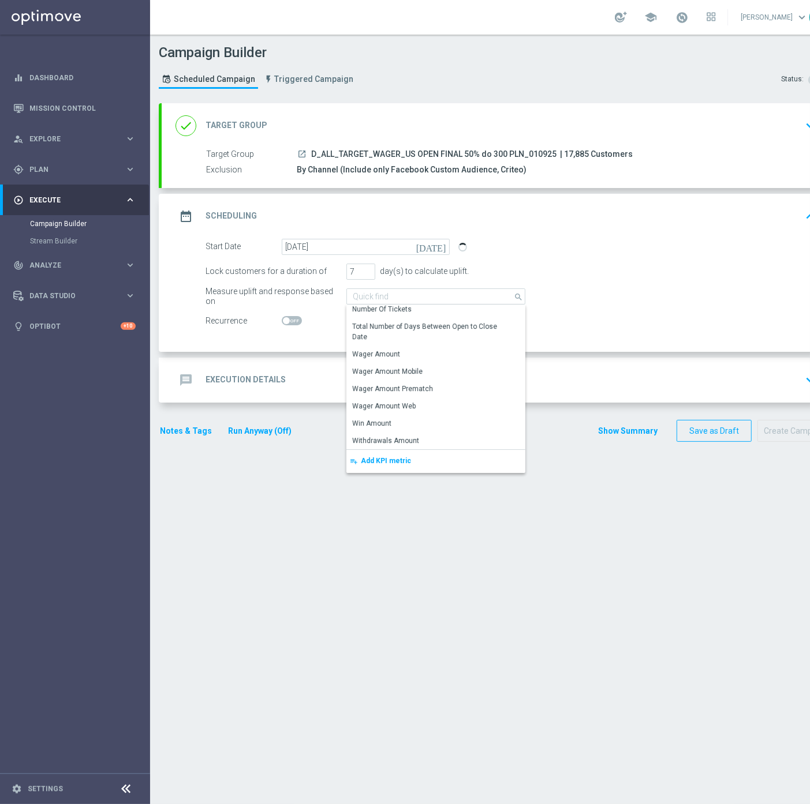
scroll to position [9, 0]
click at [392, 349] on div "Wager Amount" at bounding box center [376, 354] width 48 height 10
type input "Wager Amount"
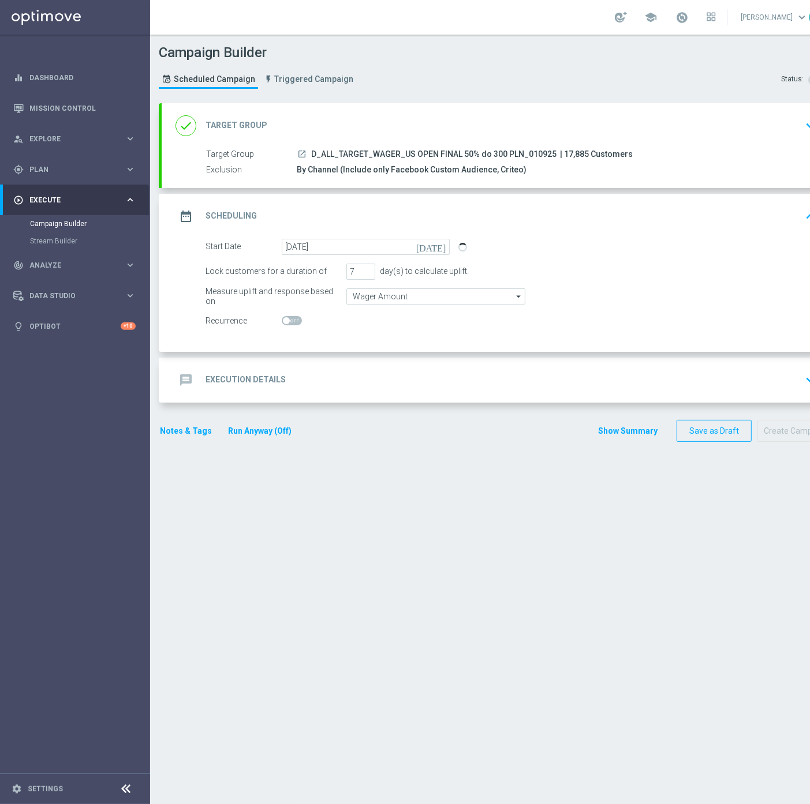
click at [508, 501] on section "done Target Group keyboard_arrow_down Target Group launch D_ALL_TARGET_WAGER_US…" at bounding box center [496, 448] width 693 height 690
click at [252, 370] on div "message Execution Details" at bounding box center [230, 380] width 110 height 21
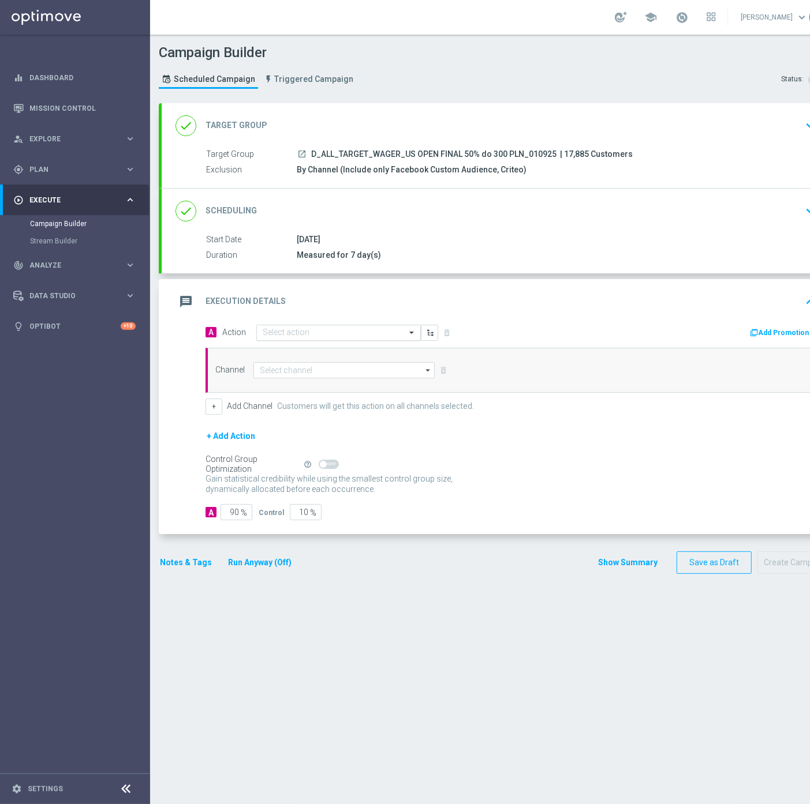
click at [293, 328] on input "text" at bounding box center [327, 333] width 129 height 10
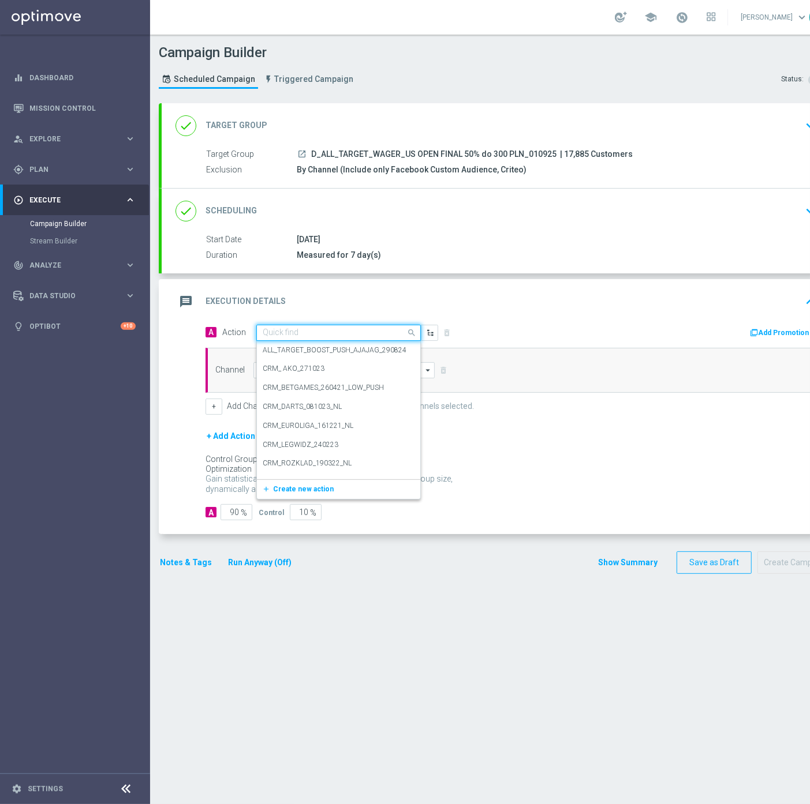
paste input "D_ALL_TARGET_WAGER_US OPEN FINAL 50% do 300 PLN_010925"
type input "D_ALL_TARGET_WAGER_US OPEN FINAL 50% do 300 PLN_010925"
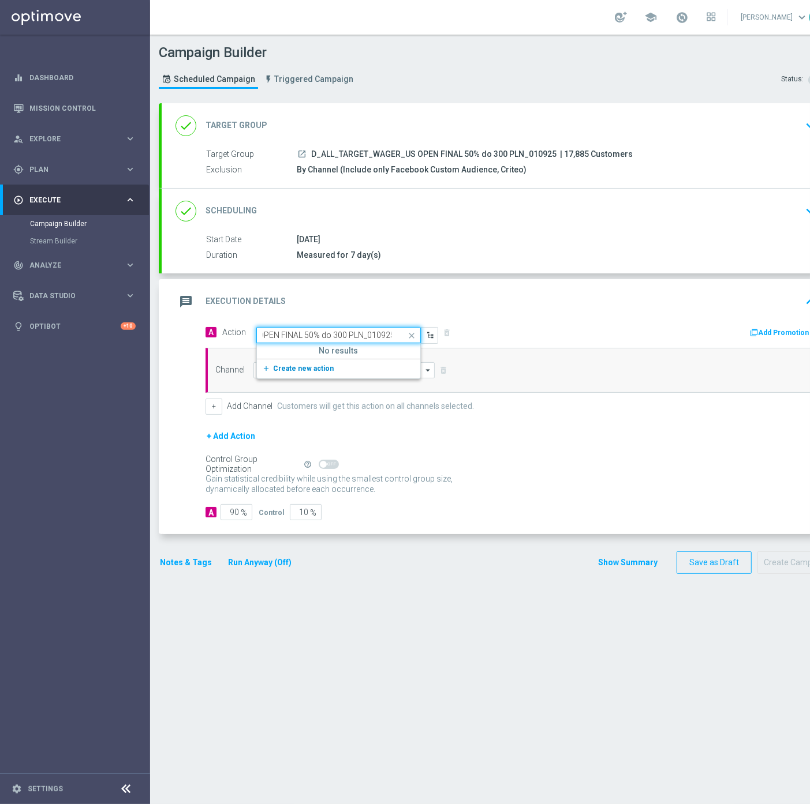
click at [295, 365] on span "Create new action" at bounding box center [303, 369] width 61 height 8
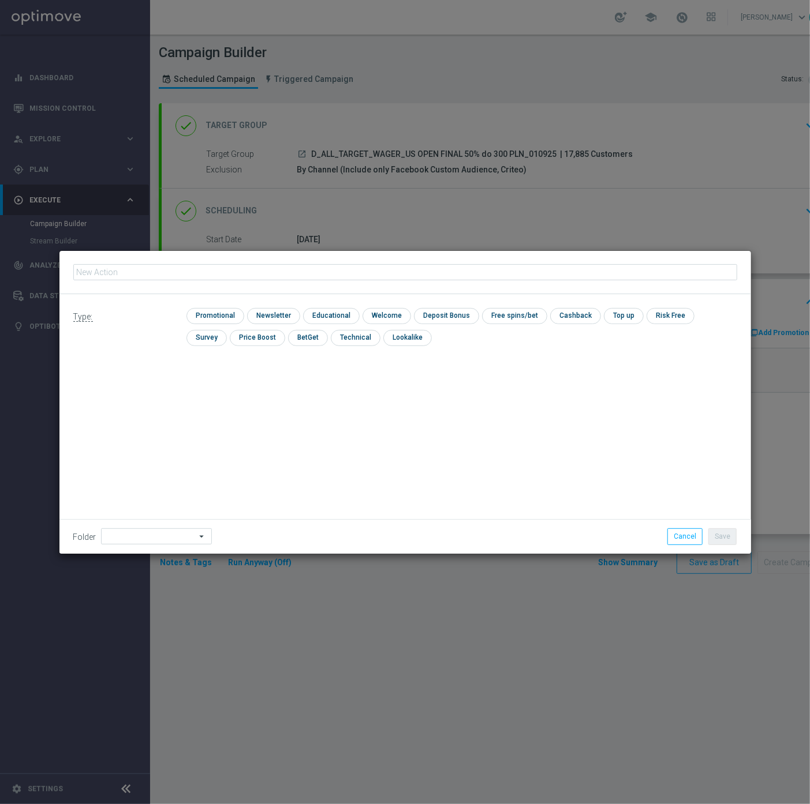
scroll to position [0, 0]
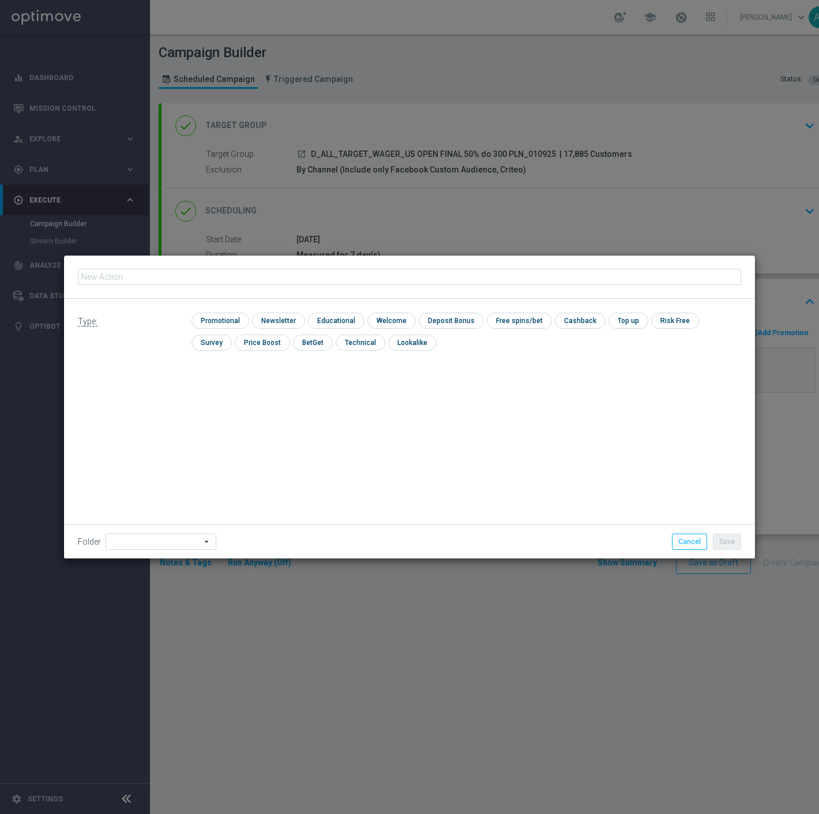
type input "D_ALL_TARGET_WAGER_US OPEN FINAL 50% do 300 PLN_010925"
click at [216, 320] on input "checkbox" at bounding box center [219, 321] width 55 height 16
checkbox input "true"
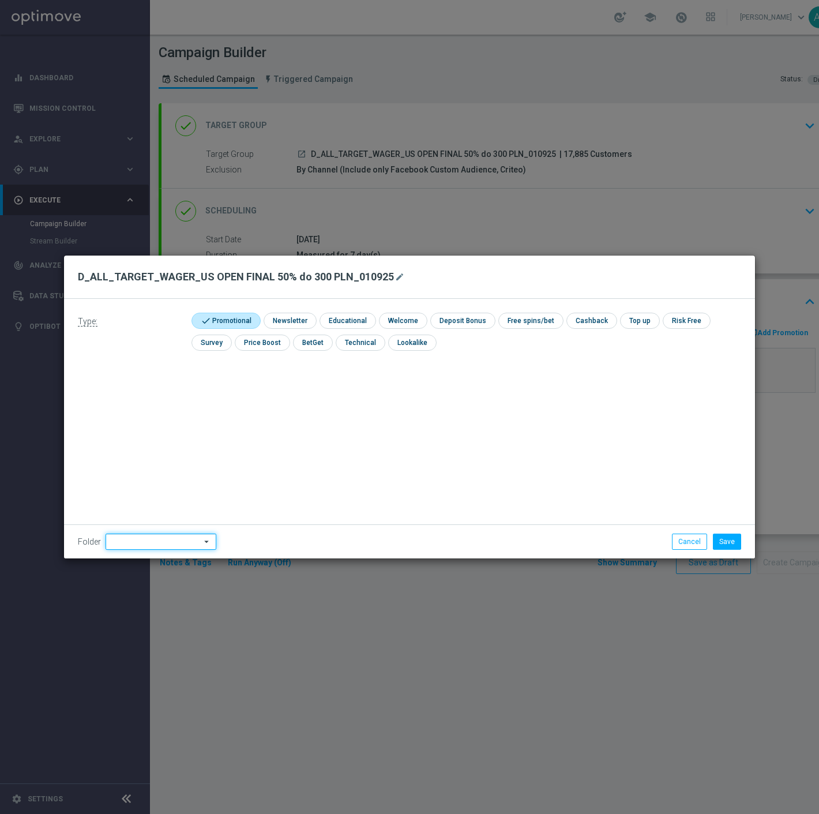
click at [139, 538] on input at bounding box center [161, 542] width 111 height 16
click at [160, 404] on div "[PERSON_NAME]" at bounding box center [158, 397] width 105 height 17
type input "[PERSON_NAME]"
click at [731, 534] on button "Save" at bounding box center [727, 542] width 28 height 16
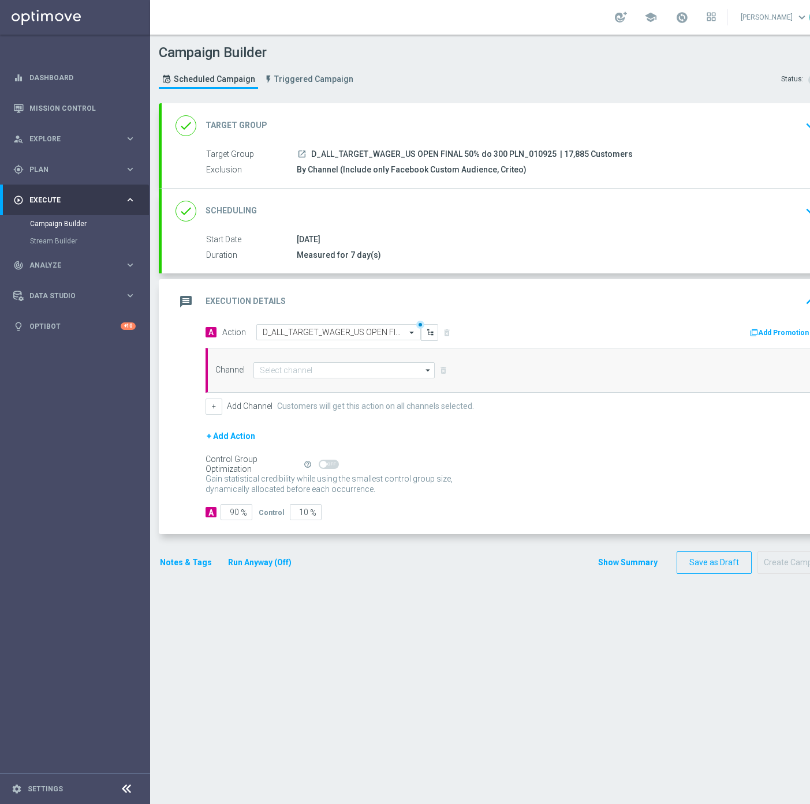
click at [480, 227] on div "done Scheduling keyboard_arrow_down" at bounding box center [498, 211] width 672 height 45
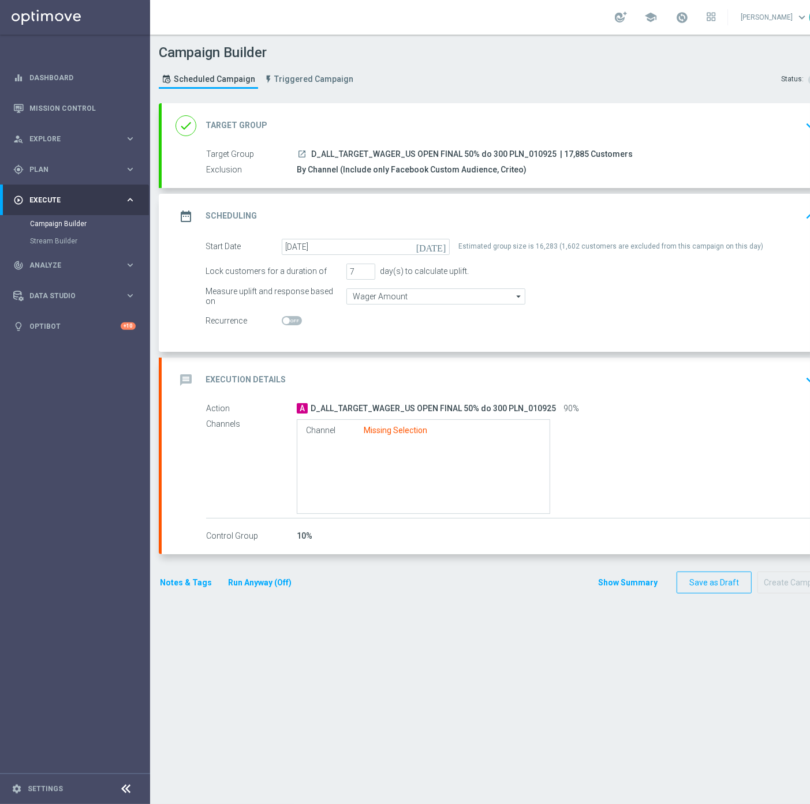
click at [547, 246] on div "Estimated group size is 16,283 (1,602 customers are excluded from this campaign…" at bounding box center [610, 247] width 305 height 16
copy div "16,283"
drag, startPoint x: 552, startPoint y: 152, endPoint x: 310, endPoint y: 154, distance: 241.8
click at [310, 154] on div "launch D_ALL_TARGET_WAGER_US OPEN FINAL 50% do 300 PLN_010925 | 17,885 Customers" at bounding box center [554, 154] width 515 height 12
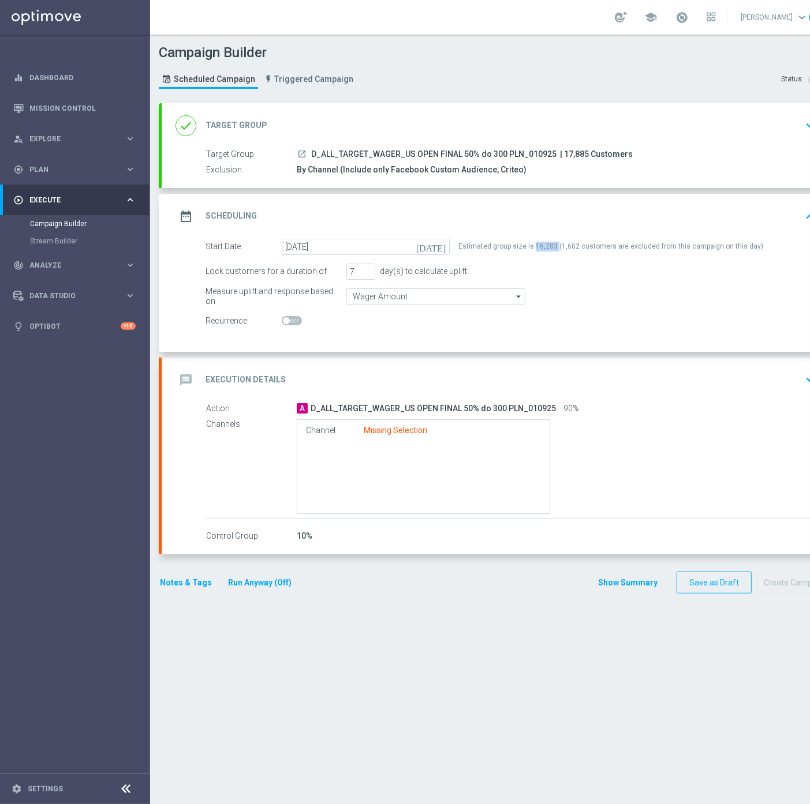
copy span "D_ALL_TARGET_WAGER_US OPEN FINAL 50% do 300 PLN_010925"
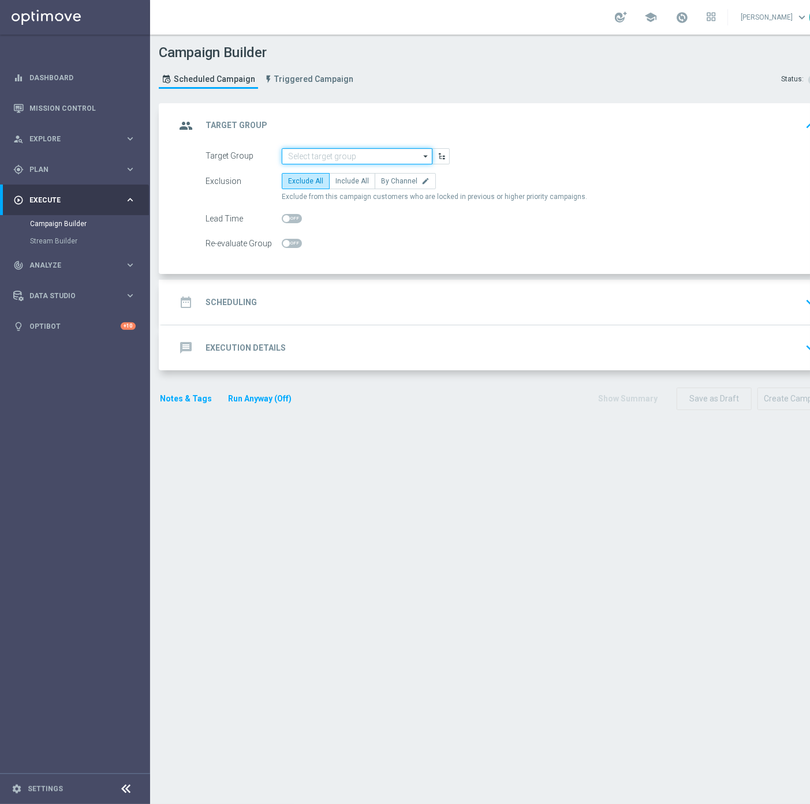
click at [393, 154] on input at bounding box center [357, 156] width 151 height 16
paste input "D_ALL_TARGET_WAGER_US OPEN FINAL 50% do 300 PLN_010925"
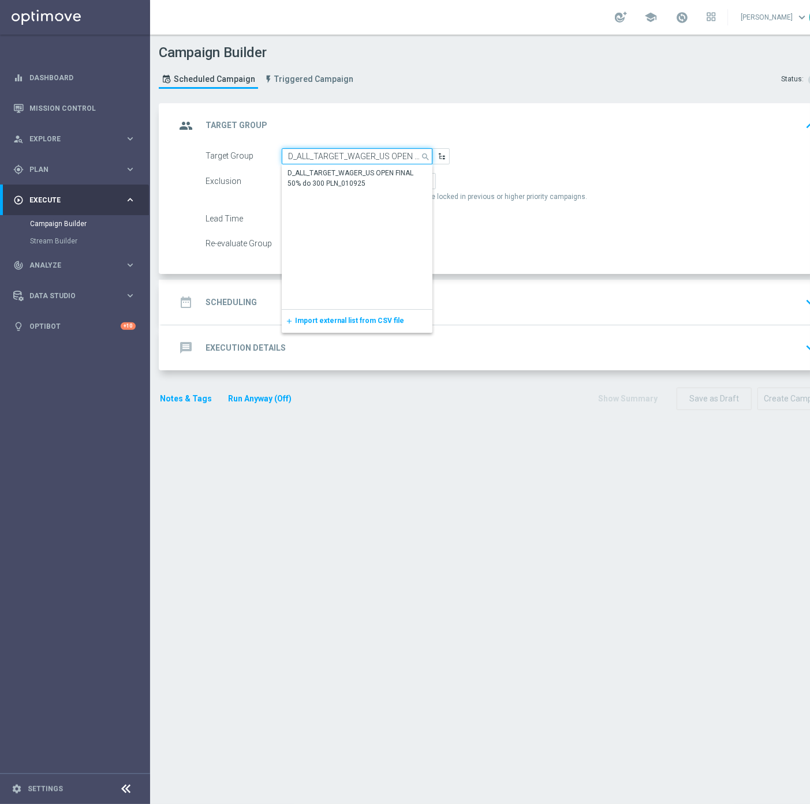
scroll to position [0, 104]
click at [350, 173] on div "D_ALL_TARGET_WAGER_US OPEN FINAL 50% do 300 PLN_010925" at bounding box center [357, 178] width 140 height 21
type input "D_ALL_TARGET_WAGER_US OPEN FINAL 50% do 300 PLN_010925"
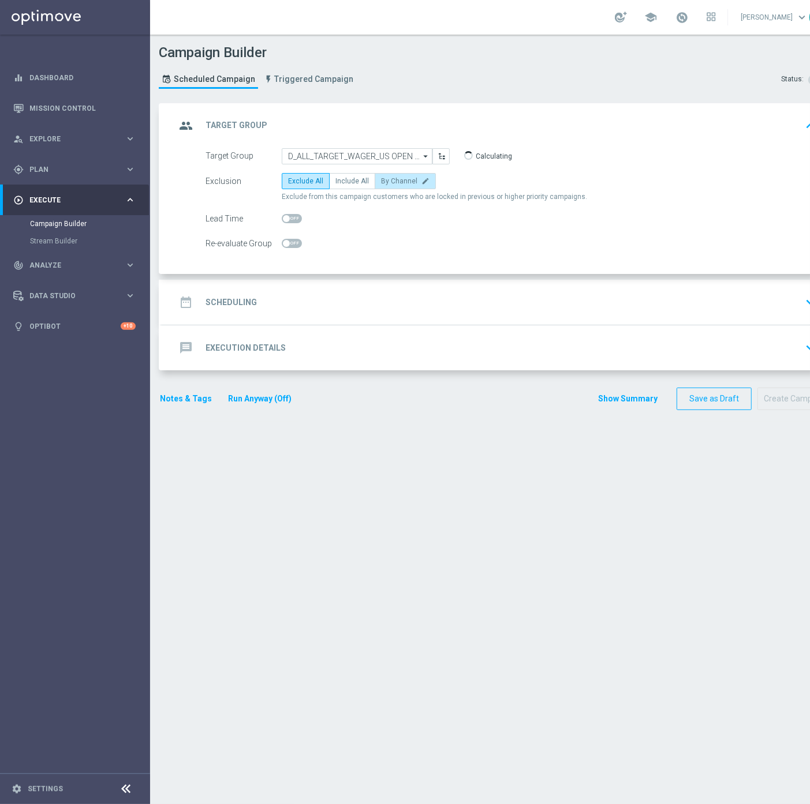
click at [406, 175] on label "By Channel edit" at bounding box center [405, 181] width 61 height 16
click at [388, 179] on input "By Channel edit" at bounding box center [385, 183] width 8 height 8
radio input "true"
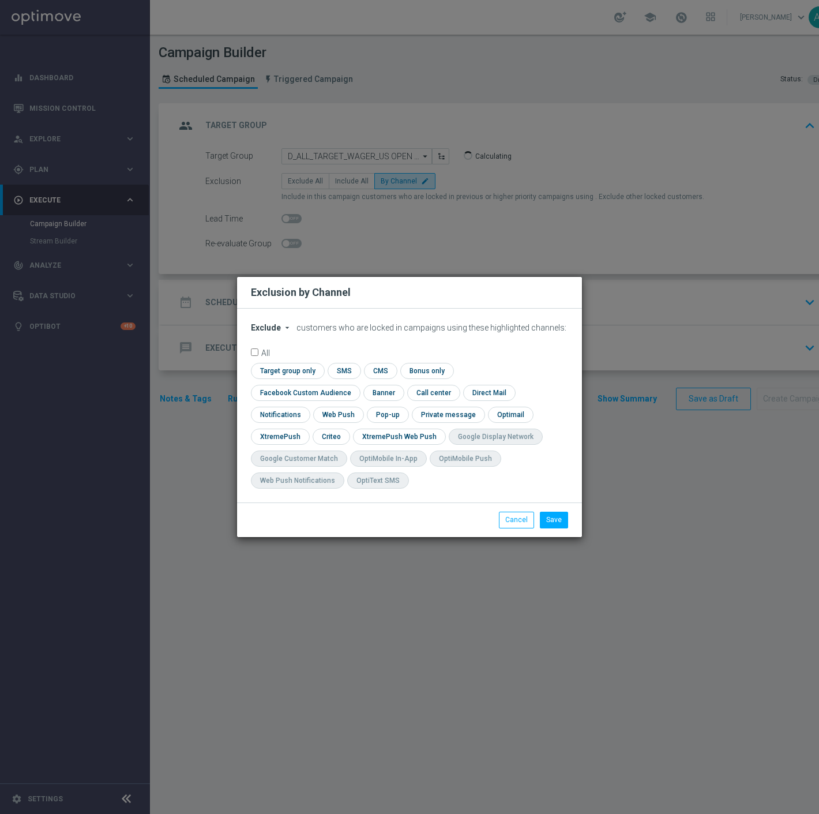
click at [264, 332] on span "Exclude" at bounding box center [266, 327] width 30 height 9
click at [0, 0] on span "Include" at bounding box center [0, 0] width 0 height 0
click at [355, 385] on input "checkbox" at bounding box center [303, 393] width 104 height 16
checkbox input "true"
click at [317, 436] on input "checkbox" at bounding box center [331, 437] width 36 height 16
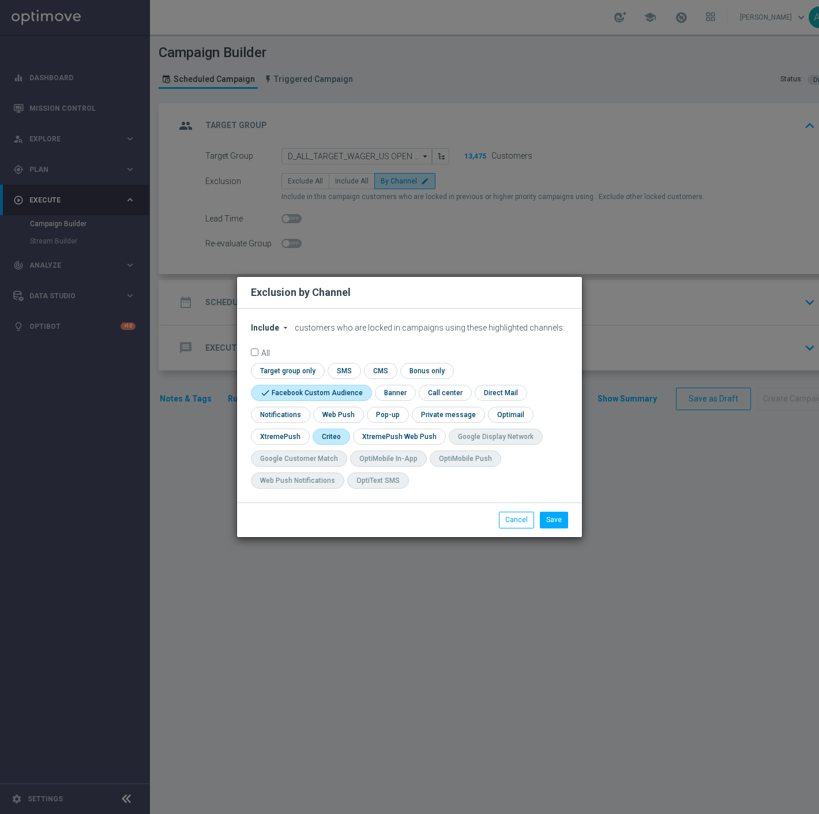
checkbox input "true"
click at [550, 522] on button "Save" at bounding box center [554, 520] width 28 height 16
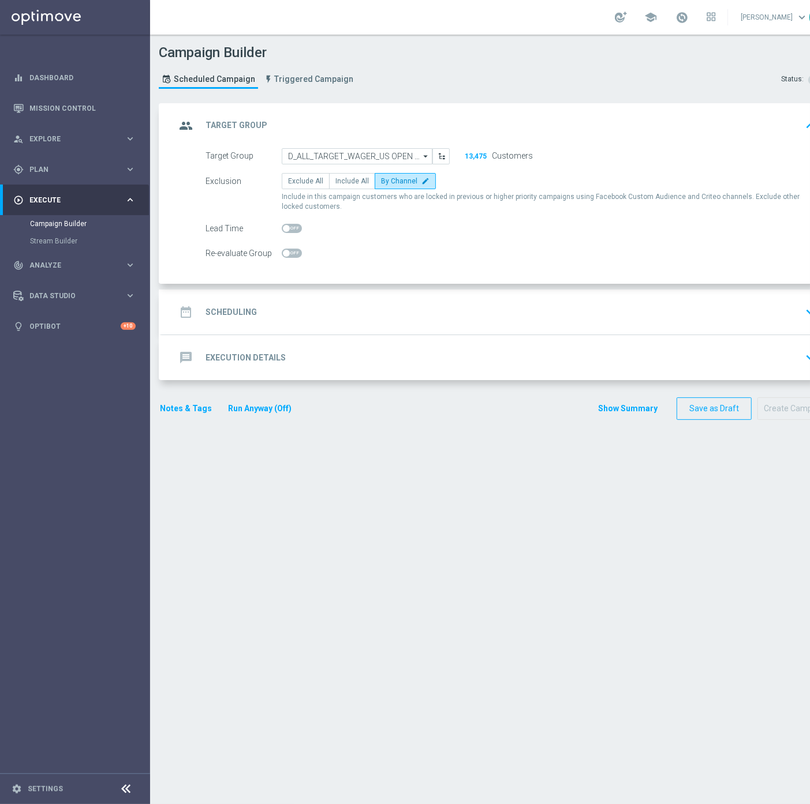
click at [352, 307] on div "date_range Scheduling keyboard_arrow_down" at bounding box center [497, 312] width 645 height 22
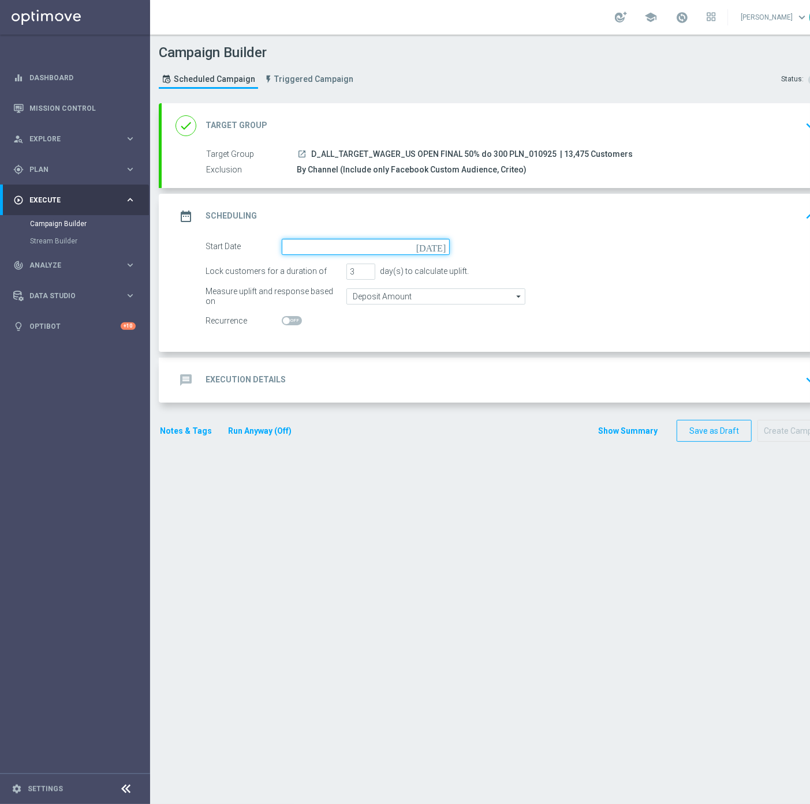
click at [345, 246] on input at bounding box center [366, 247] width 168 height 16
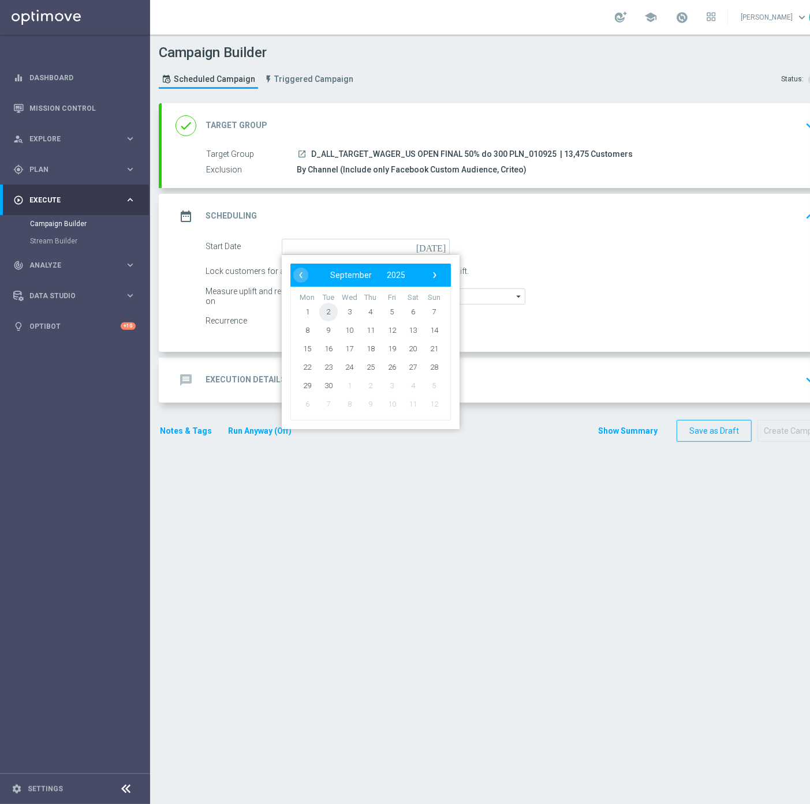
click at [324, 312] on span "2" at bounding box center [328, 311] width 18 height 18
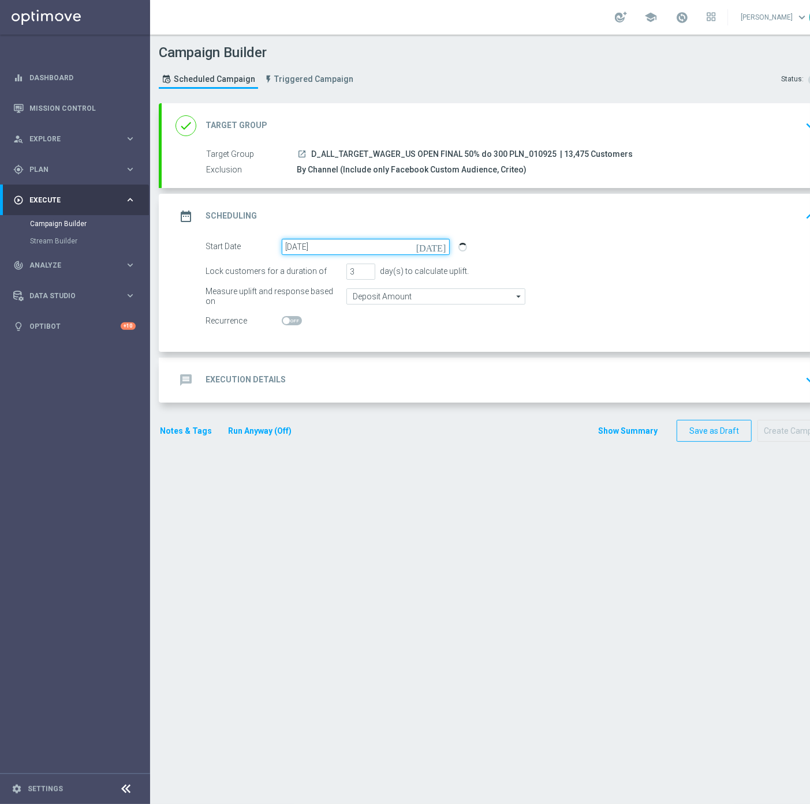
click at [351, 248] on input "02 Sep 2025" at bounding box center [366, 247] width 168 height 16
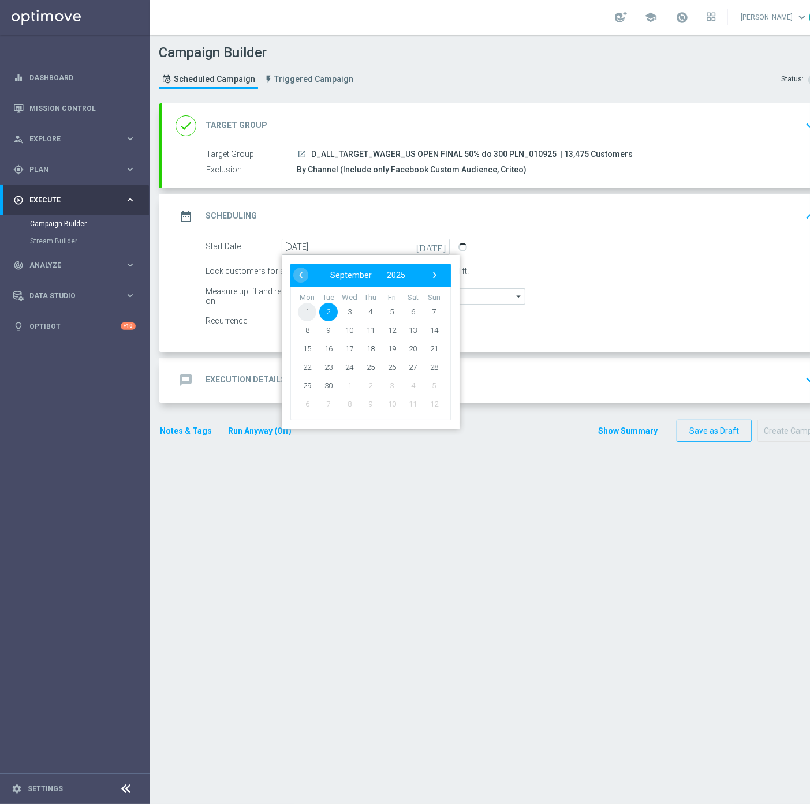
click at [307, 310] on span "1" at bounding box center [307, 311] width 18 height 18
type input "01 Sep 2025"
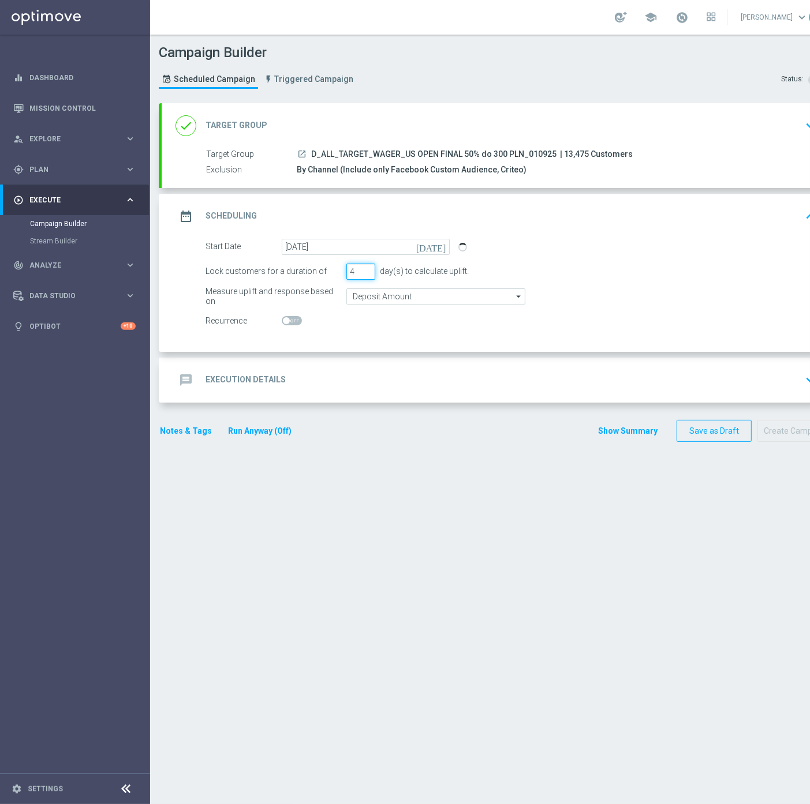
click at [368, 267] on input "4" at bounding box center [360, 272] width 29 height 16
click at [368, 267] on input "5" at bounding box center [360, 272] width 29 height 16
click at [368, 267] on input "6" at bounding box center [360, 272] width 29 height 16
type input "7"
click at [368, 267] on input "7" at bounding box center [360, 272] width 29 height 16
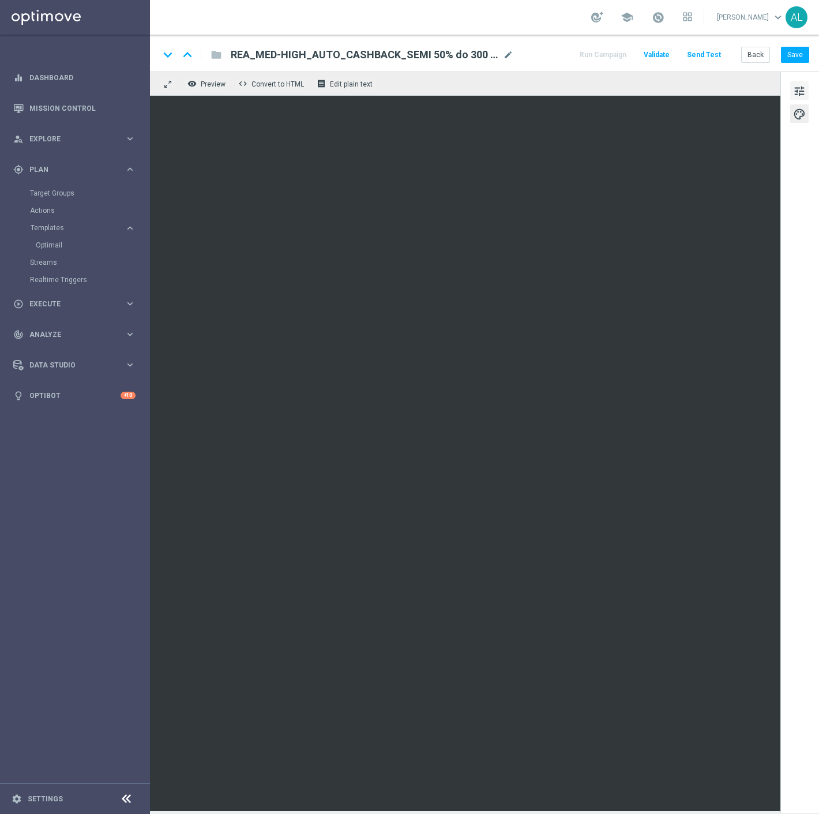
click at [798, 91] on span "tune" at bounding box center [799, 91] width 13 height 15
click at [796, 89] on span "tune" at bounding box center [799, 91] width 13 height 15
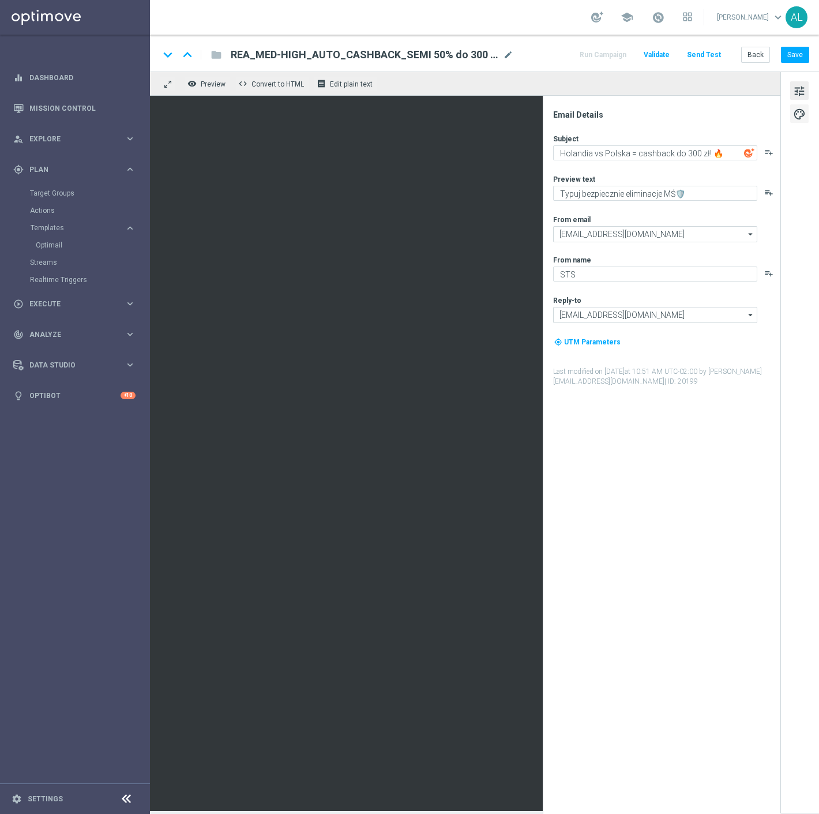
click at [801, 116] on span "palette" at bounding box center [799, 114] width 13 height 15
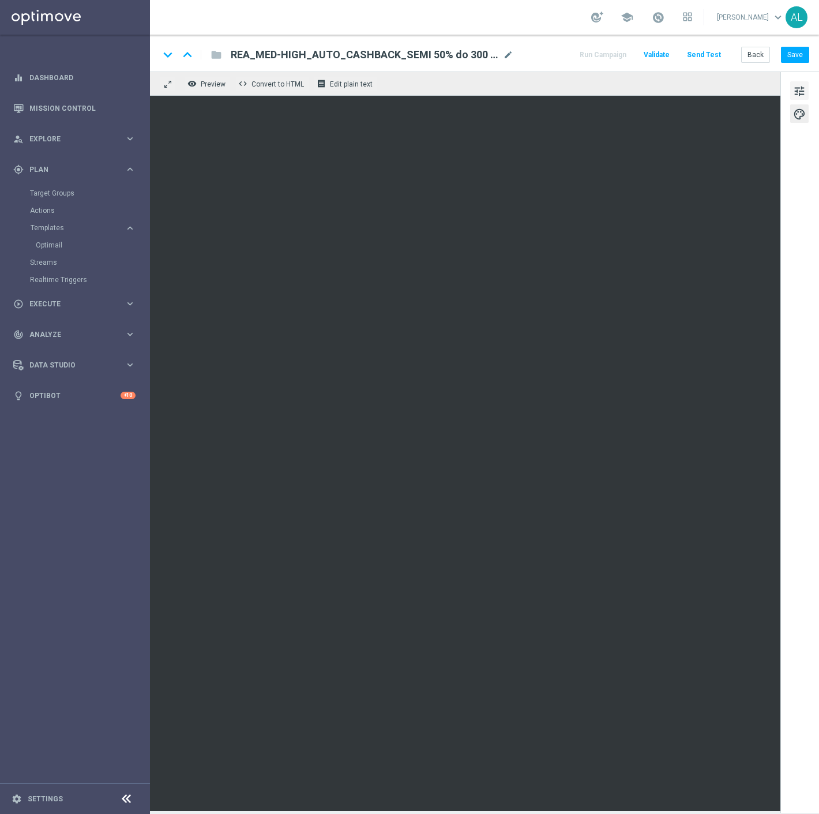
click at [798, 89] on span "tune" at bounding box center [799, 91] width 13 height 15
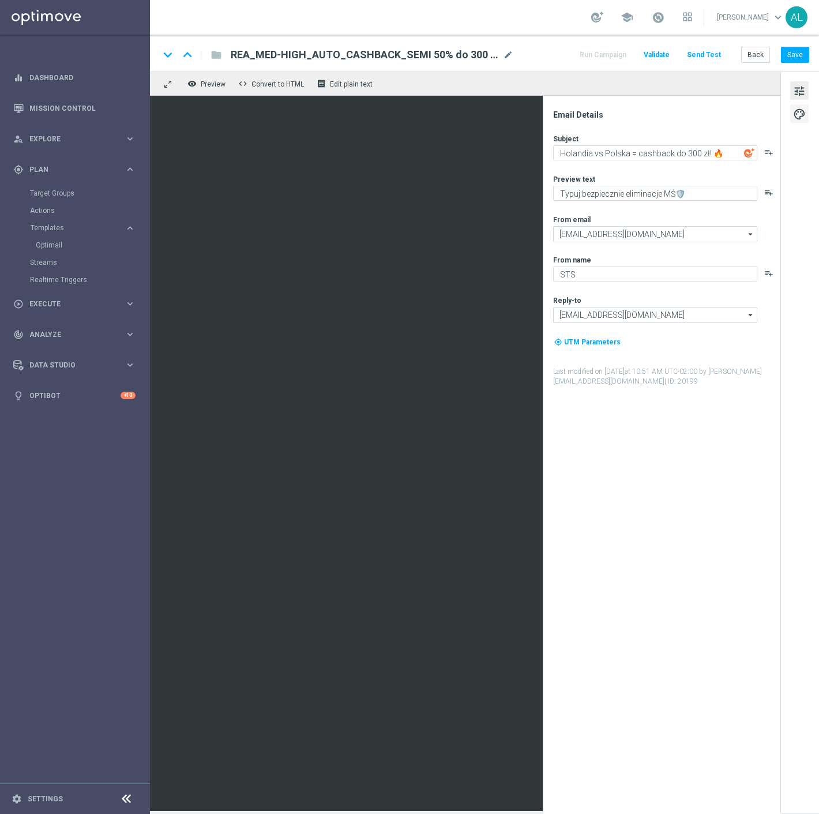
click at [798, 114] on span "palette" at bounding box center [799, 114] width 13 height 15
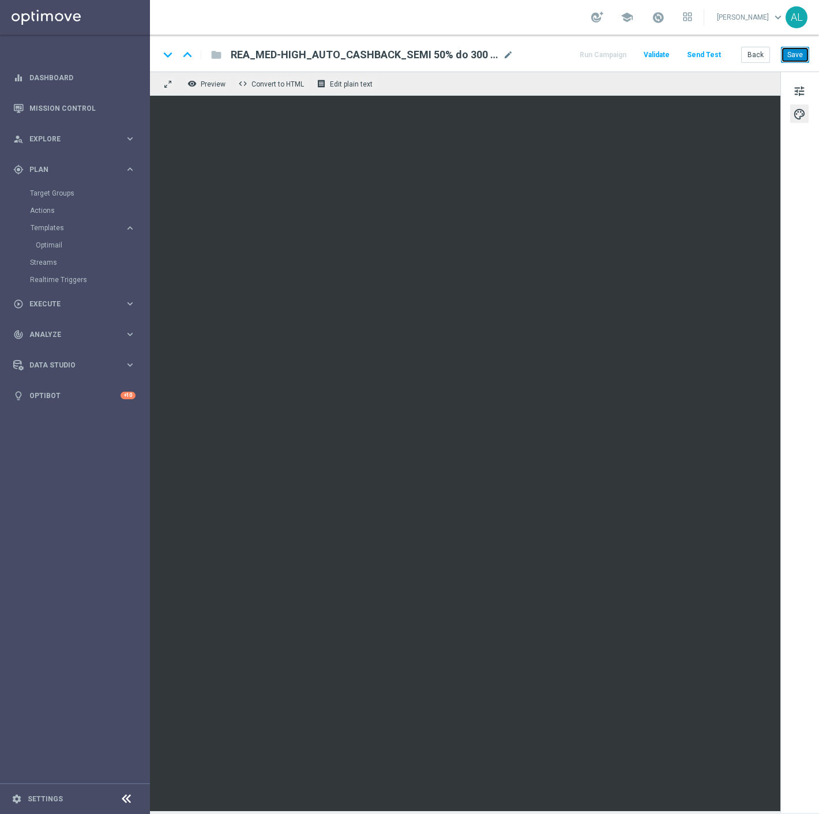
click at [806, 58] on button "Save" at bounding box center [795, 55] width 28 height 16
click at [786, 58] on button "Save" at bounding box center [795, 55] width 28 height 16
